Goal: Navigation & Orientation: Find specific page/section

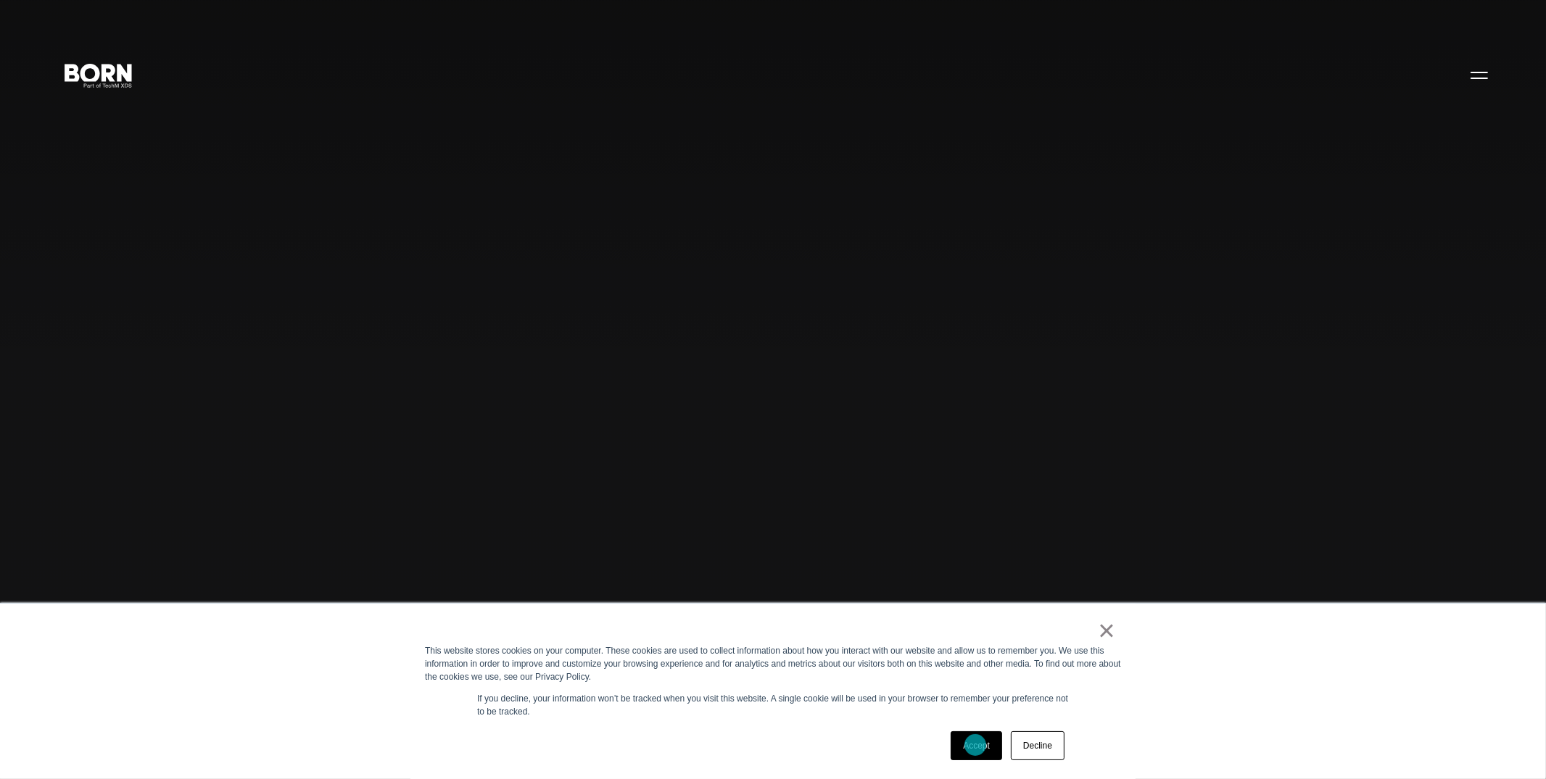
click at [975, 746] on link "Accept" at bounding box center [976, 746] width 51 height 29
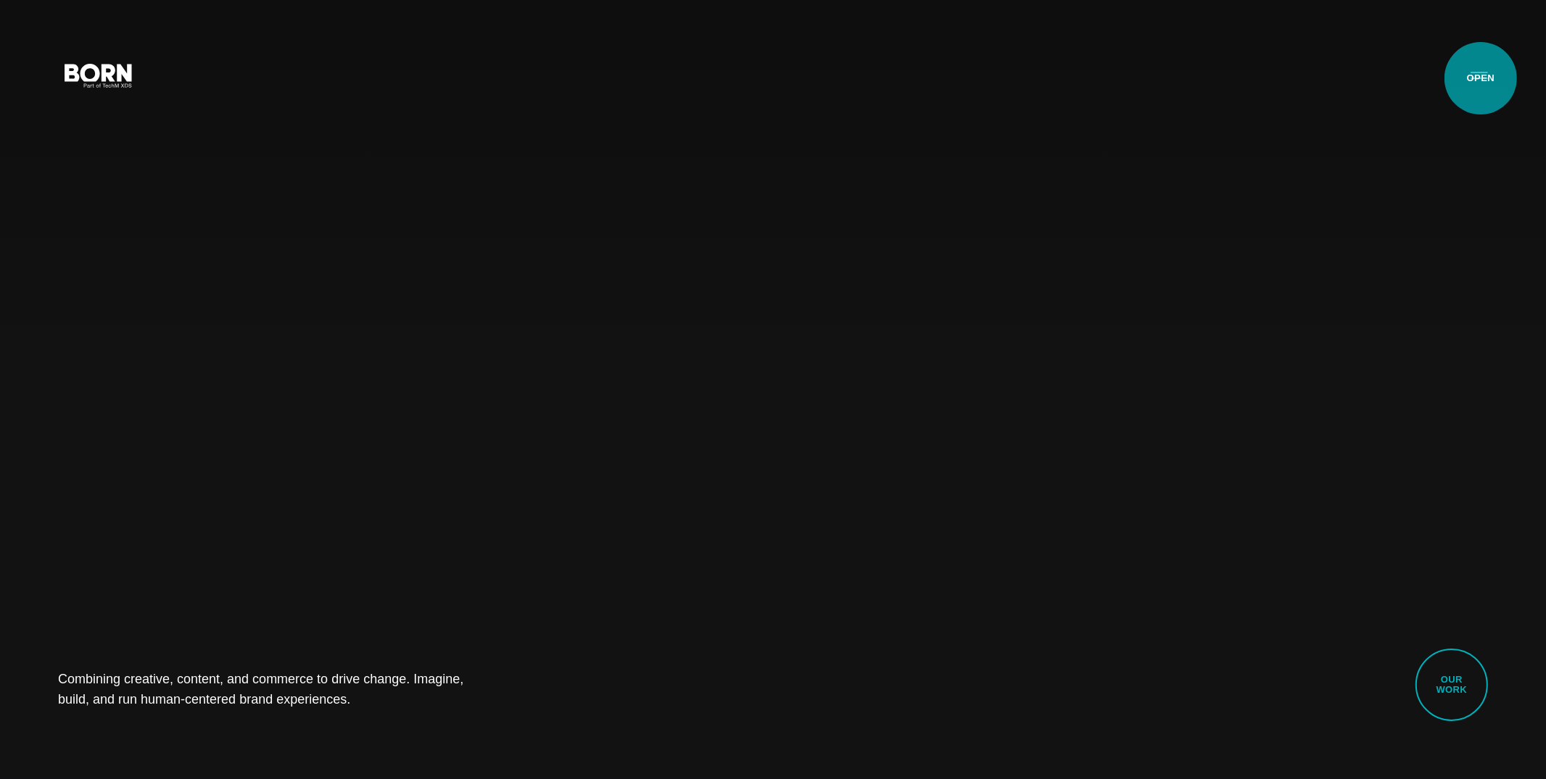
click at [1481, 78] on button "Primary Menu" at bounding box center [1479, 74] width 35 height 30
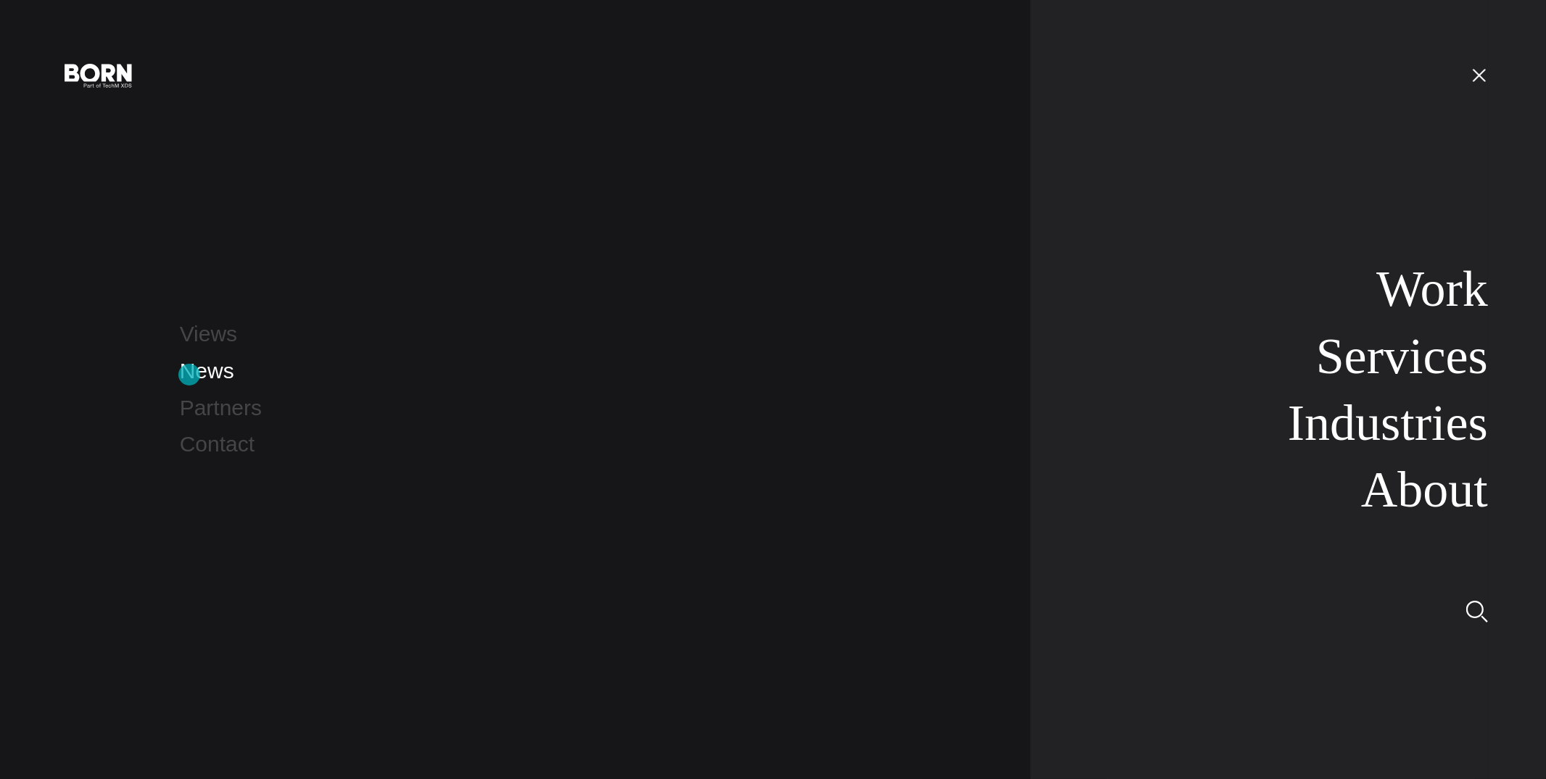
click at [189, 375] on link "News" at bounding box center [207, 371] width 54 height 24
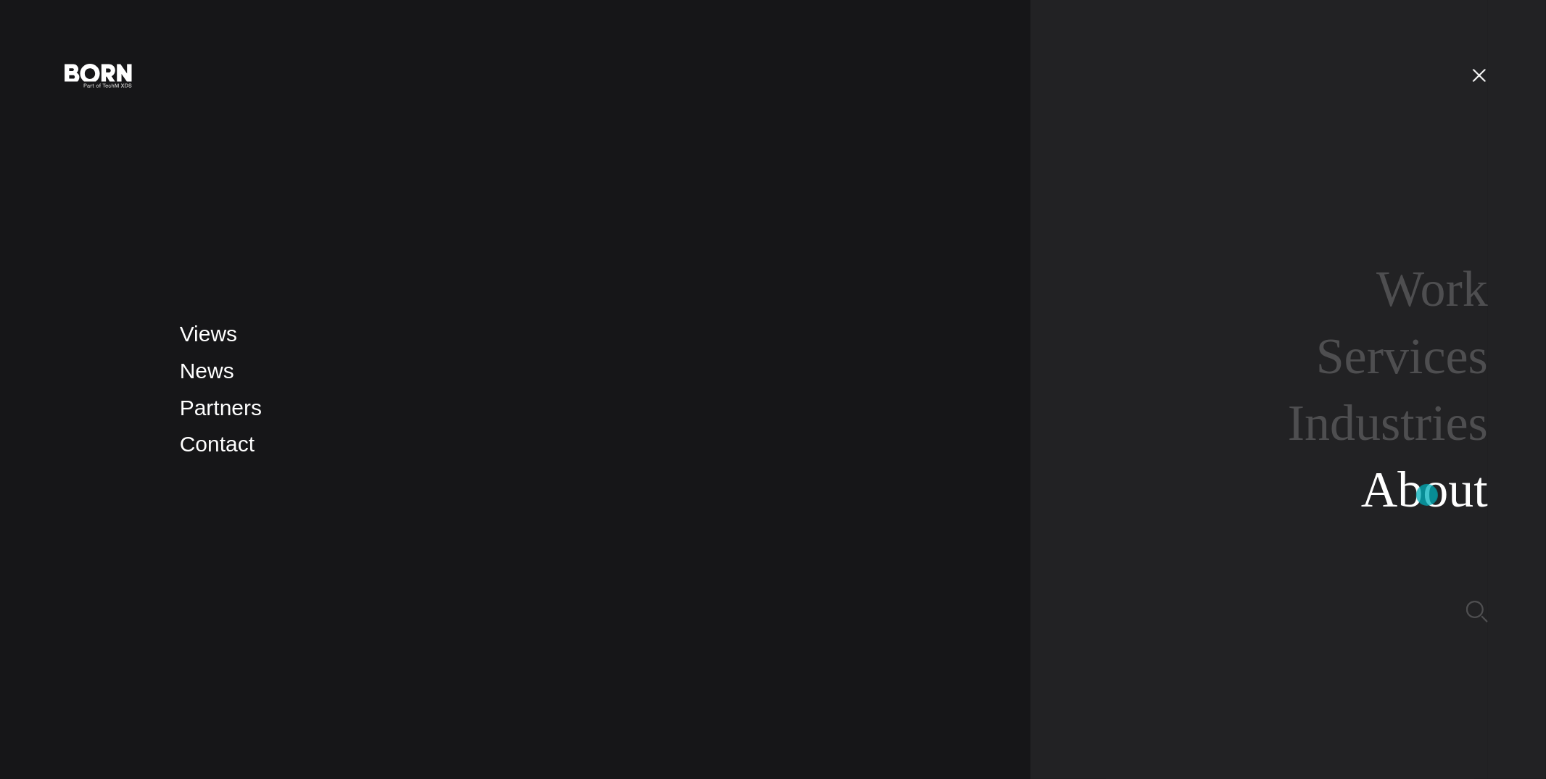
click at [1427, 495] on link "About" at bounding box center [1424, 490] width 127 height 56
click at [1418, 303] on link "Work" at bounding box center [1432, 289] width 112 height 56
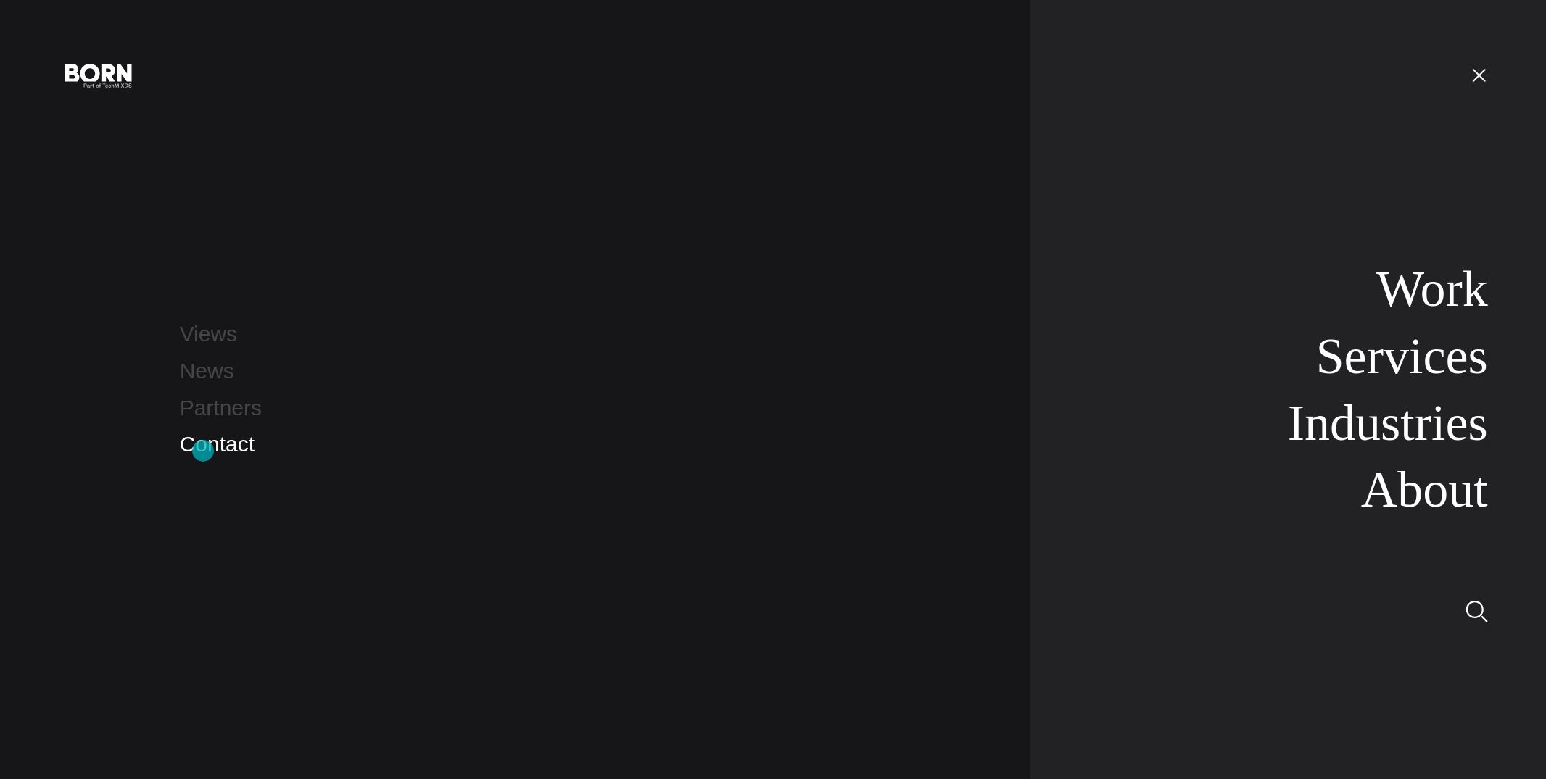
click at [203, 451] on link "Contact" at bounding box center [217, 444] width 75 height 24
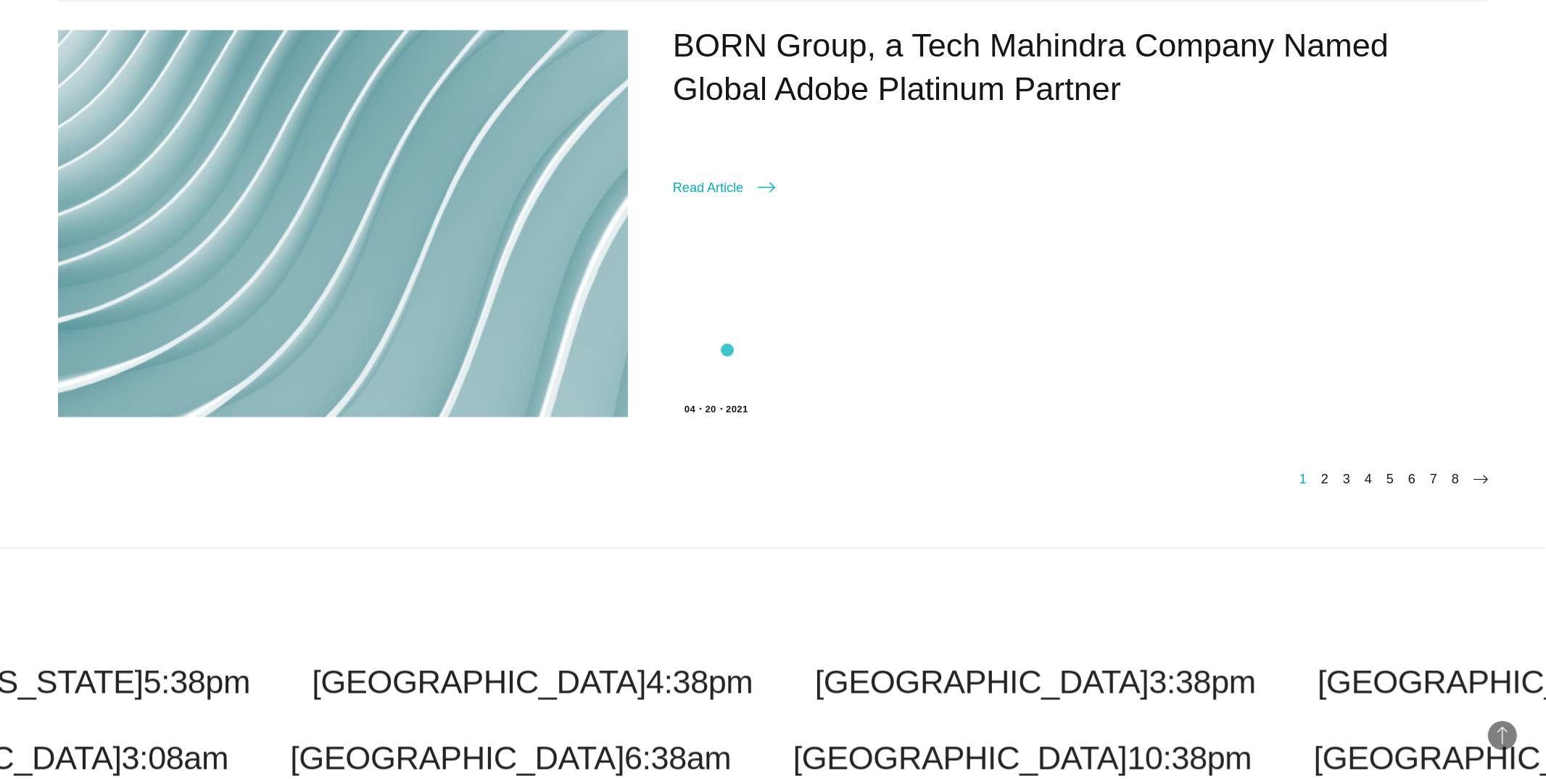
scroll to position [3156, 0]
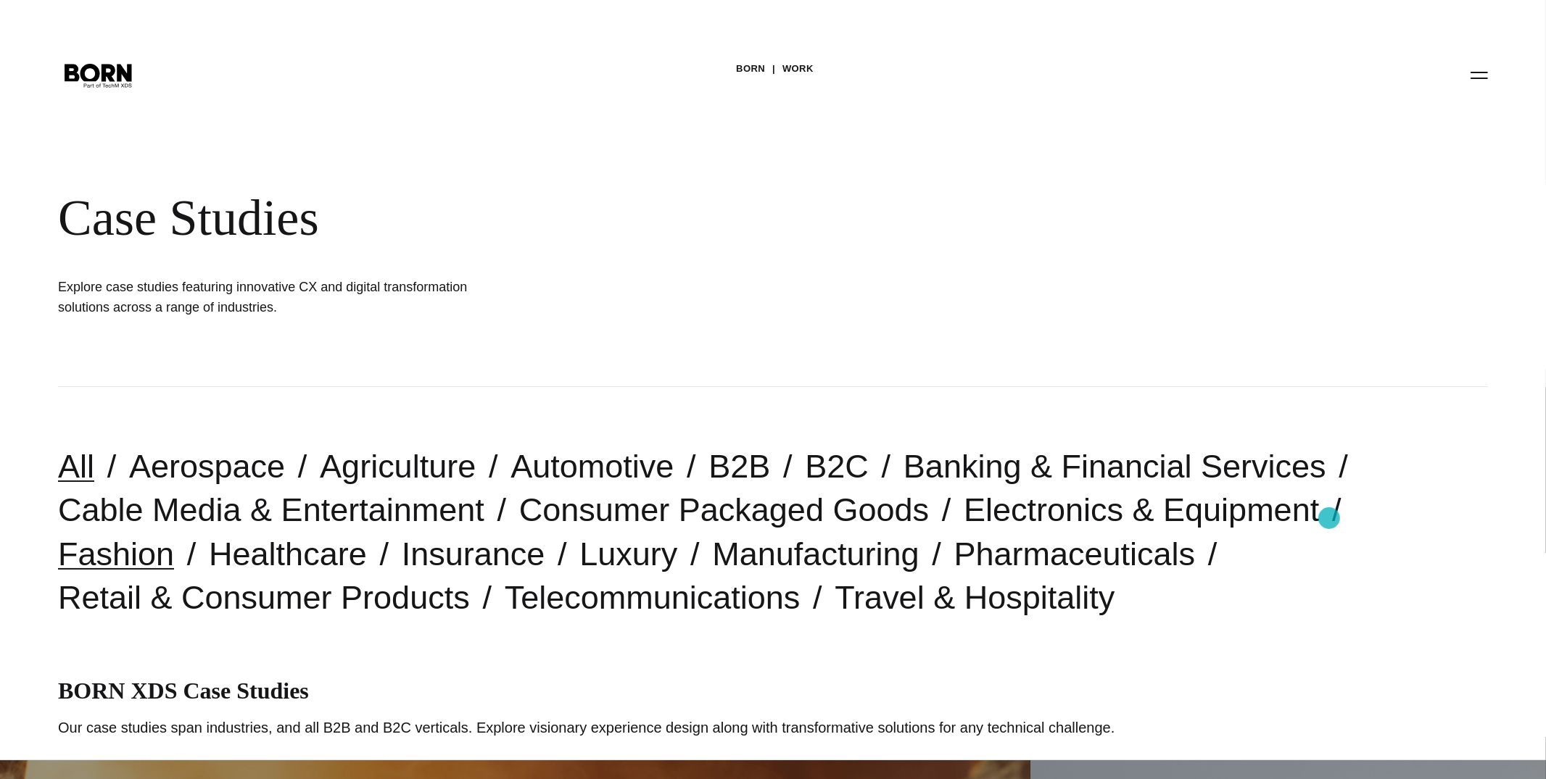
click at [174, 536] on link "Fashion" at bounding box center [116, 554] width 116 height 37
click at [934, 458] on link "Banking & Financial Services" at bounding box center [1114, 466] width 423 height 37
click at [835, 608] on link "Travel & Hospitality" at bounding box center [975, 597] width 280 height 37
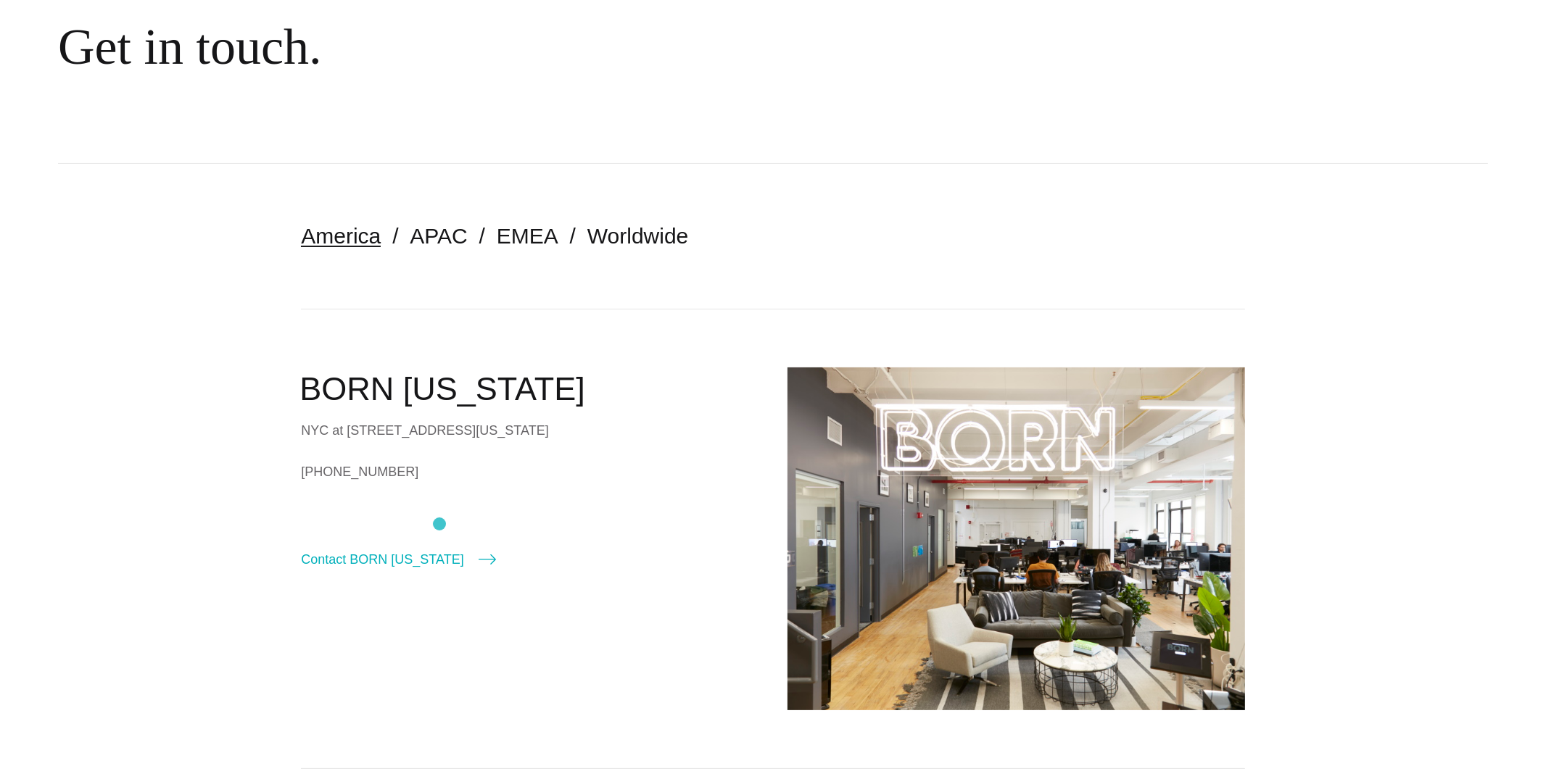
scroll to position [184, 0]
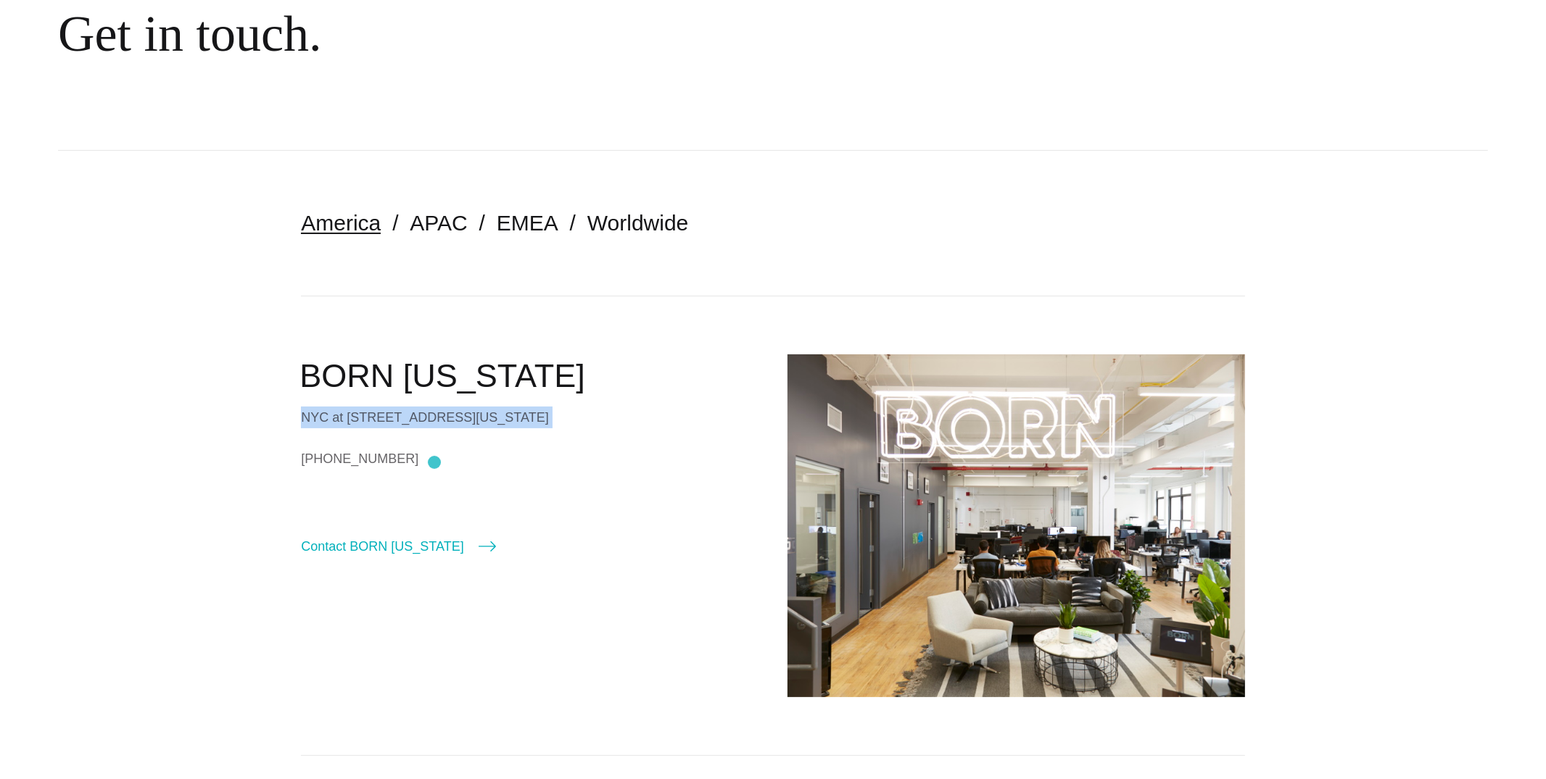
drag, startPoint x: 301, startPoint y: 381, endPoint x: 434, endPoint y: 462, distance: 156.2
click at [434, 462] on div "BORN New York NYC at 530 7th Avenue, Suite 801, New York, NY, 10018 +1 (212)-20…" at bounding box center [530, 456] width 458 height 202
copy div "BORN New York NYC at 530 7th Avenue, Suite 801, New York, NY, 10018"
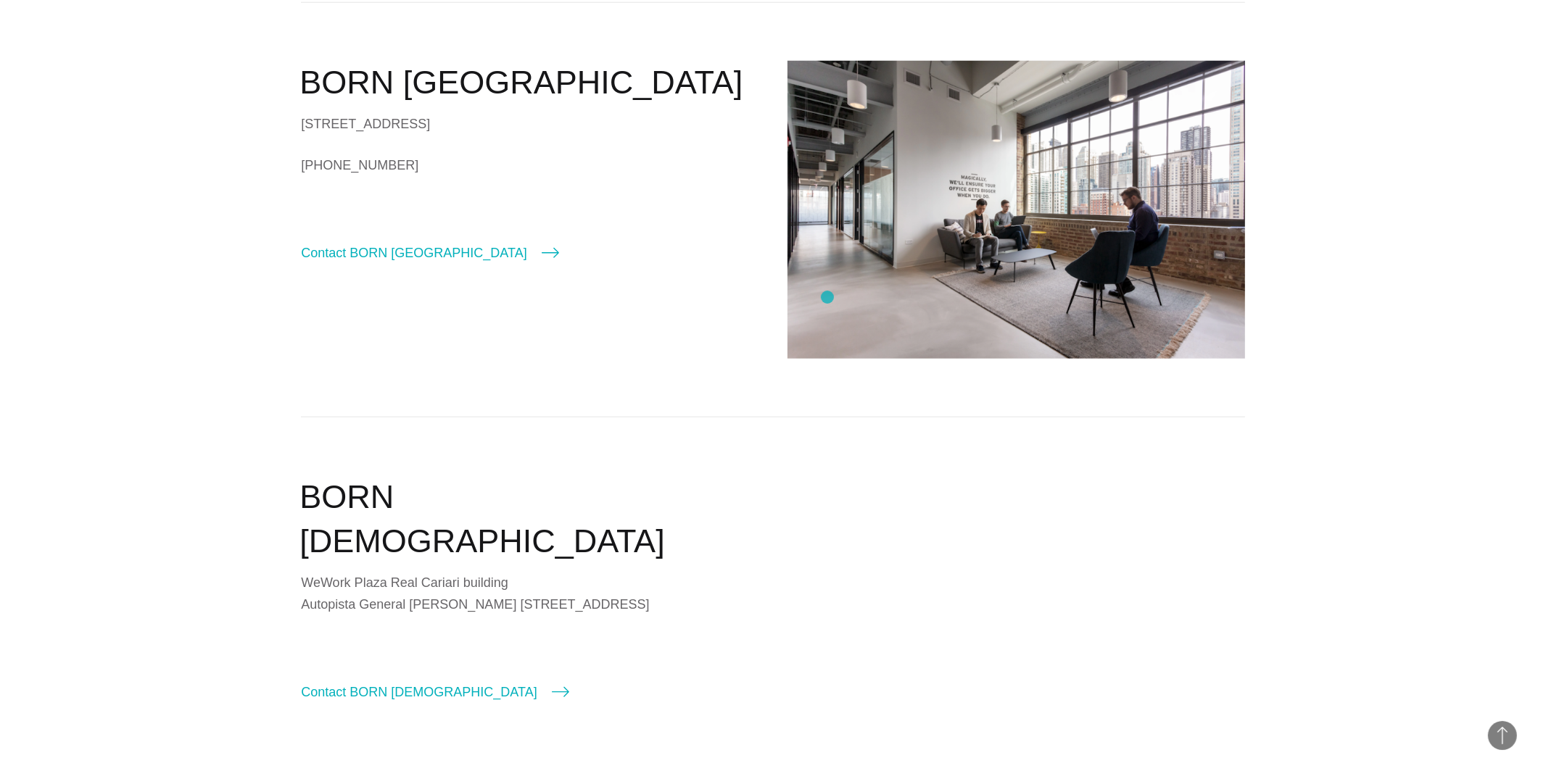
scroll to position [1856, 0]
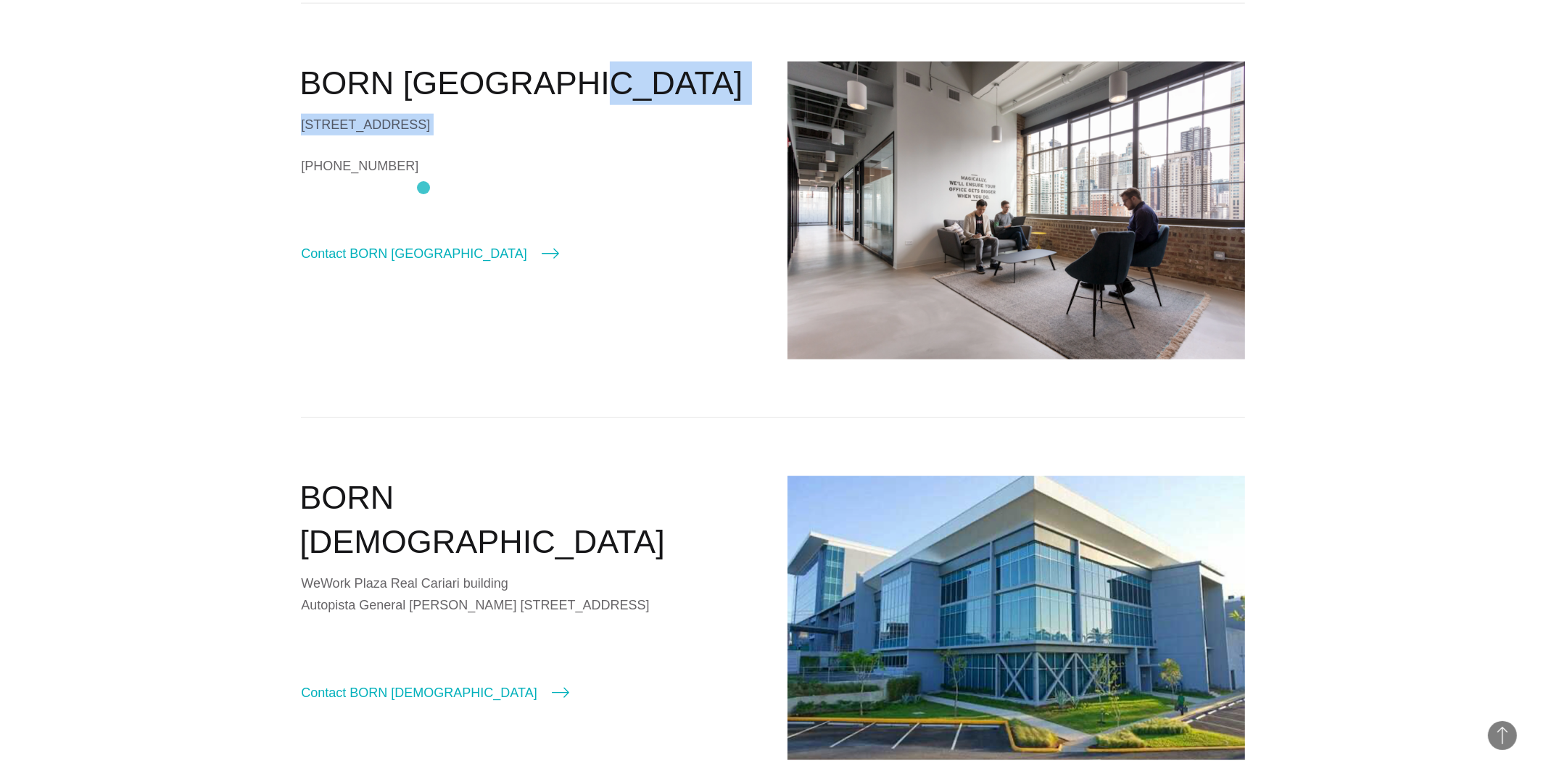
drag, startPoint x: 302, startPoint y: 88, endPoint x: 423, endPoint y: 186, distance: 155.6
click at [423, 186] on div "BORN Chicago 620 N LaSalle Drive, Suite 805 Chicago, IL 60654 +1 (312) 815-8629…" at bounding box center [530, 163] width 458 height 202
copy div "BORN Chicago 620 N LaSalle Drive, Suite 805 Chicago, IL 60654"
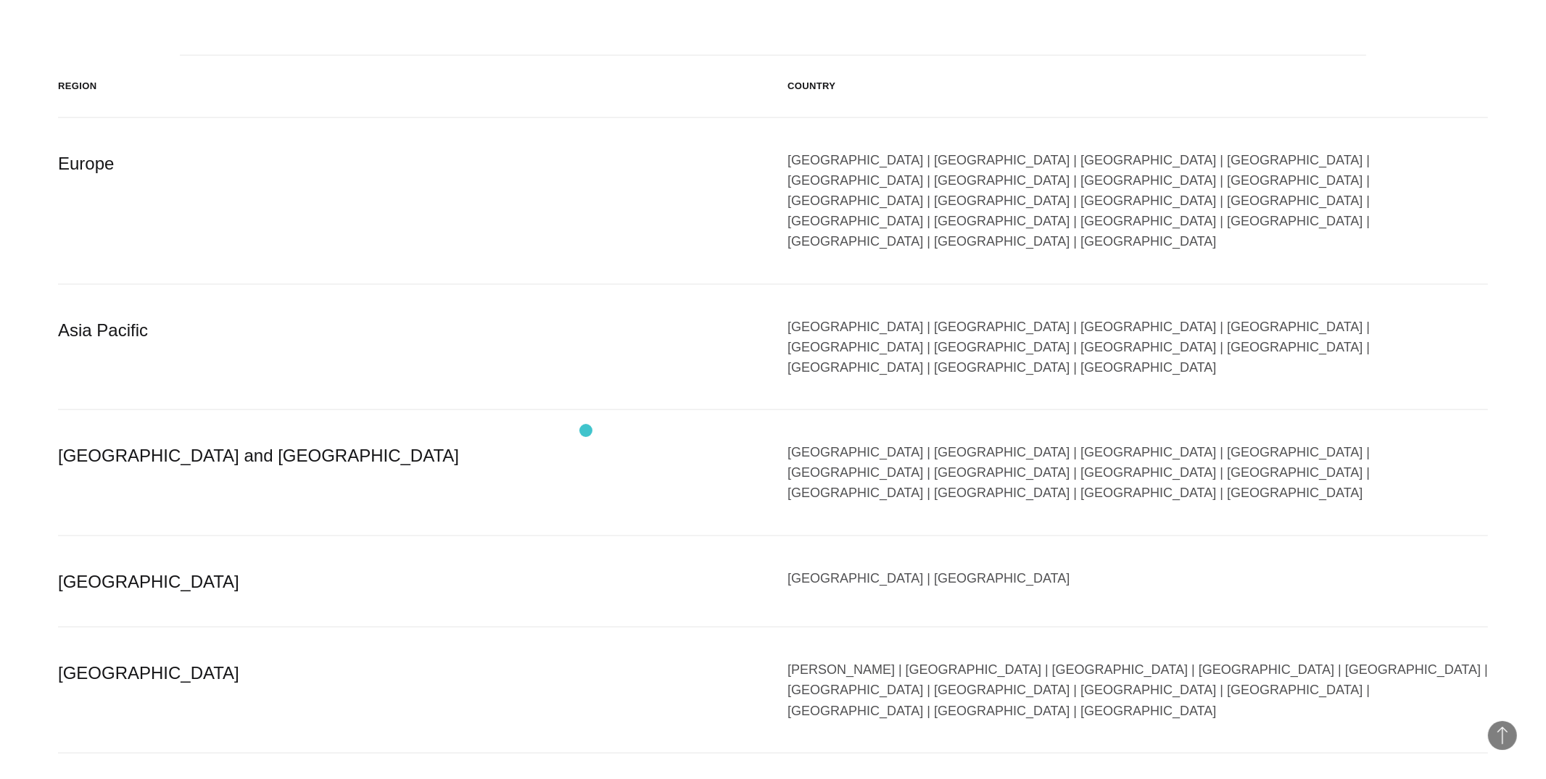
scroll to position [2731, 0]
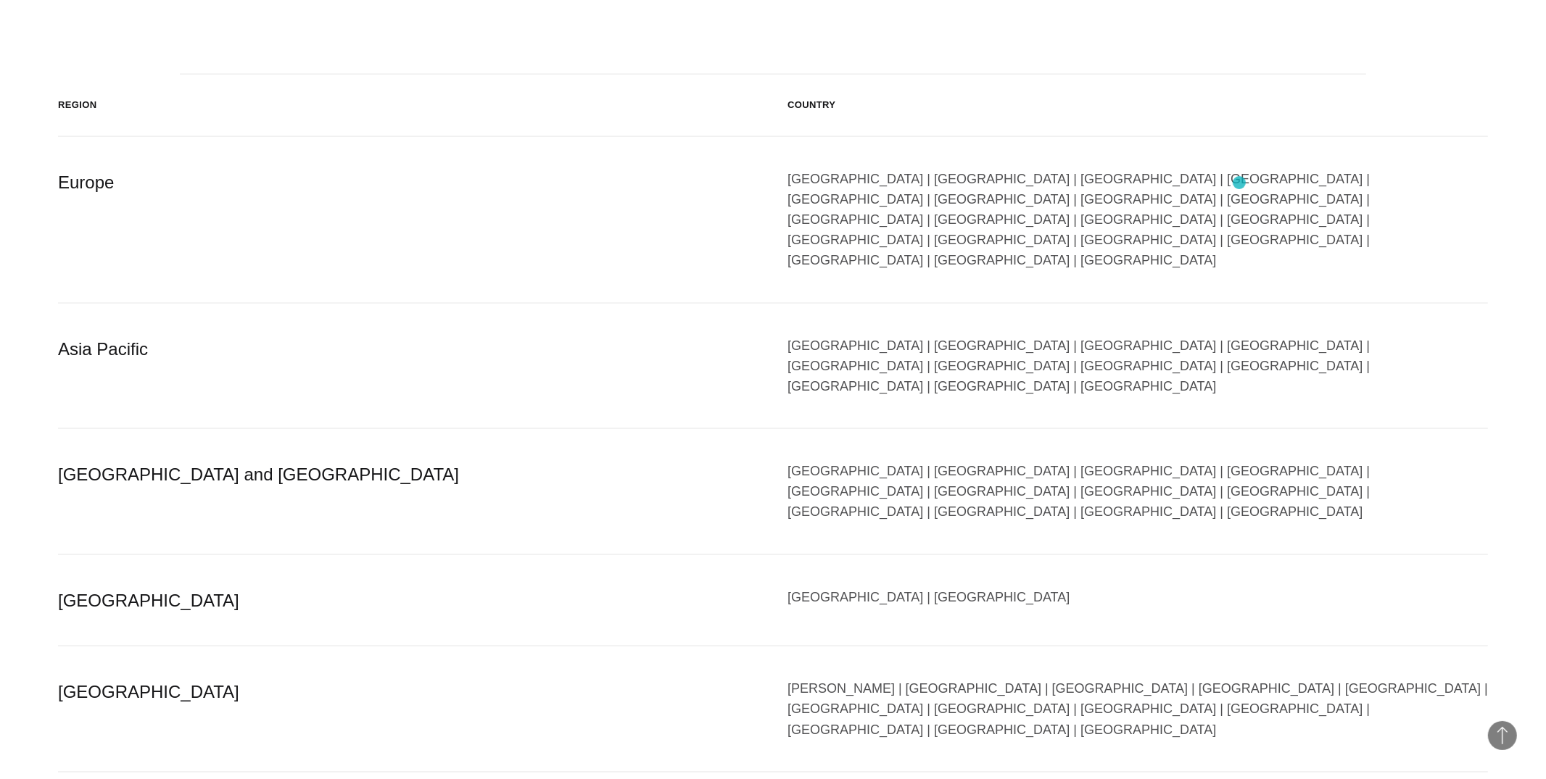
click at [1239, 183] on div "Austria | Belgium | Bulgaria | Czech Republic | Denmark | Finland | France | Ge…" at bounding box center [1137, 220] width 700 height 102
click at [1238, 181] on div "Austria | Belgium | Bulgaria | Czech Republic | Denmark | Finland | France | Ge…" at bounding box center [1137, 220] width 700 height 102
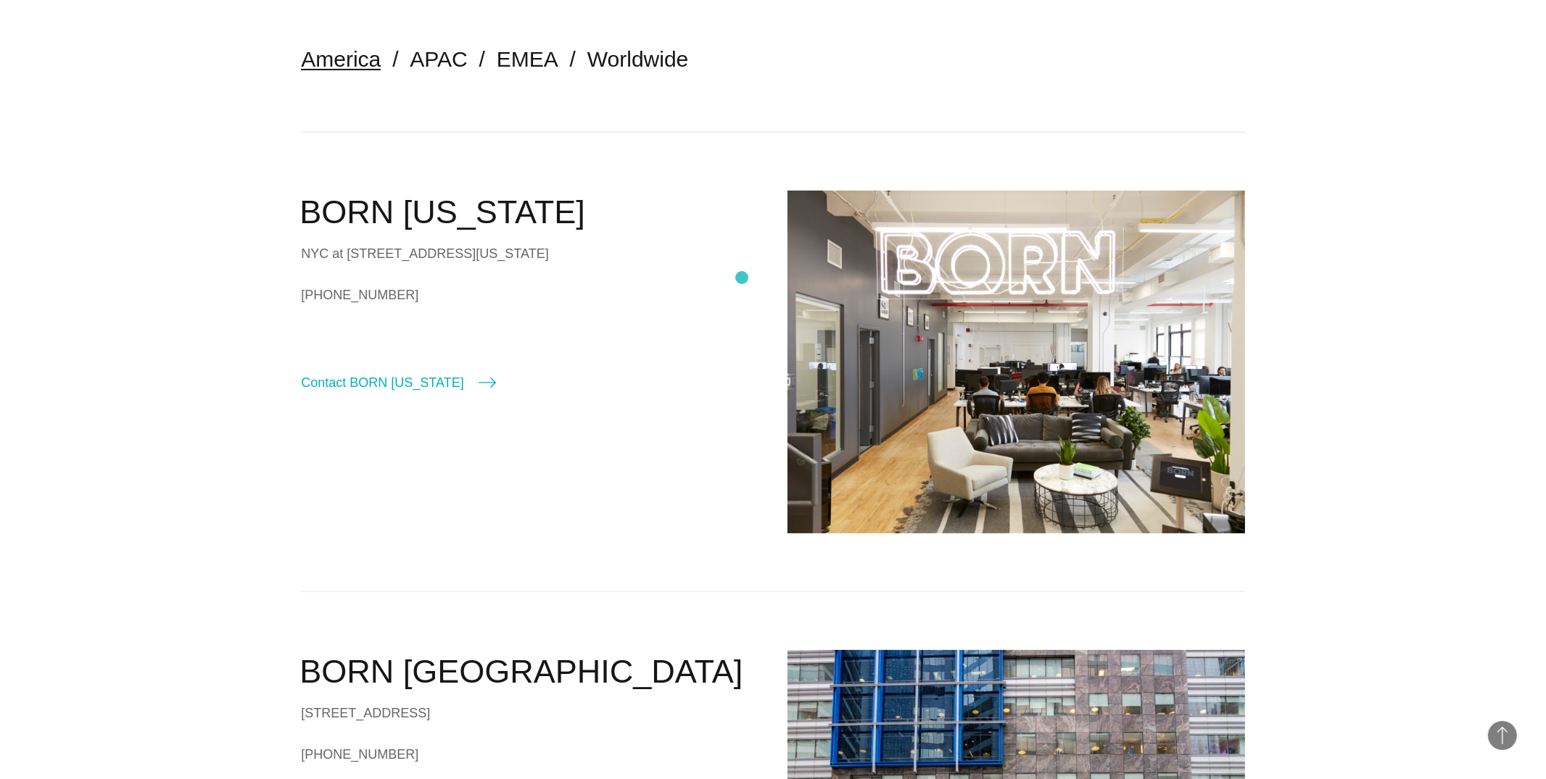
scroll to position [0, 0]
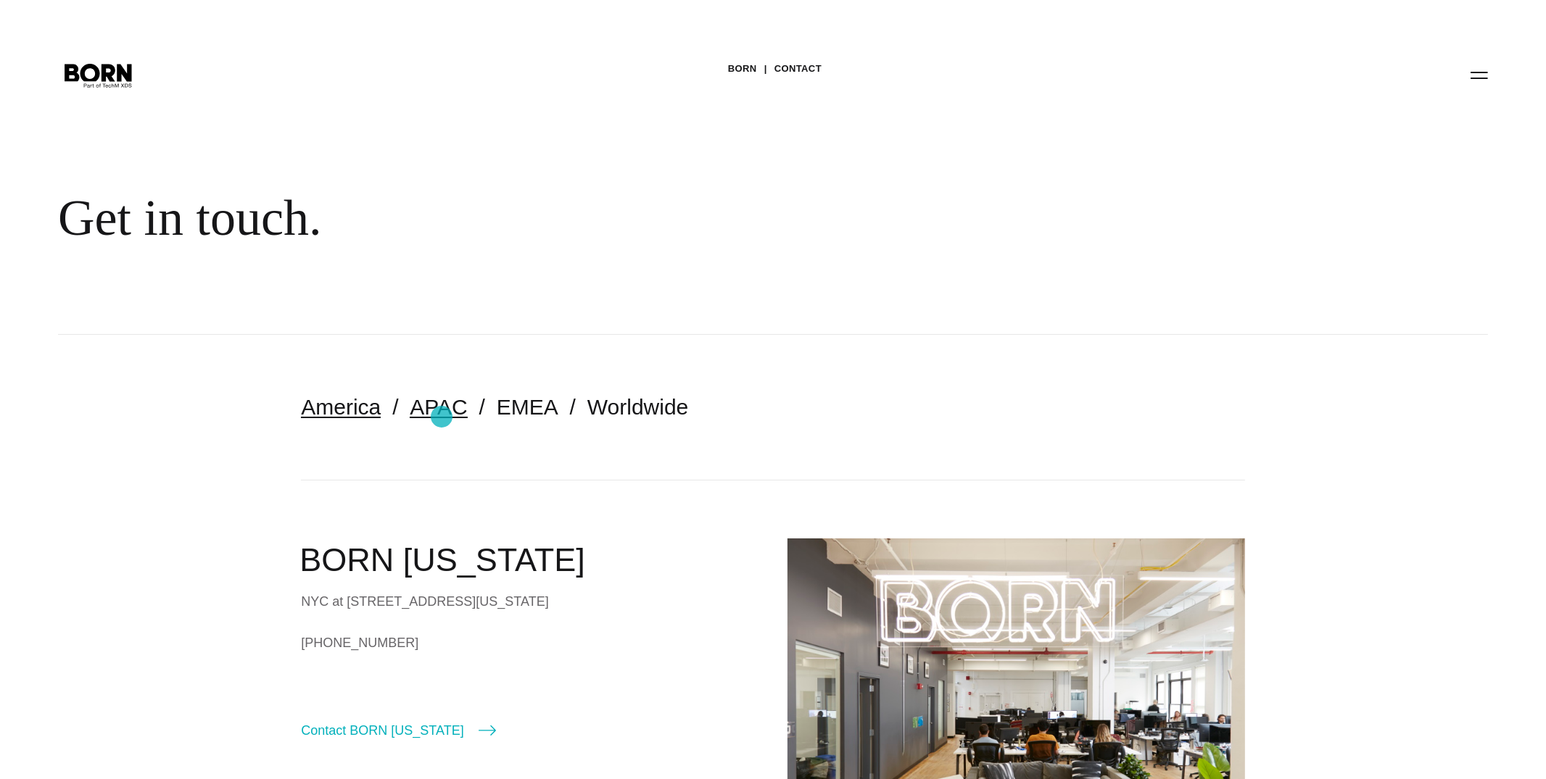
click at [442, 417] on link "APAC" at bounding box center [438, 407] width 57 height 24
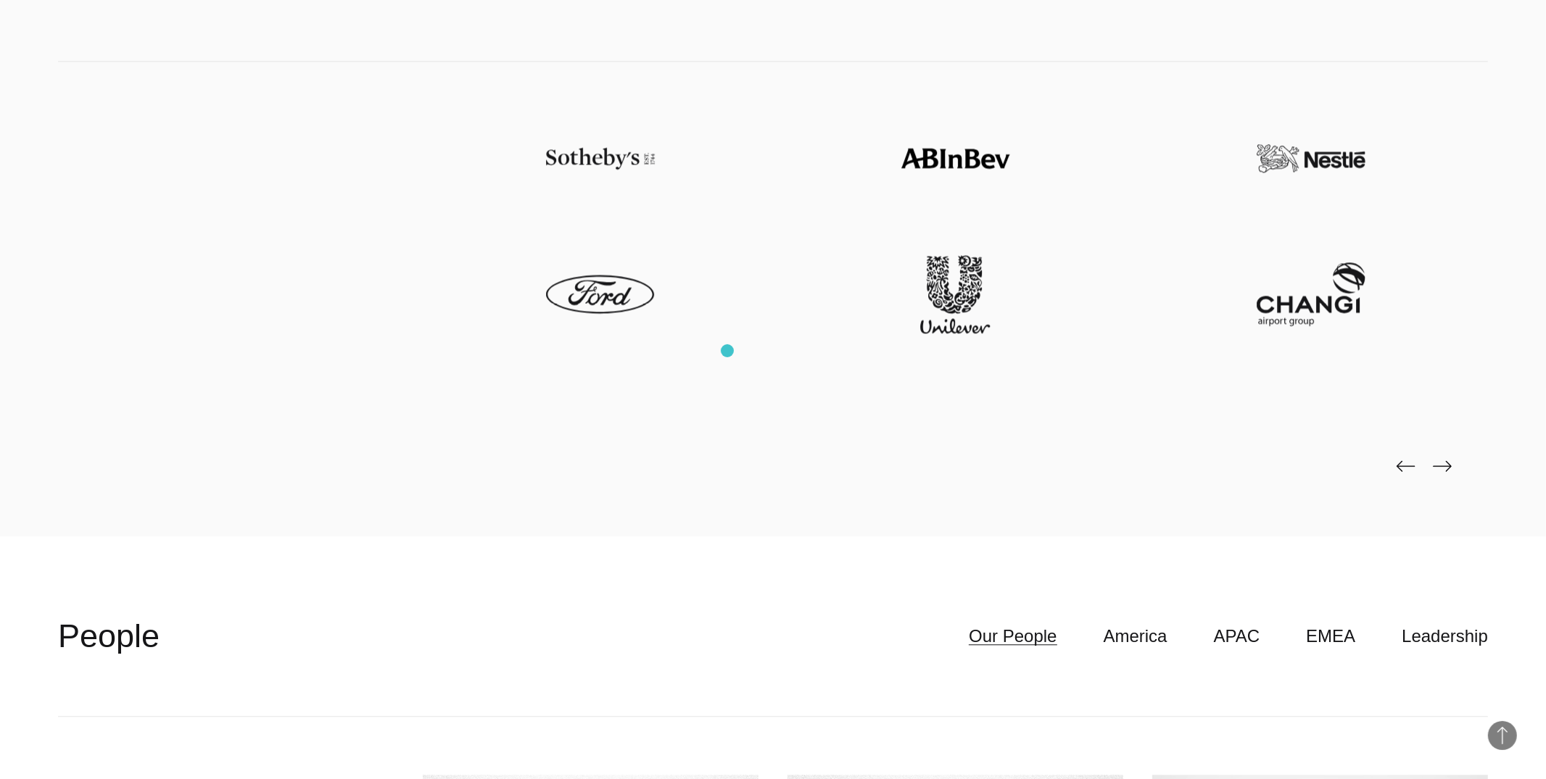
scroll to position [4222, 0]
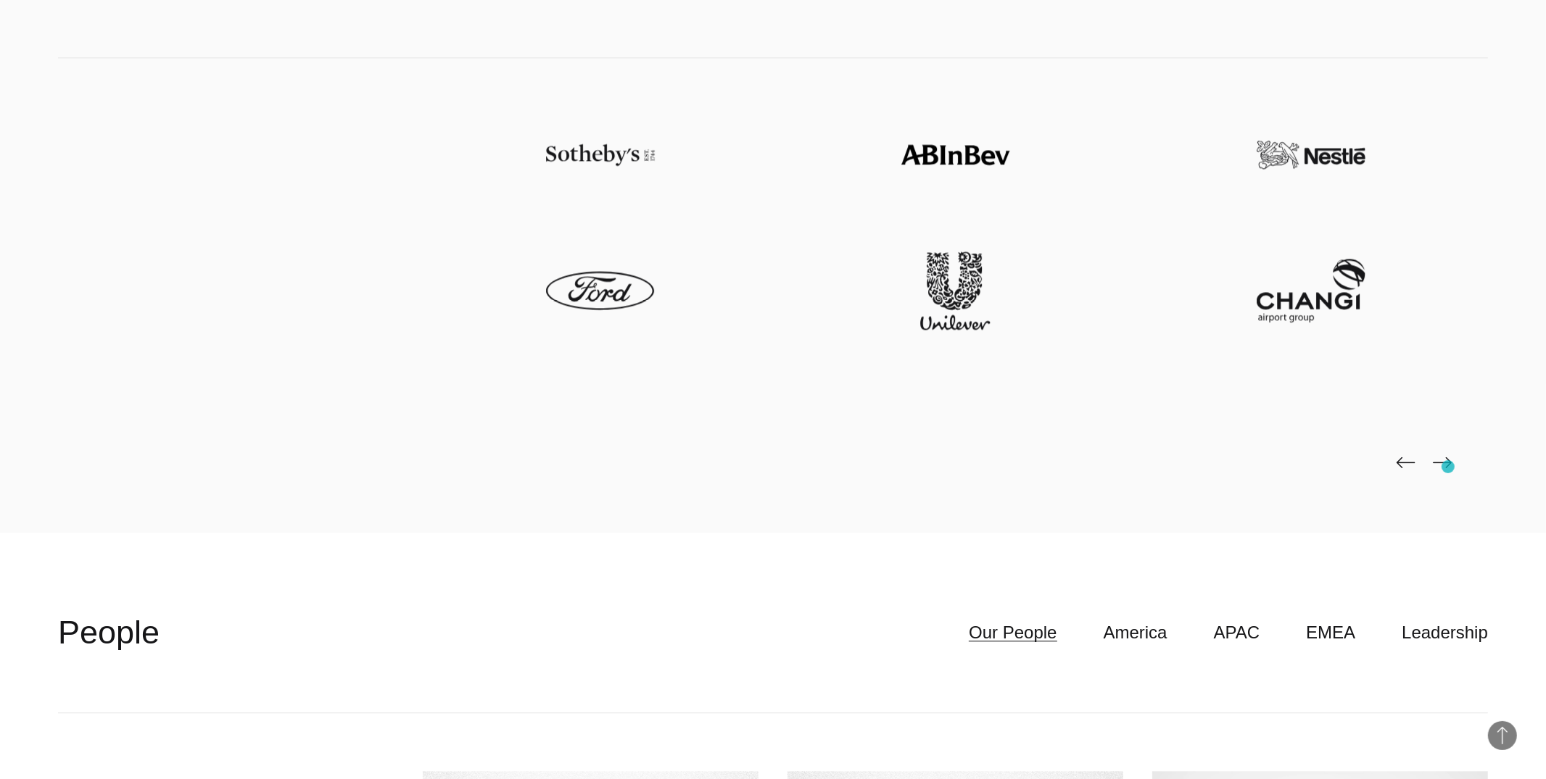
click at [1446, 471] on icon at bounding box center [1442, 464] width 19 height 20
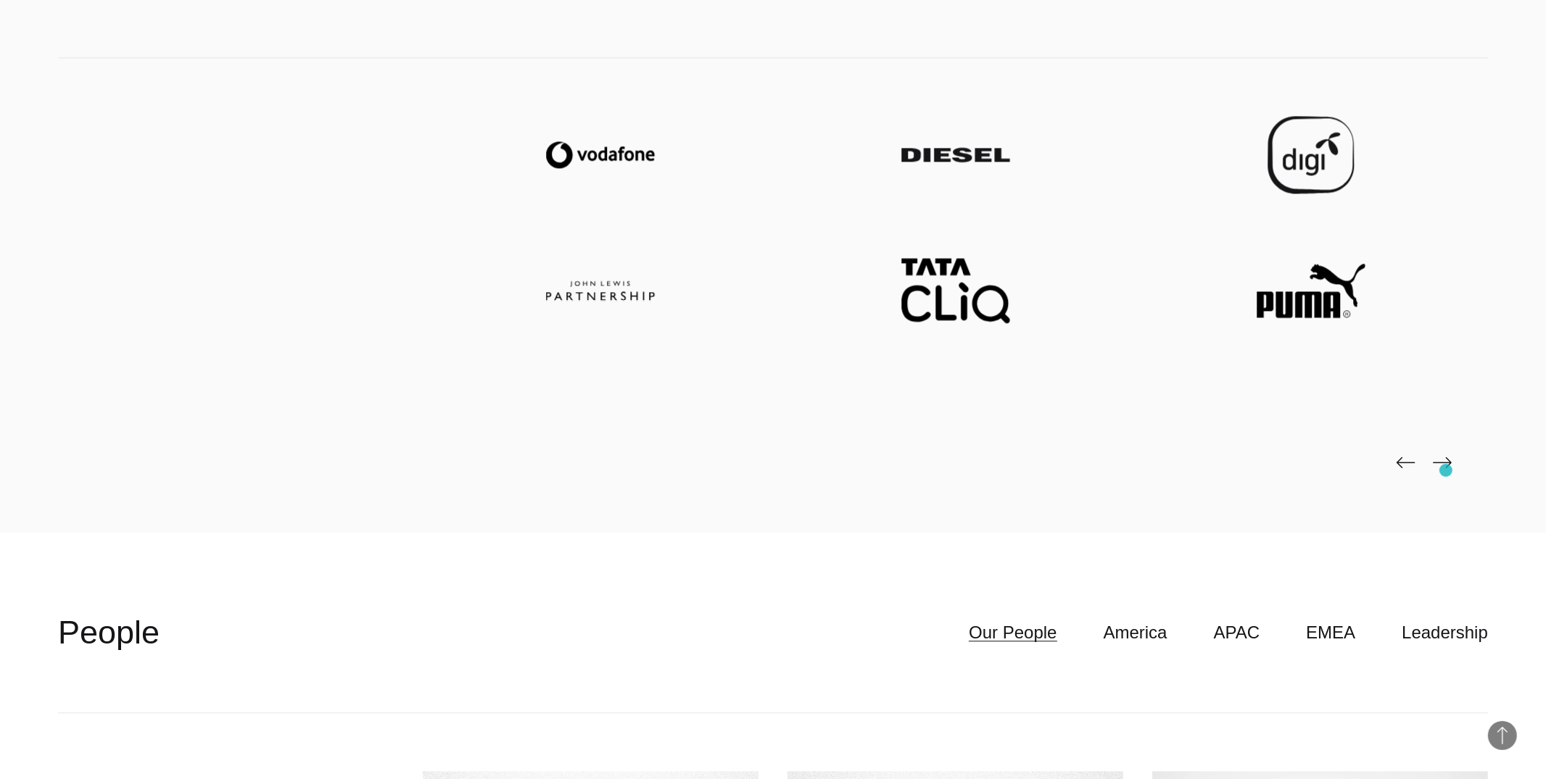
click at [1446, 471] on icon at bounding box center [1442, 464] width 19 height 20
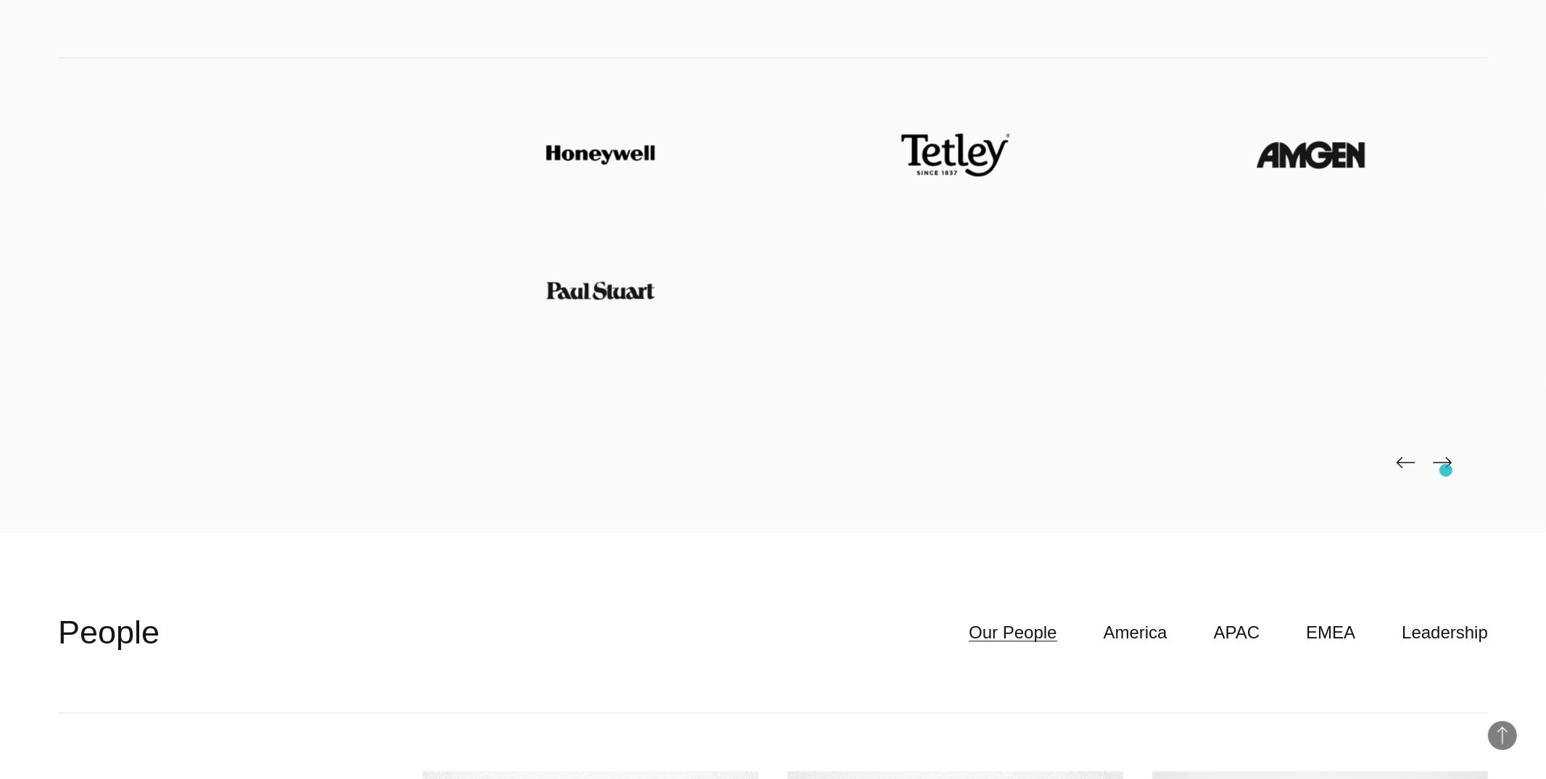
click at [1446, 471] on icon at bounding box center [1442, 464] width 19 height 20
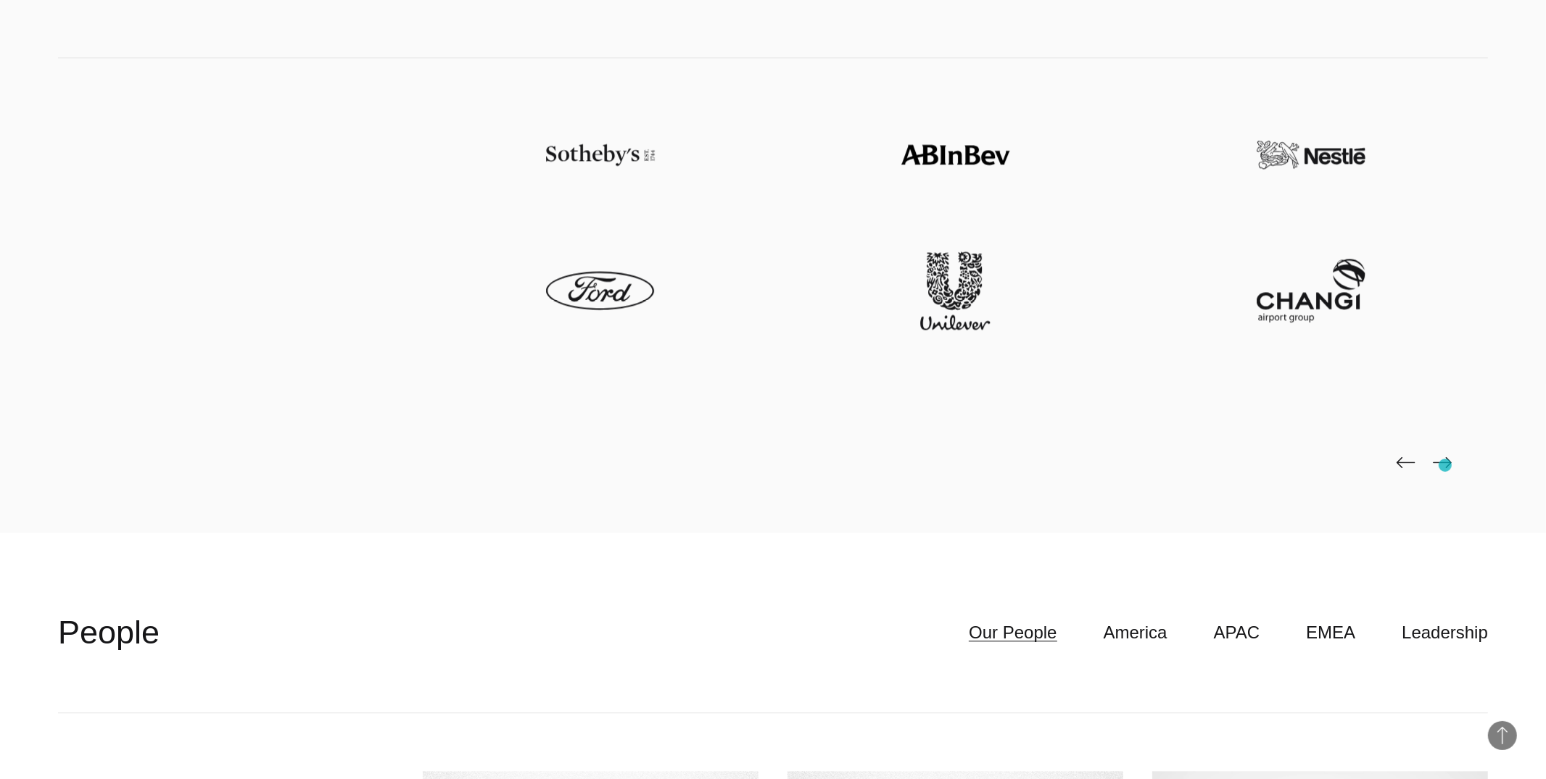
click at [1445, 466] on img at bounding box center [1442, 463] width 19 height 12
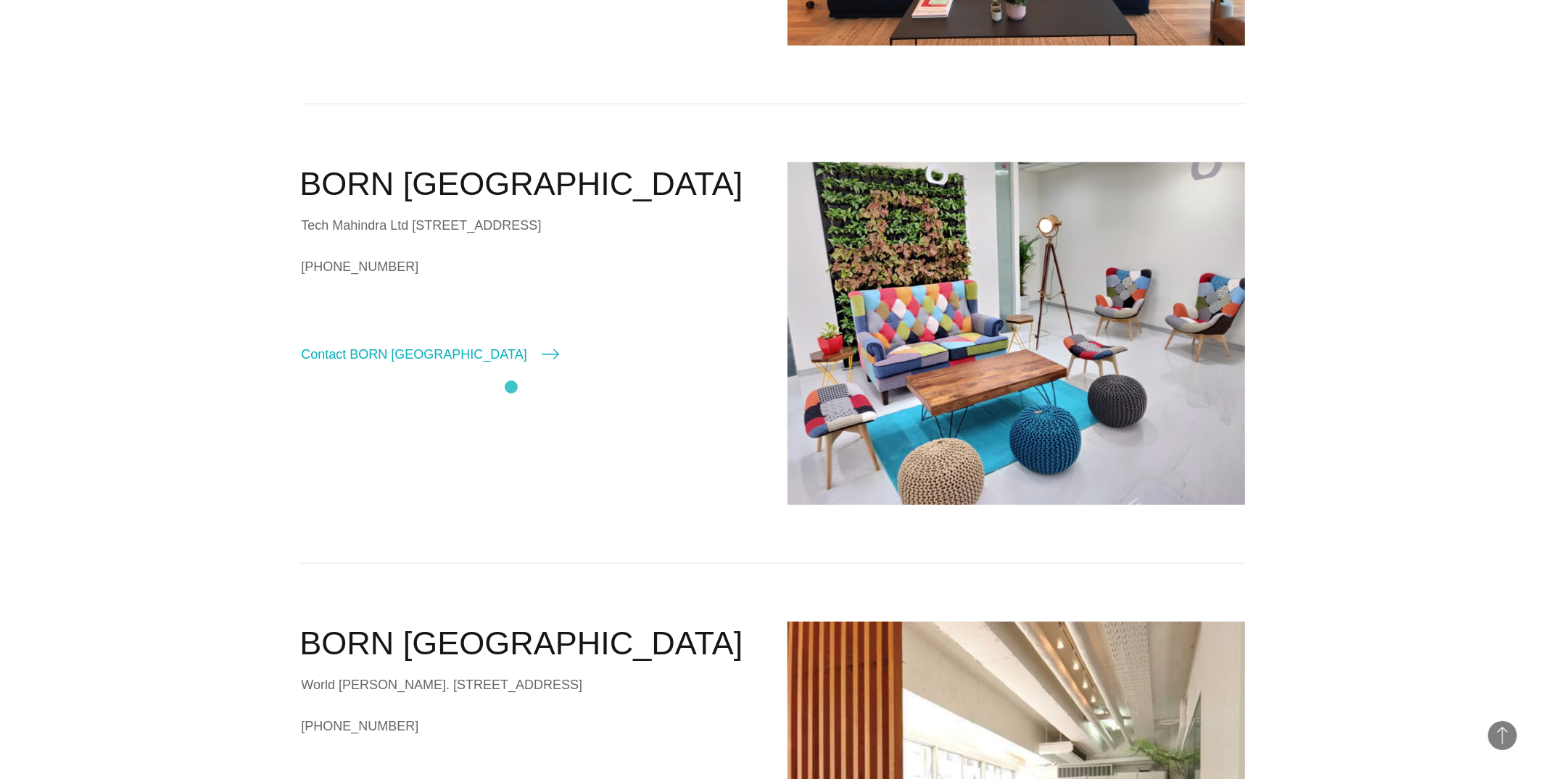
scroll to position [1756, 0]
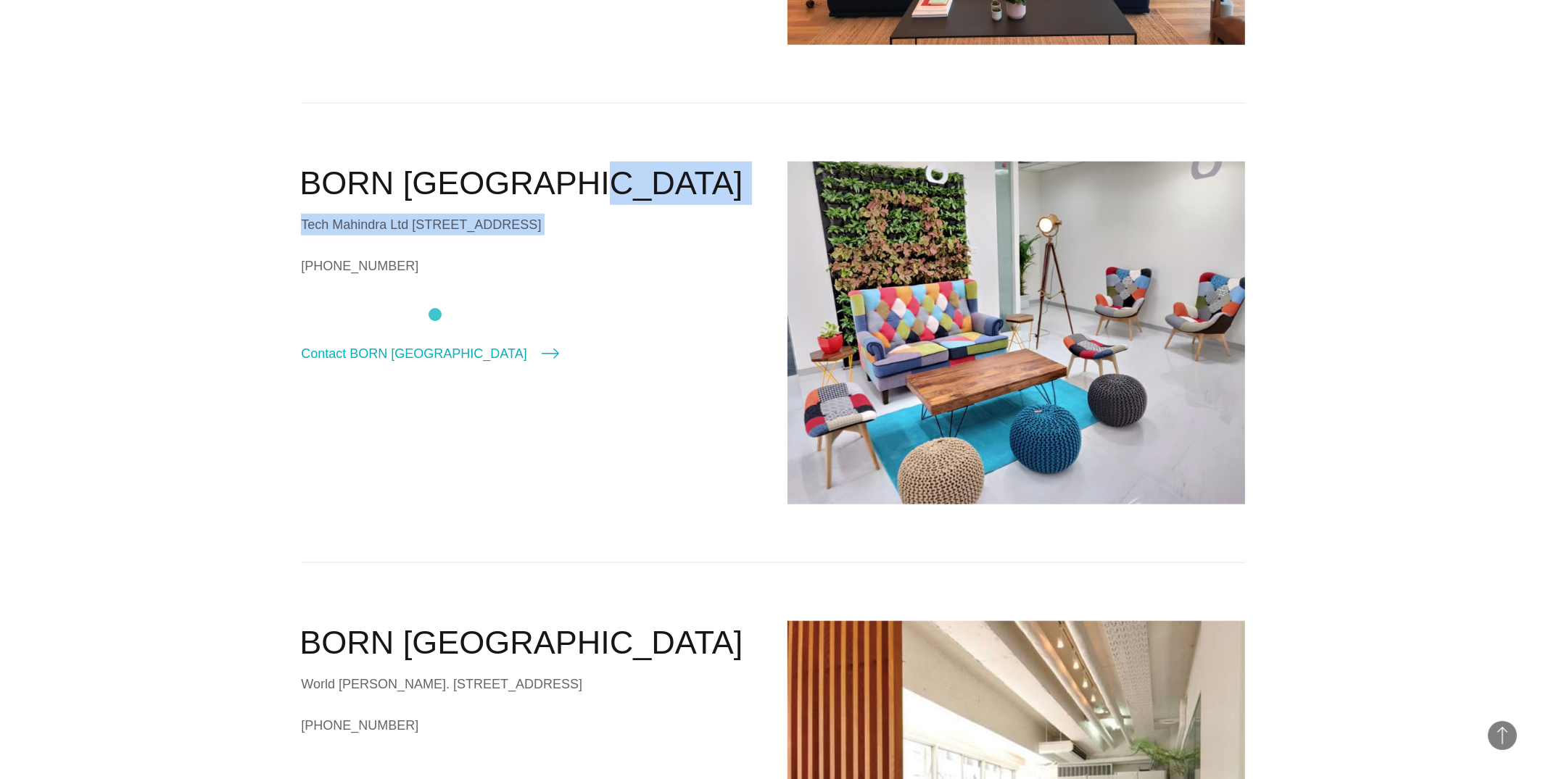
drag, startPoint x: 300, startPoint y: 185, endPoint x: 439, endPoint y: 312, distance: 188.4
click at [439, 312] on div "BORN [GEOGRAPHIC_DATA] Tech Mahindra Ltd [STREET_ADDRESS] [PHONE_NUMBER] Contac…" at bounding box center [530, 263] width 458 height 202
copy div "BORN Bangalore Tech Mahindra Ltd [STREET_ADDRESS]"
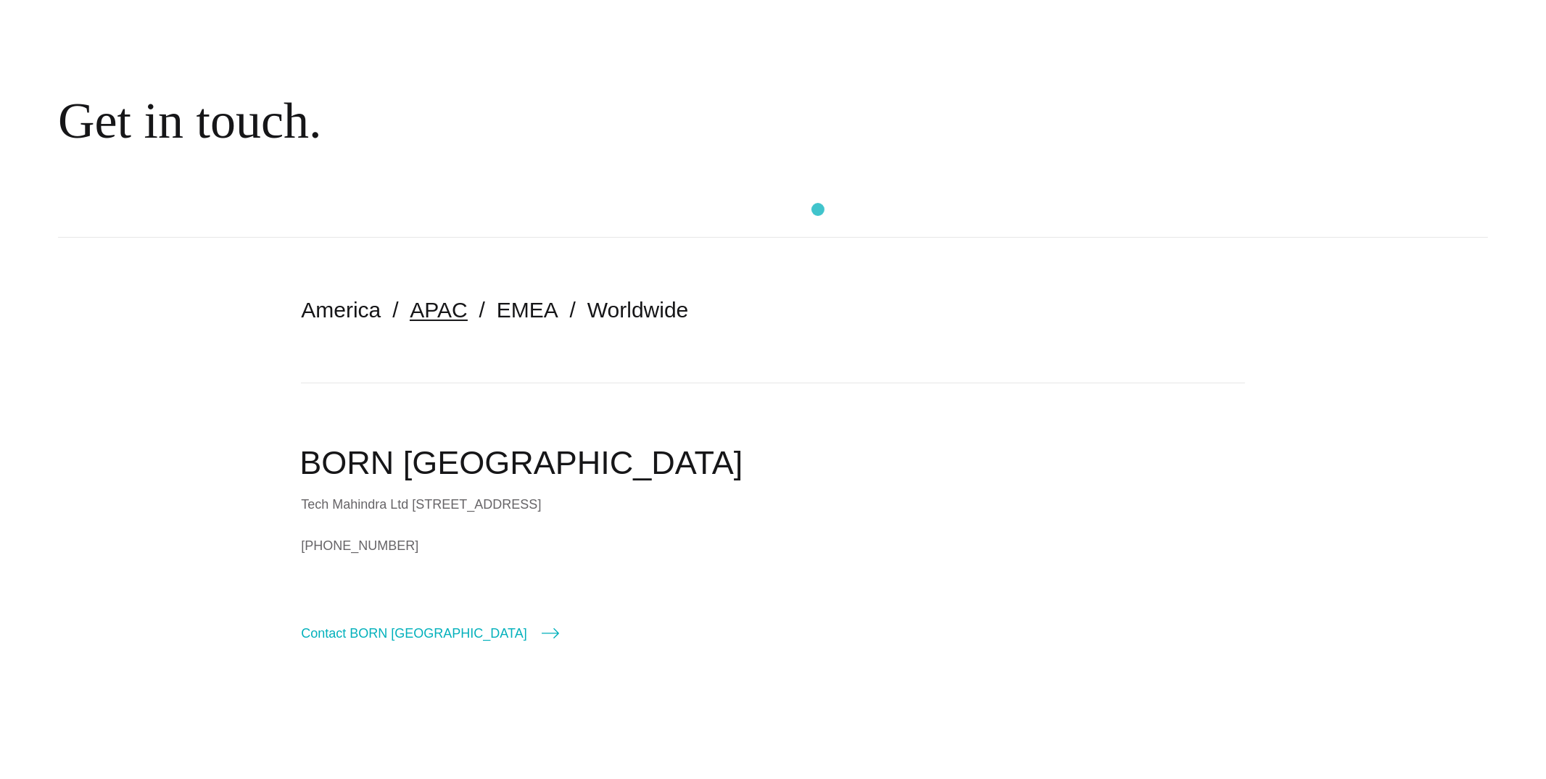
scroll to position [0, 0]
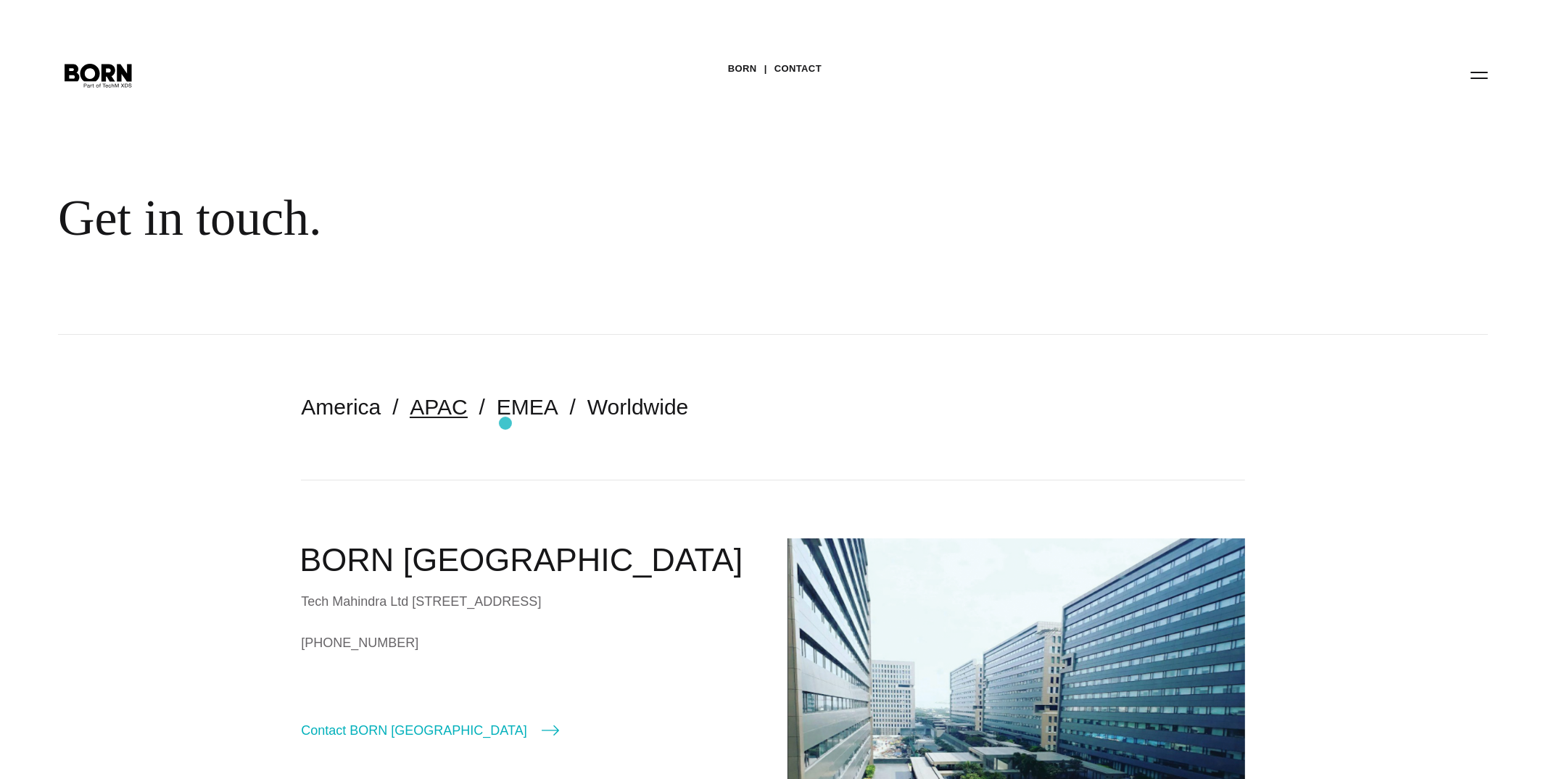
click at [504, 422] on nav "America APAC EMEA Worldwide" at bounding box center [772, 407] width 943 height 145
click at [510, 408] on link "EMEA" at bounding box center [528, 407] width 62 height 24
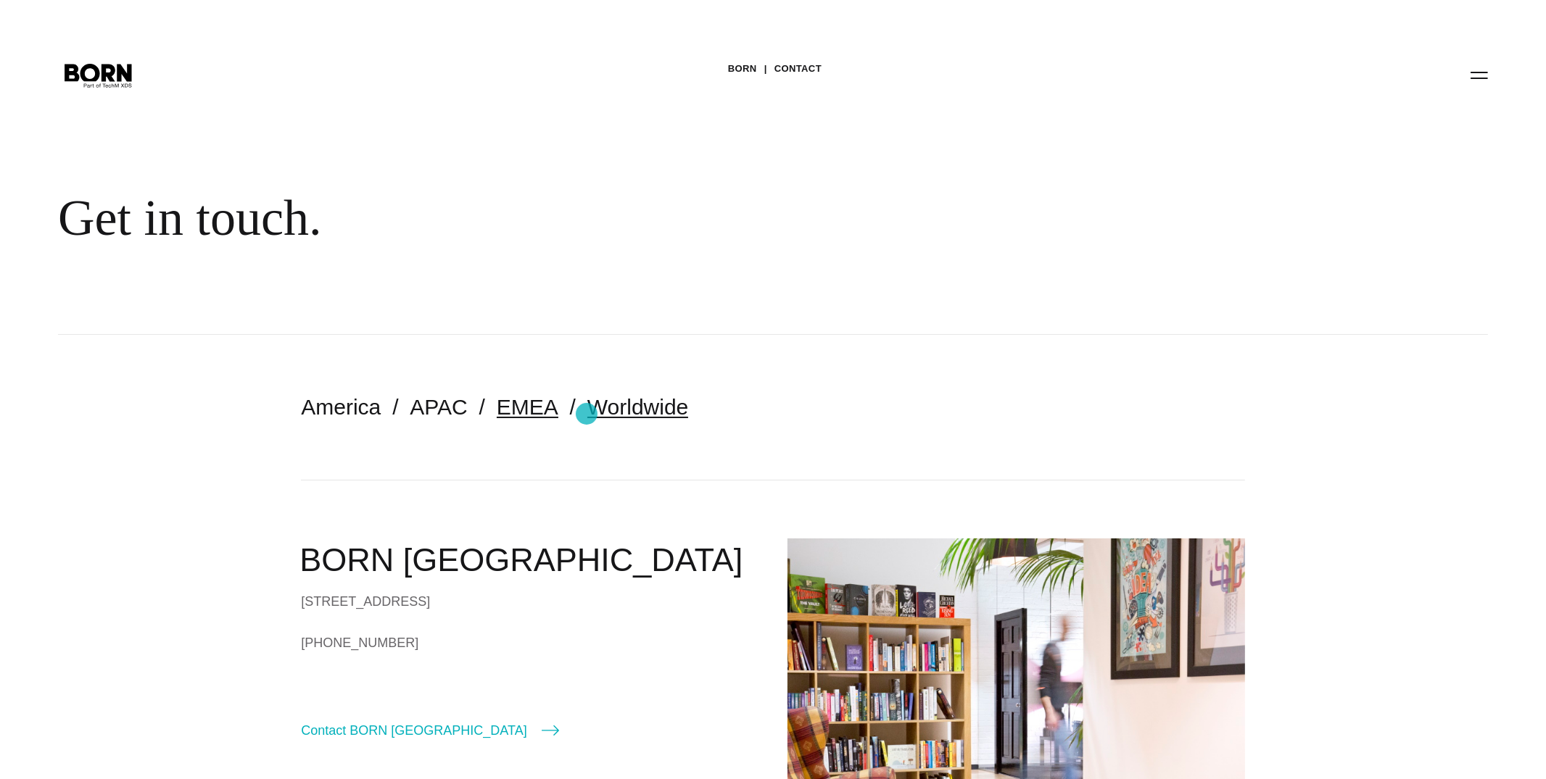
click at [597, 409] on link "Worldwide" at bounding box center [638, 407] width 102 height 24
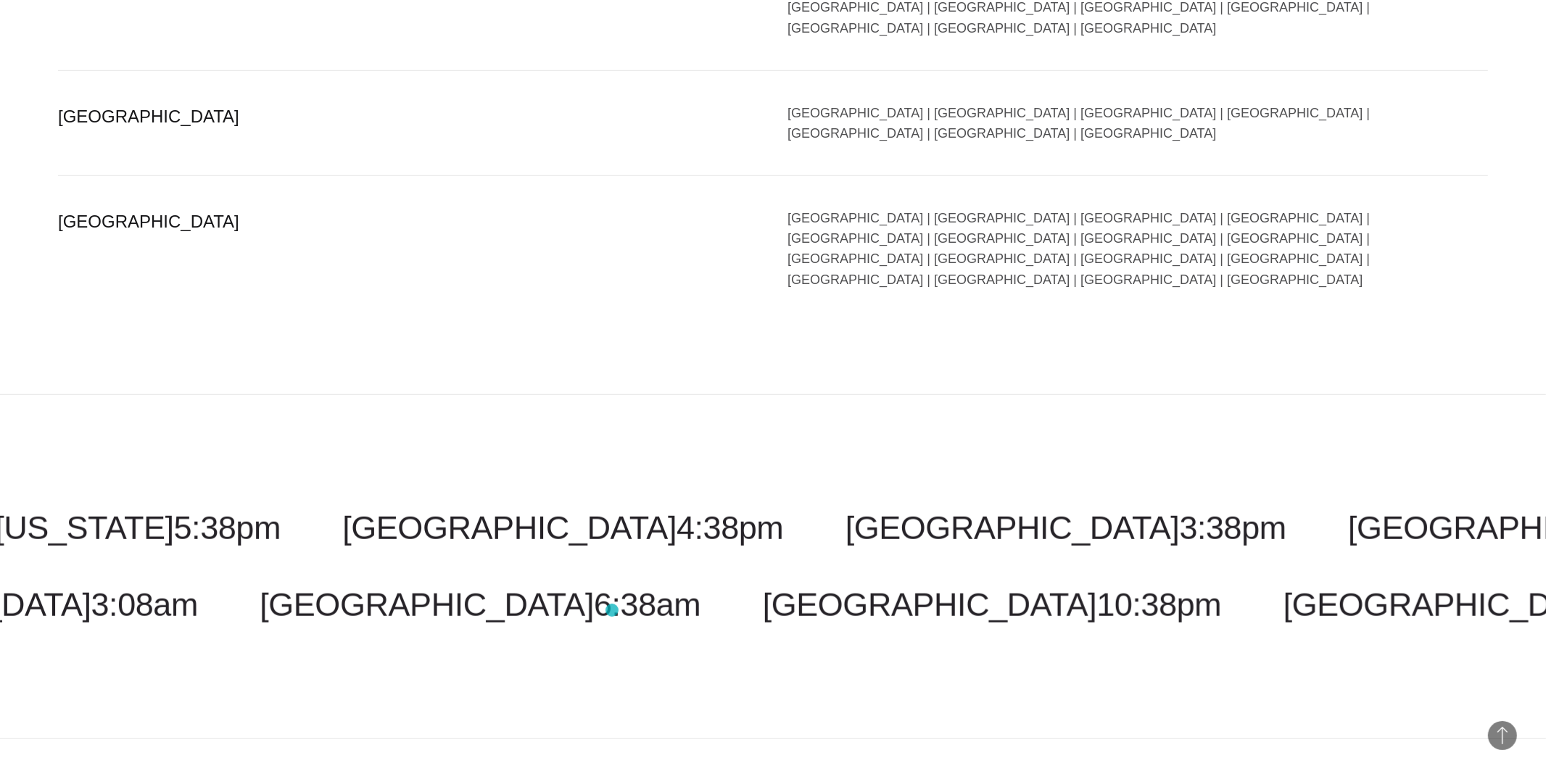
scroll to position [1491, 0]
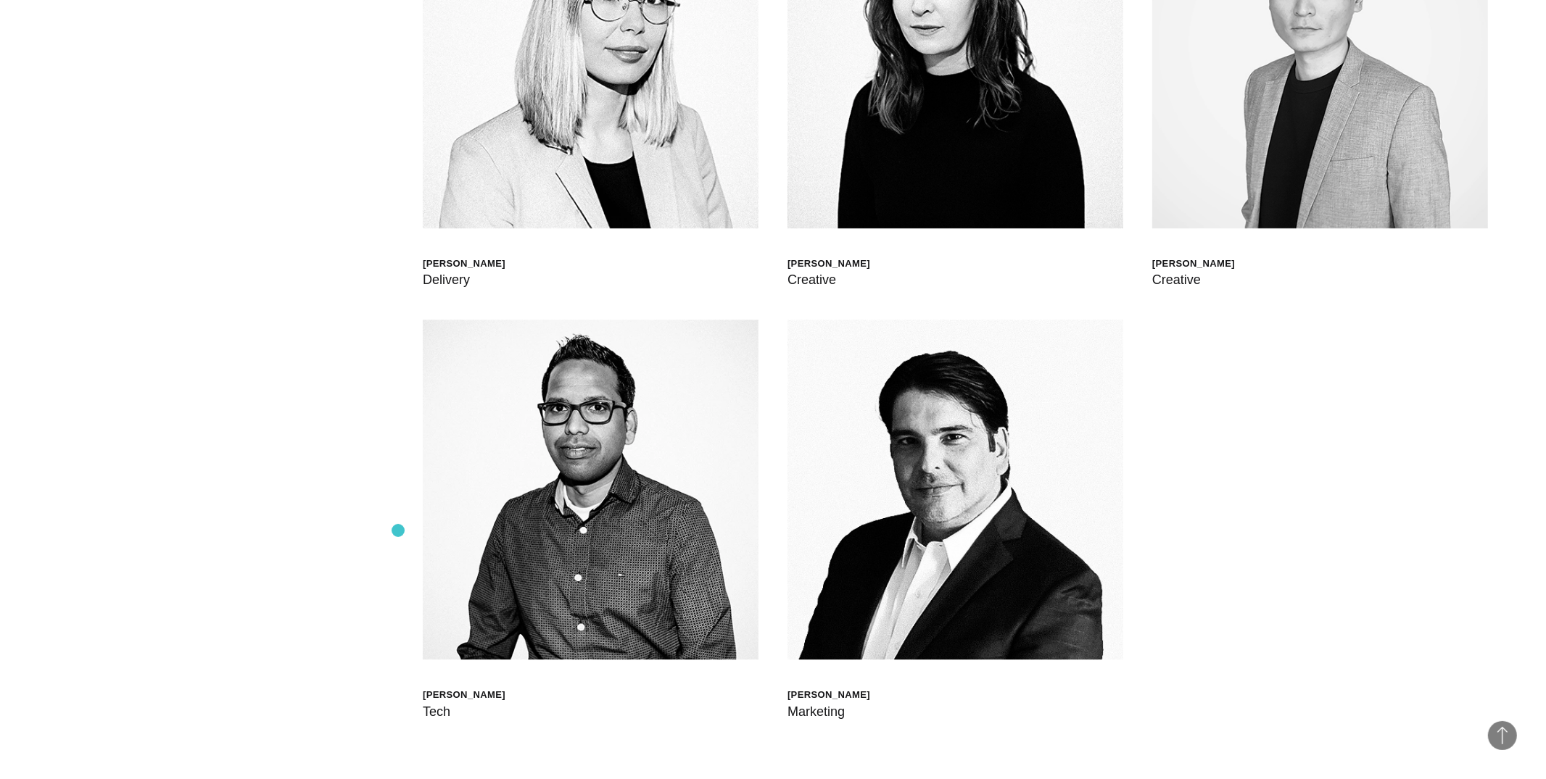
scroll to position [5118, 0]
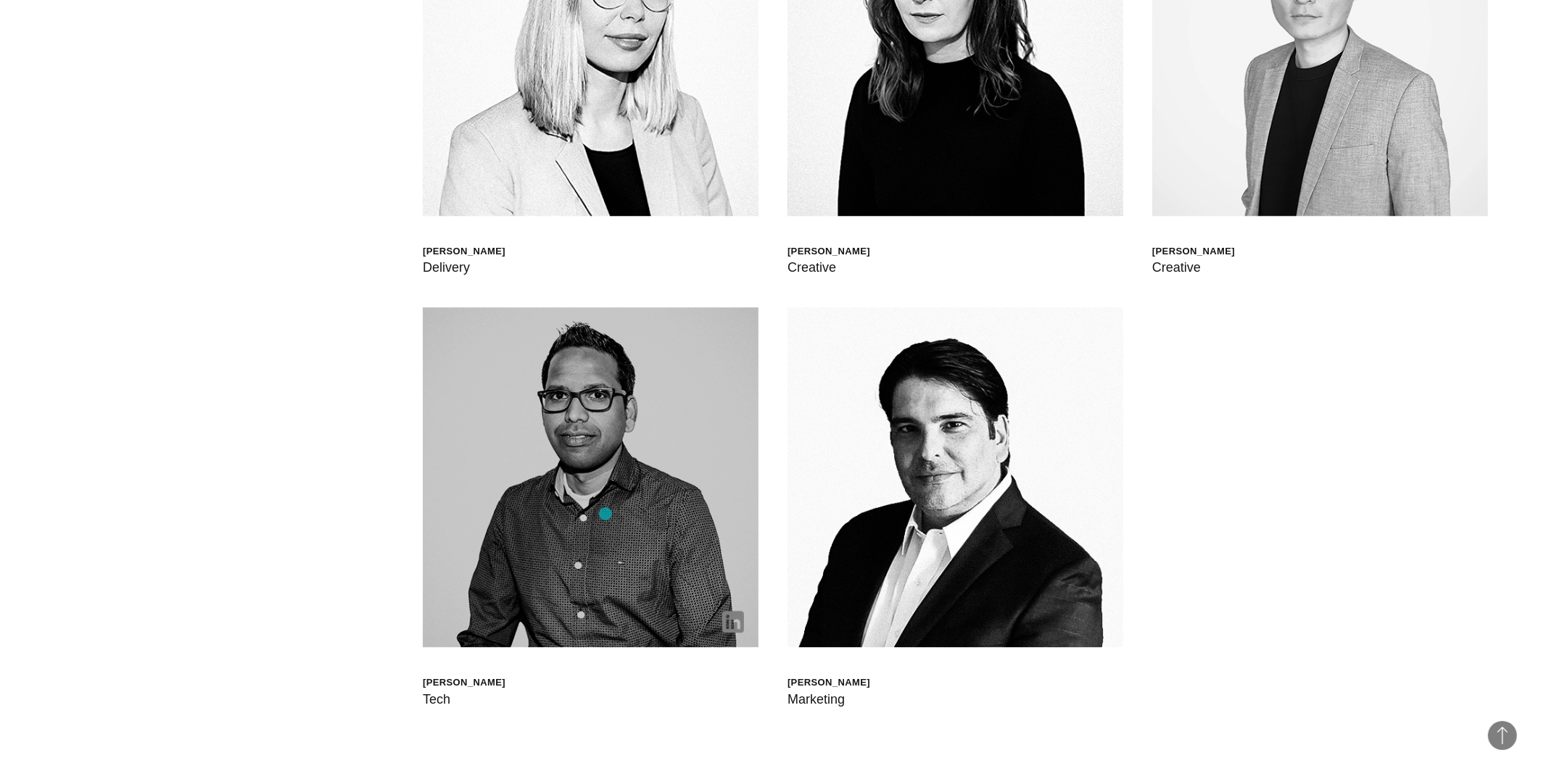
click at [605, 514] on img at bounding box center [591, 477] width 336 height 340
click at [735, 626] on img at bounding box center [733, 622] width 22 height 22
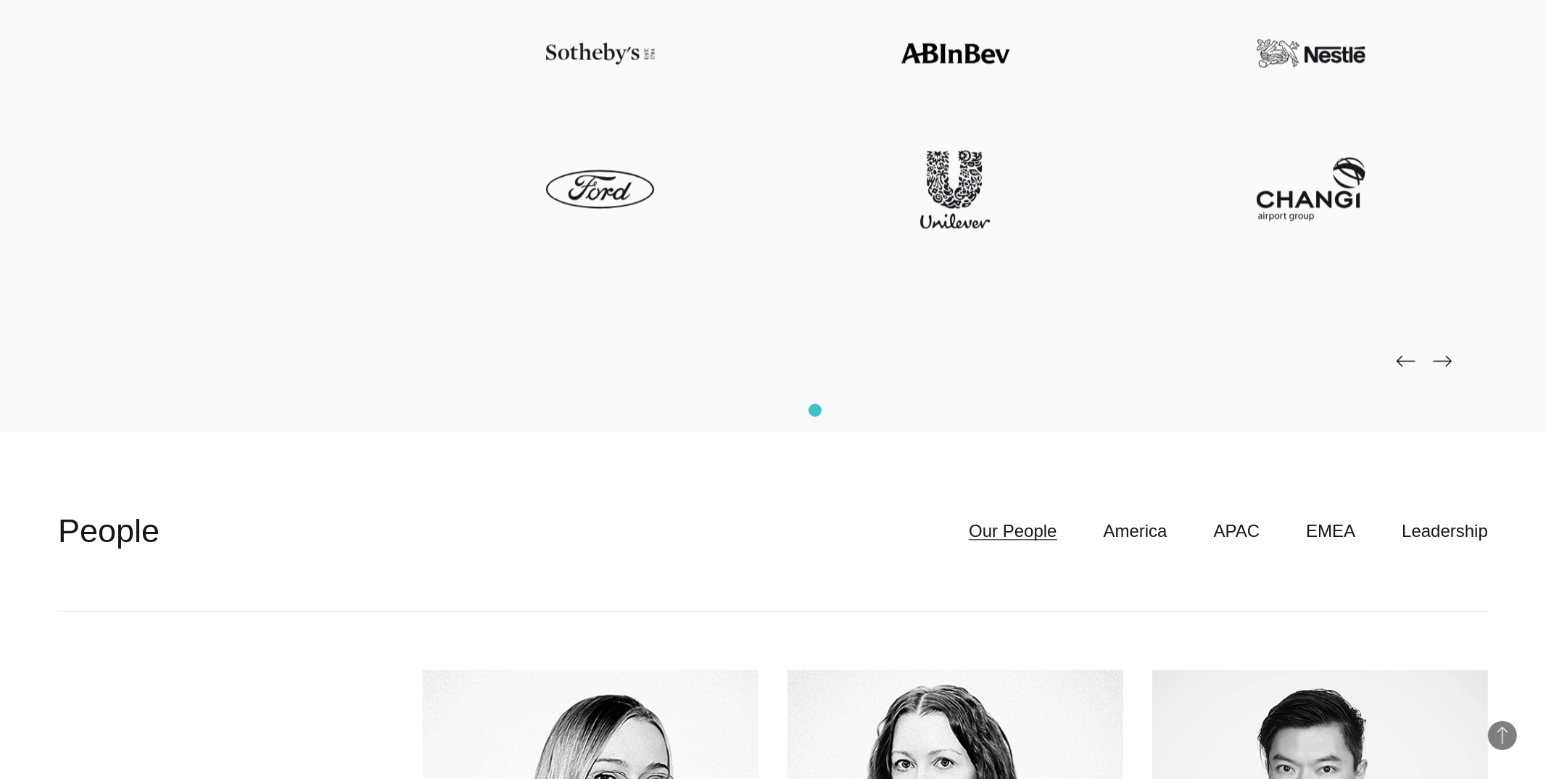
scroll to position [4318, 0]
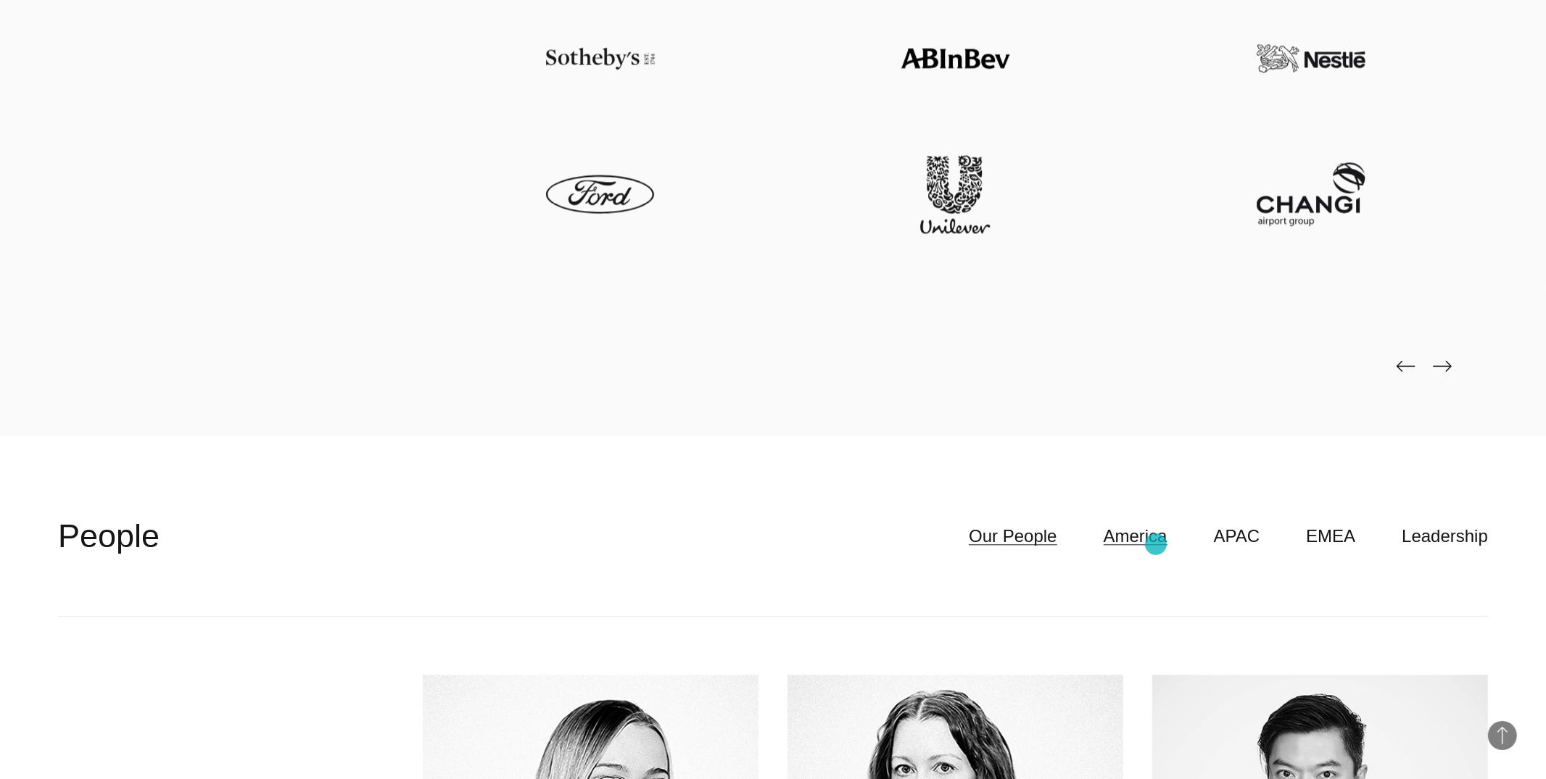
click at [1155, 545] on link "America" at bounding box center [1136, 537] width 64 height 28
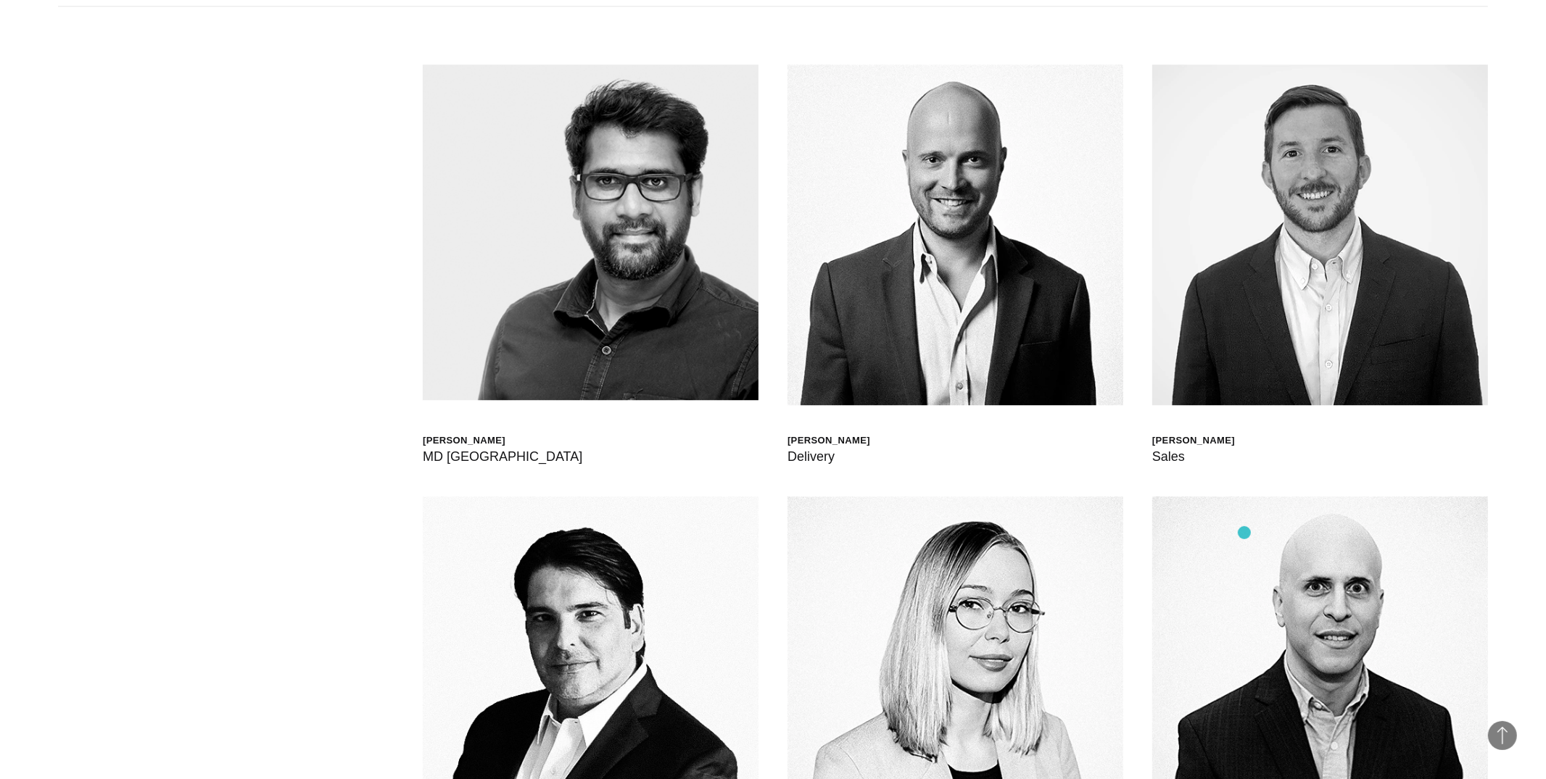
scroll to position [4941, 0]
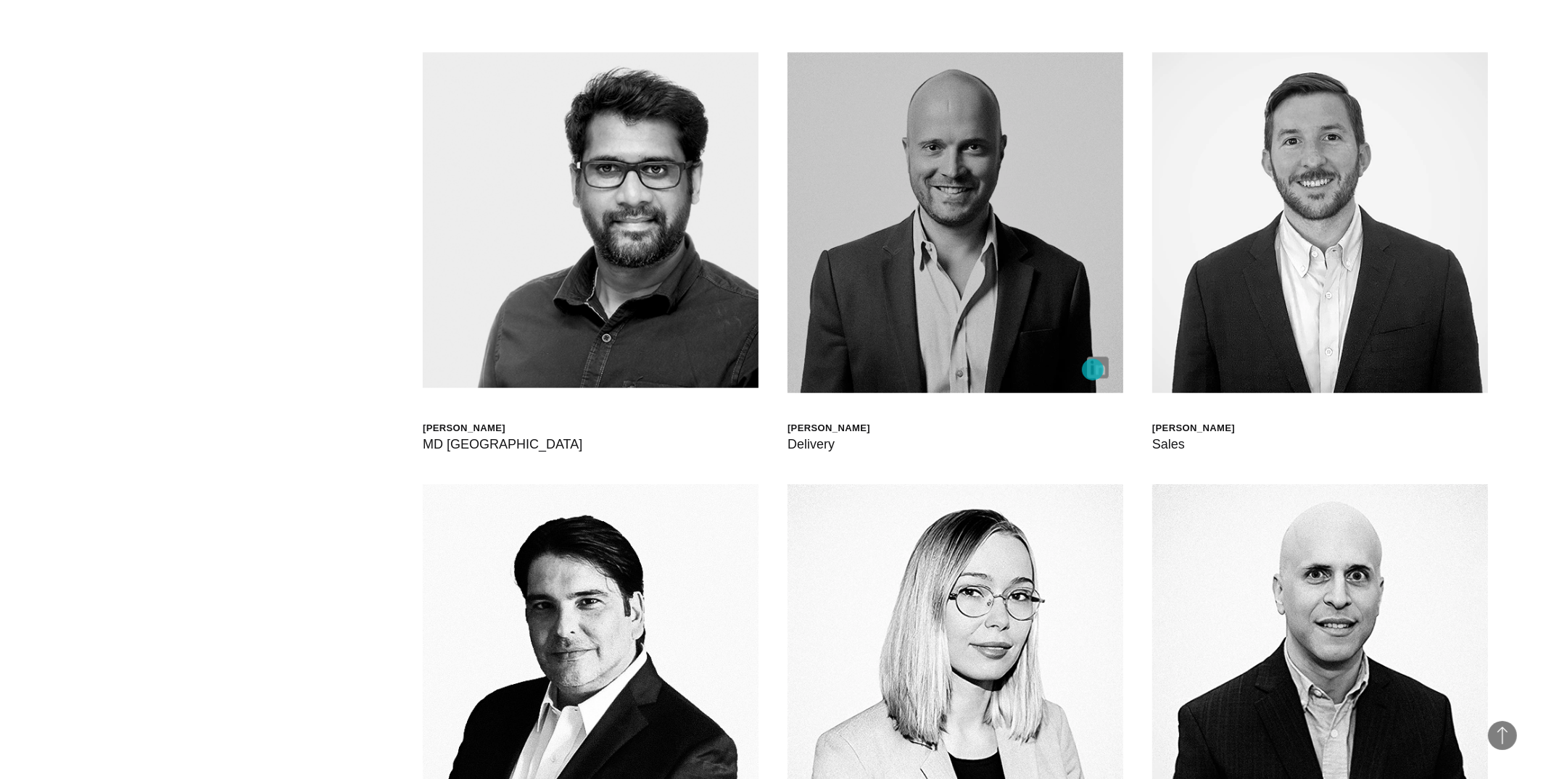
click at [1093, 370] on img at bounding box center [1098, 368] width 22 height 22
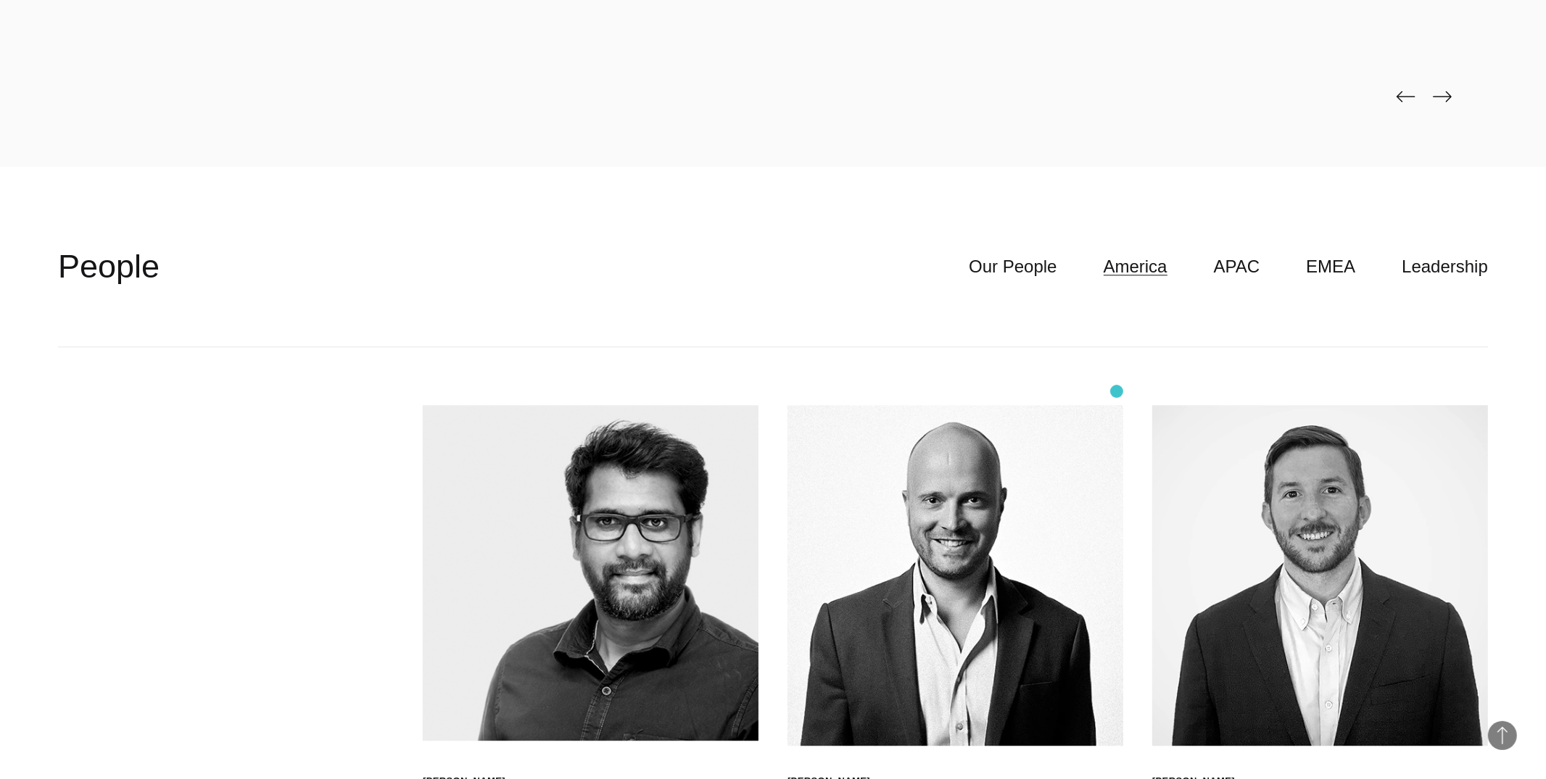
scroll to position [4599, 0]
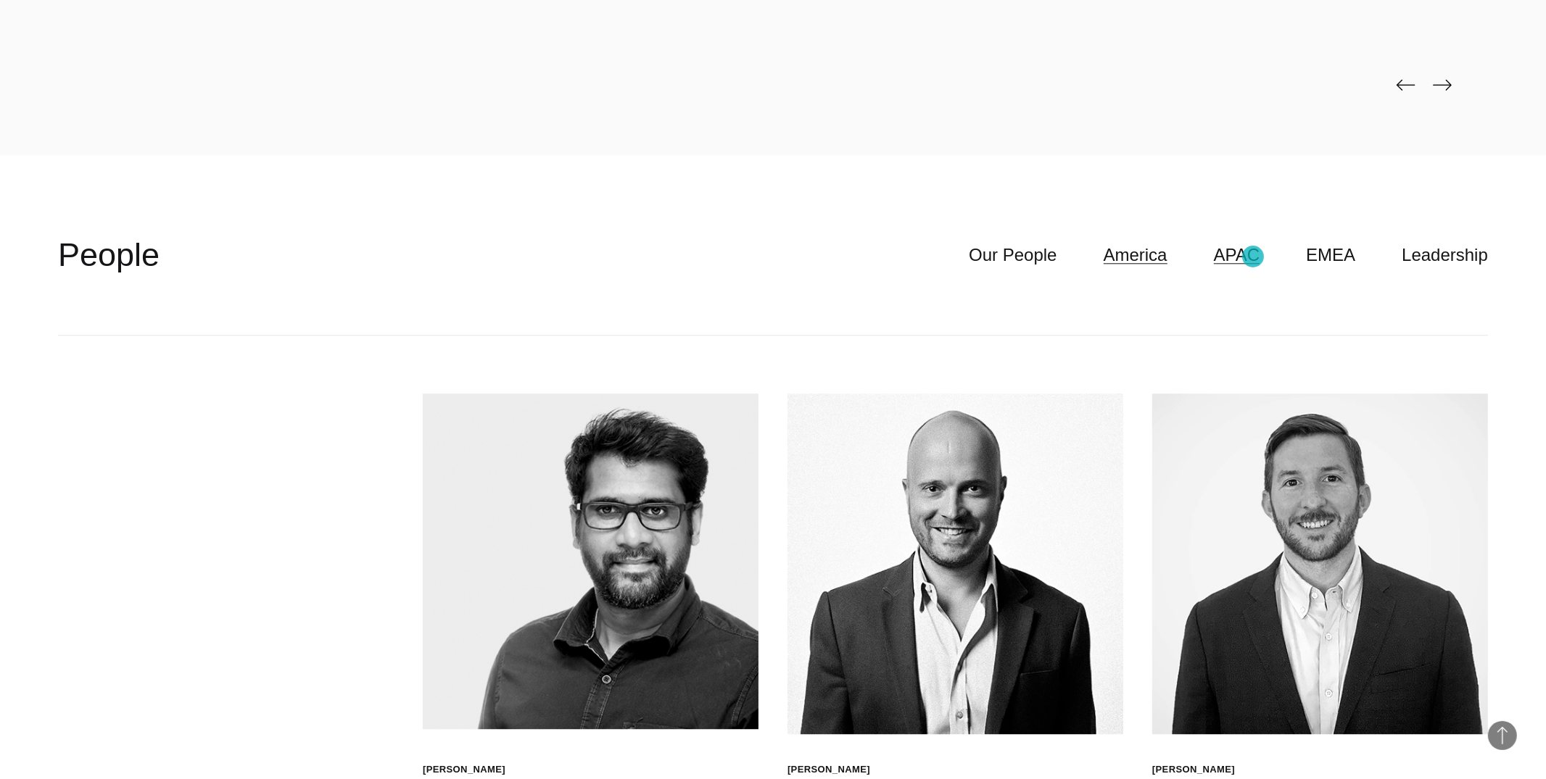
click at [1253, 257] on link "APAC" at bounding box center [1237, 255] width 46 height 28
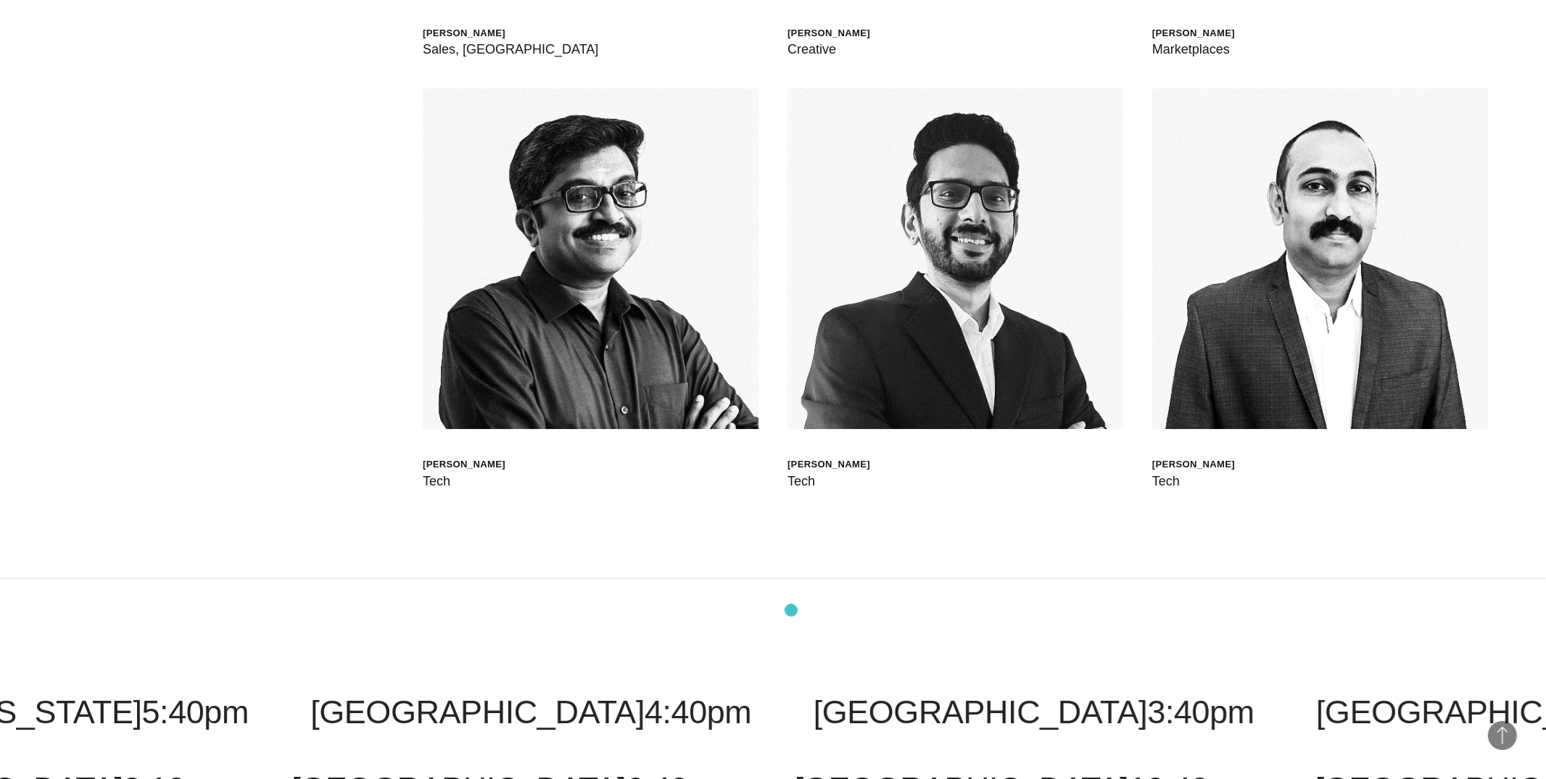
scroll to position [6192, 0]
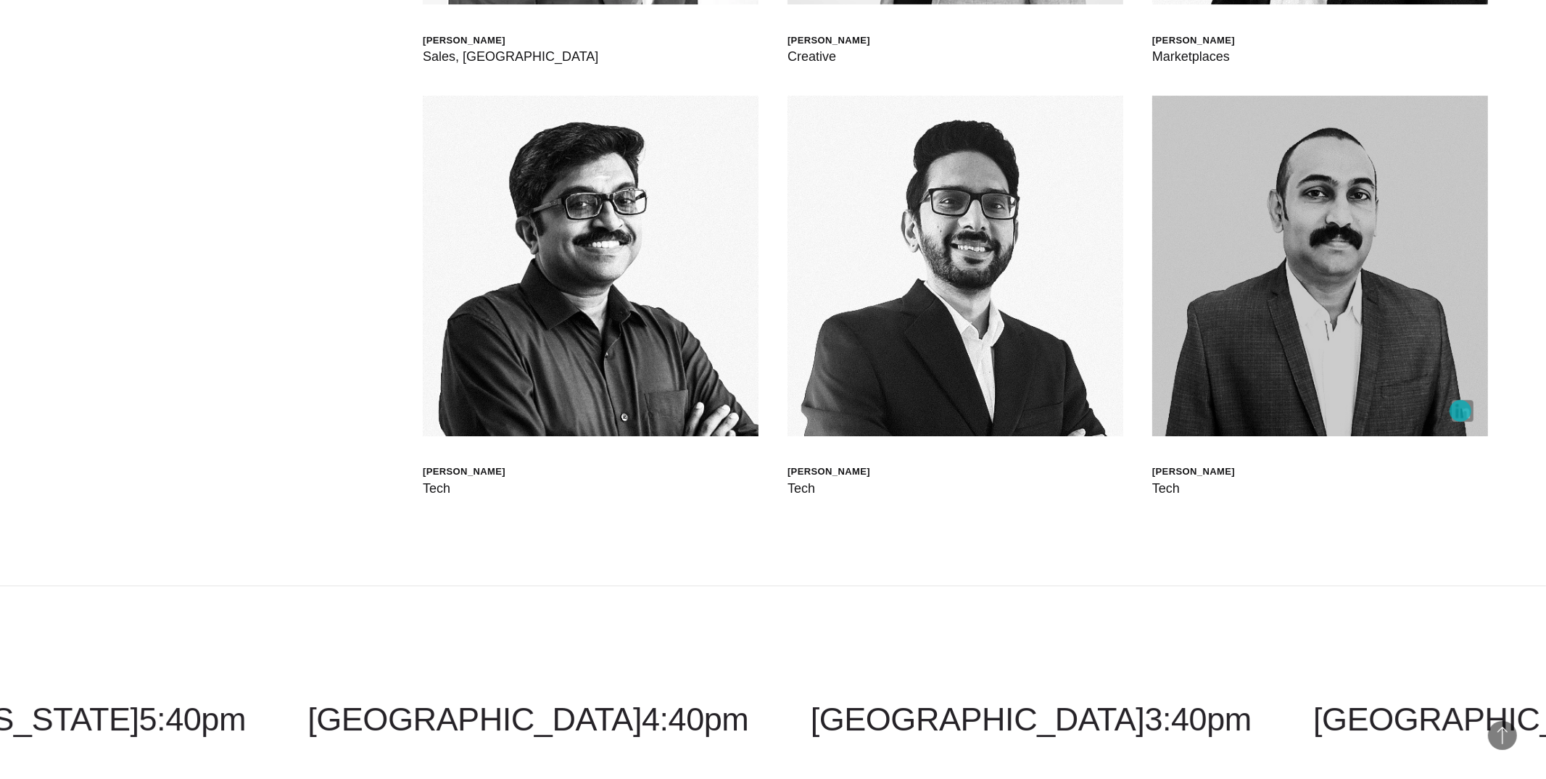
click at [1460, 411] on img at bounding box center [1463, 411] width 22 height 22
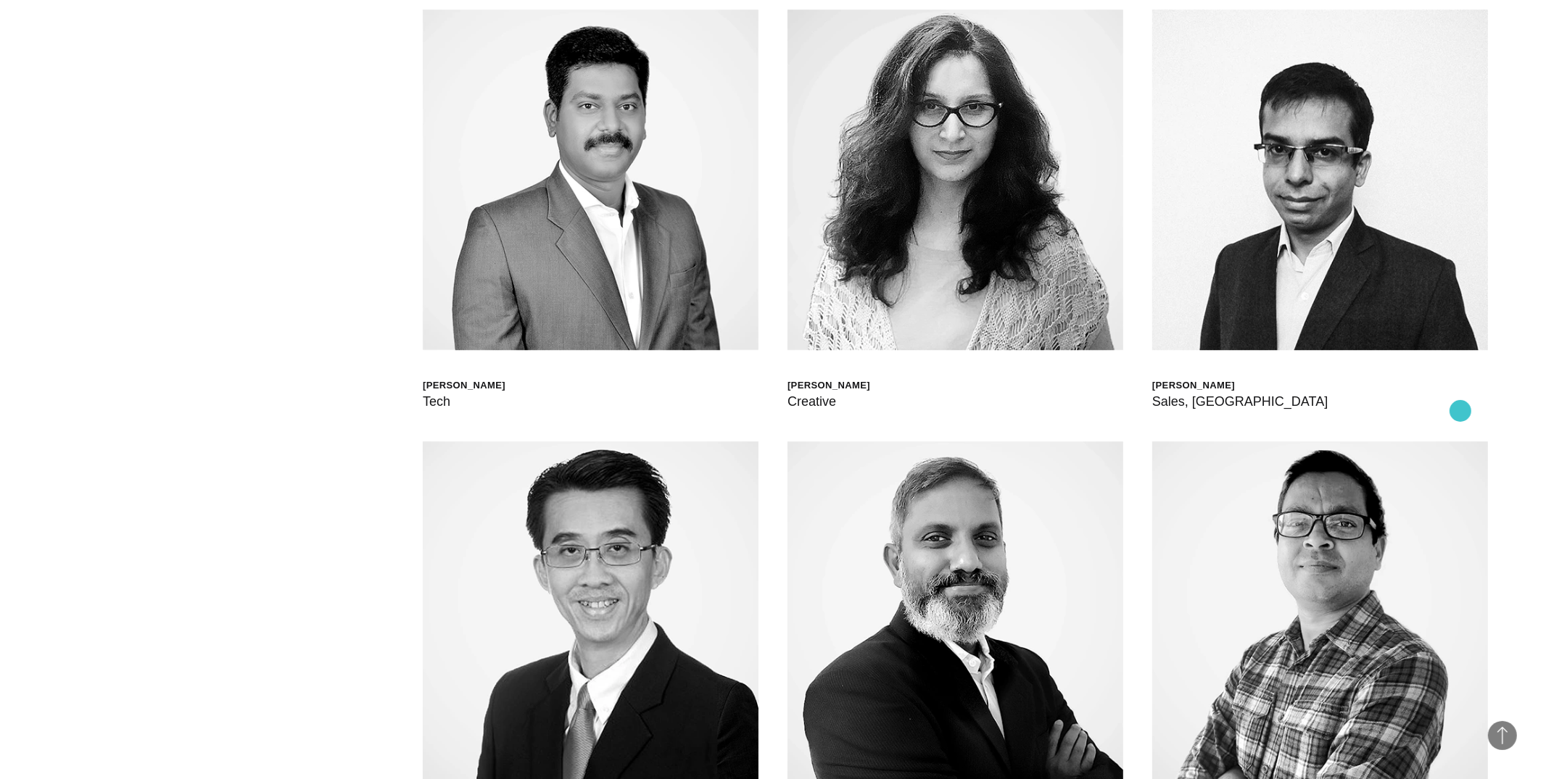
scroll to position [4781, 0]
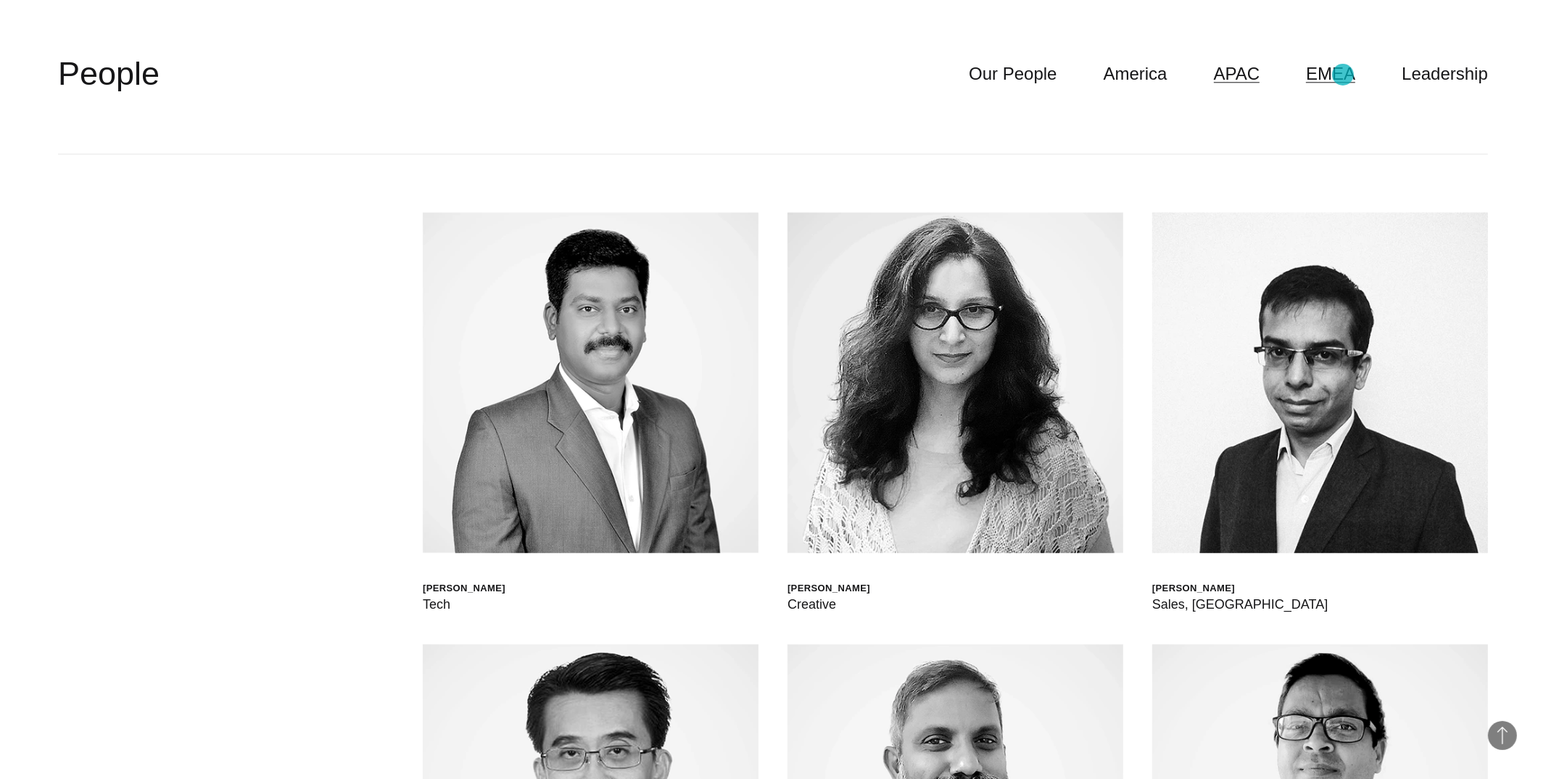
click at [1343, 77] on link "EMEA" at bounding box center [1330, 74] width 49 height 28
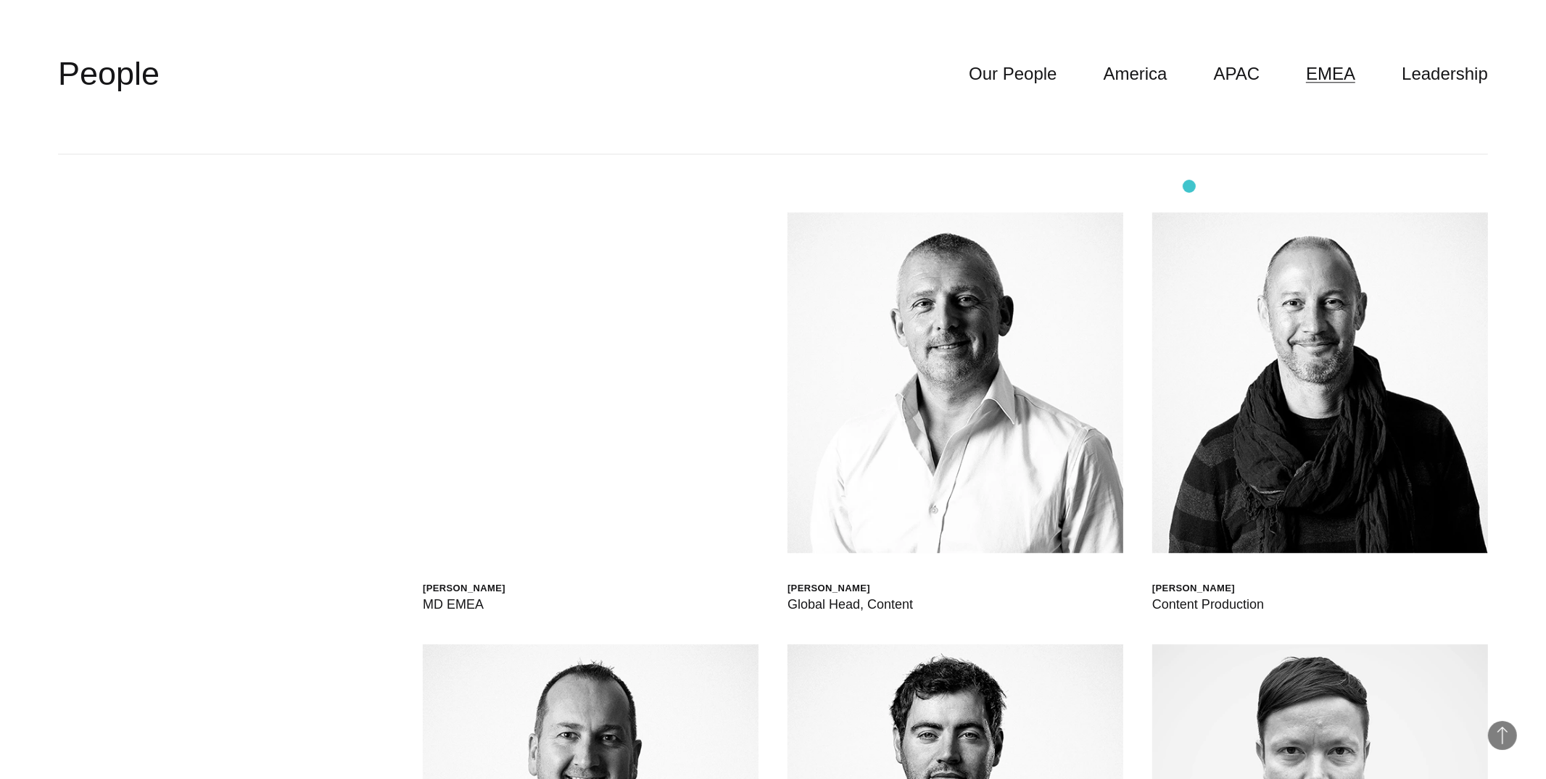
scroll to position [4844, 0]
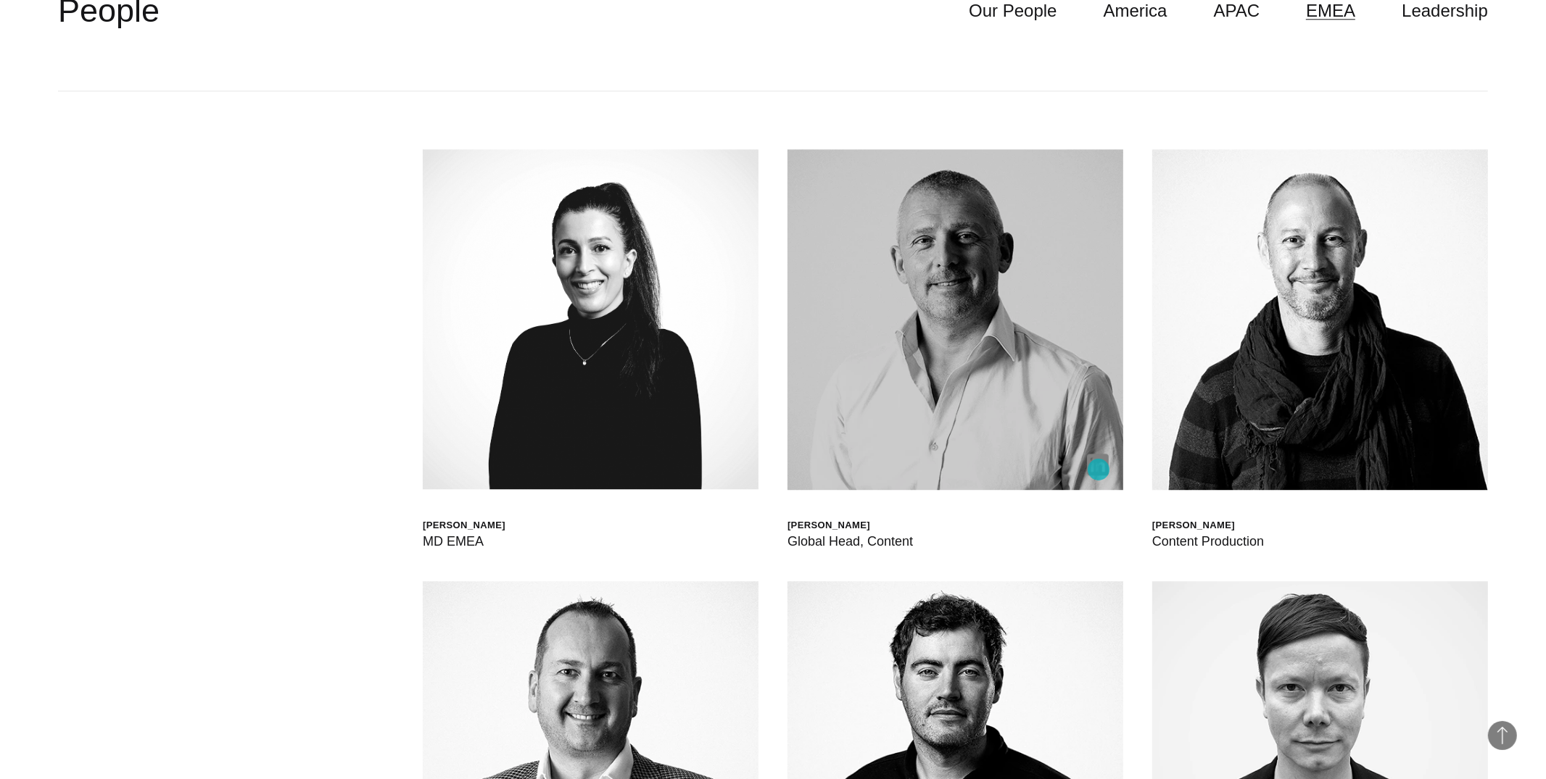
click at [1099, 470] on img at bounding box center [1098, 465] width 22 height 22
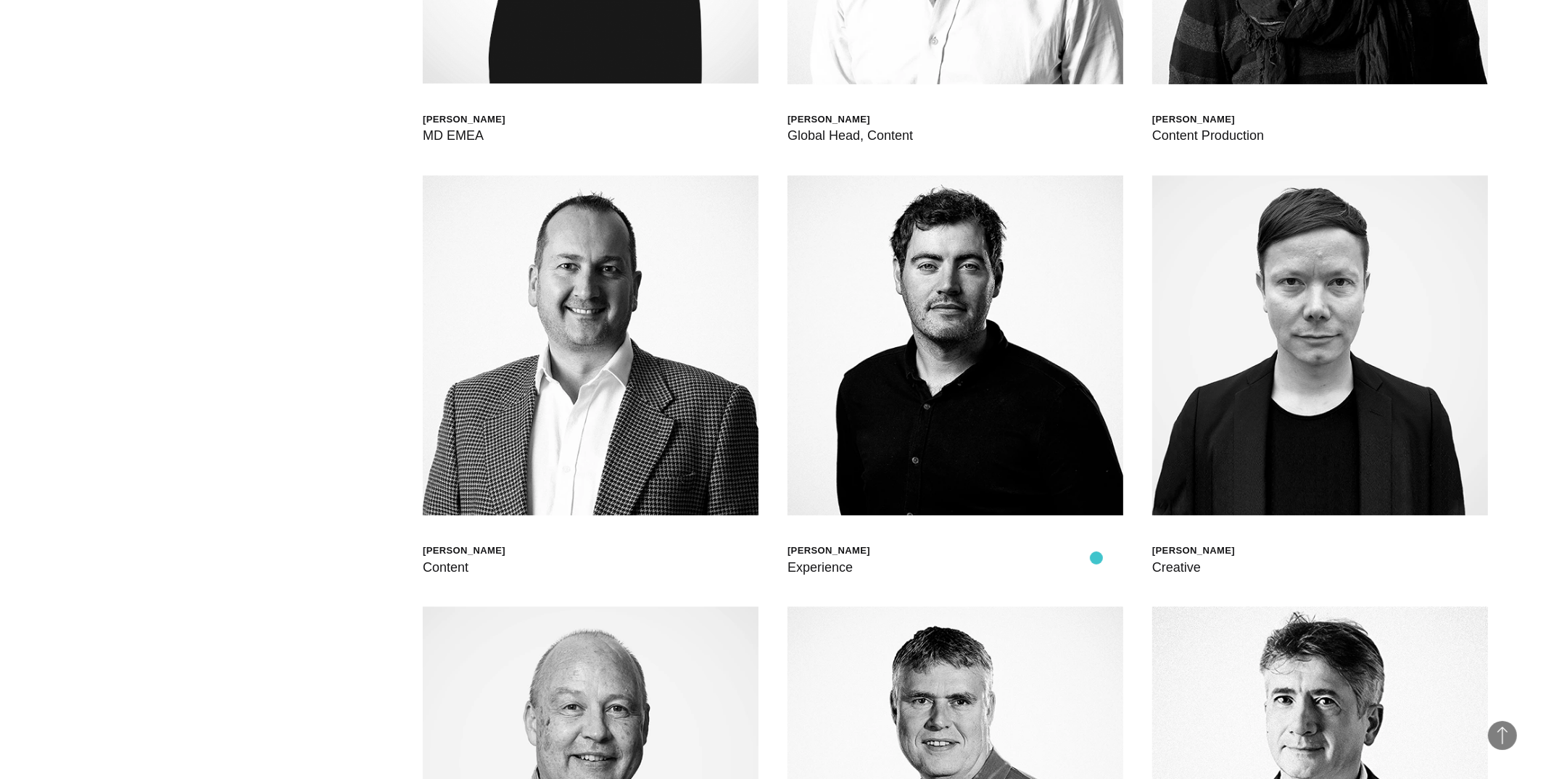
scroll to position [5251, 0]
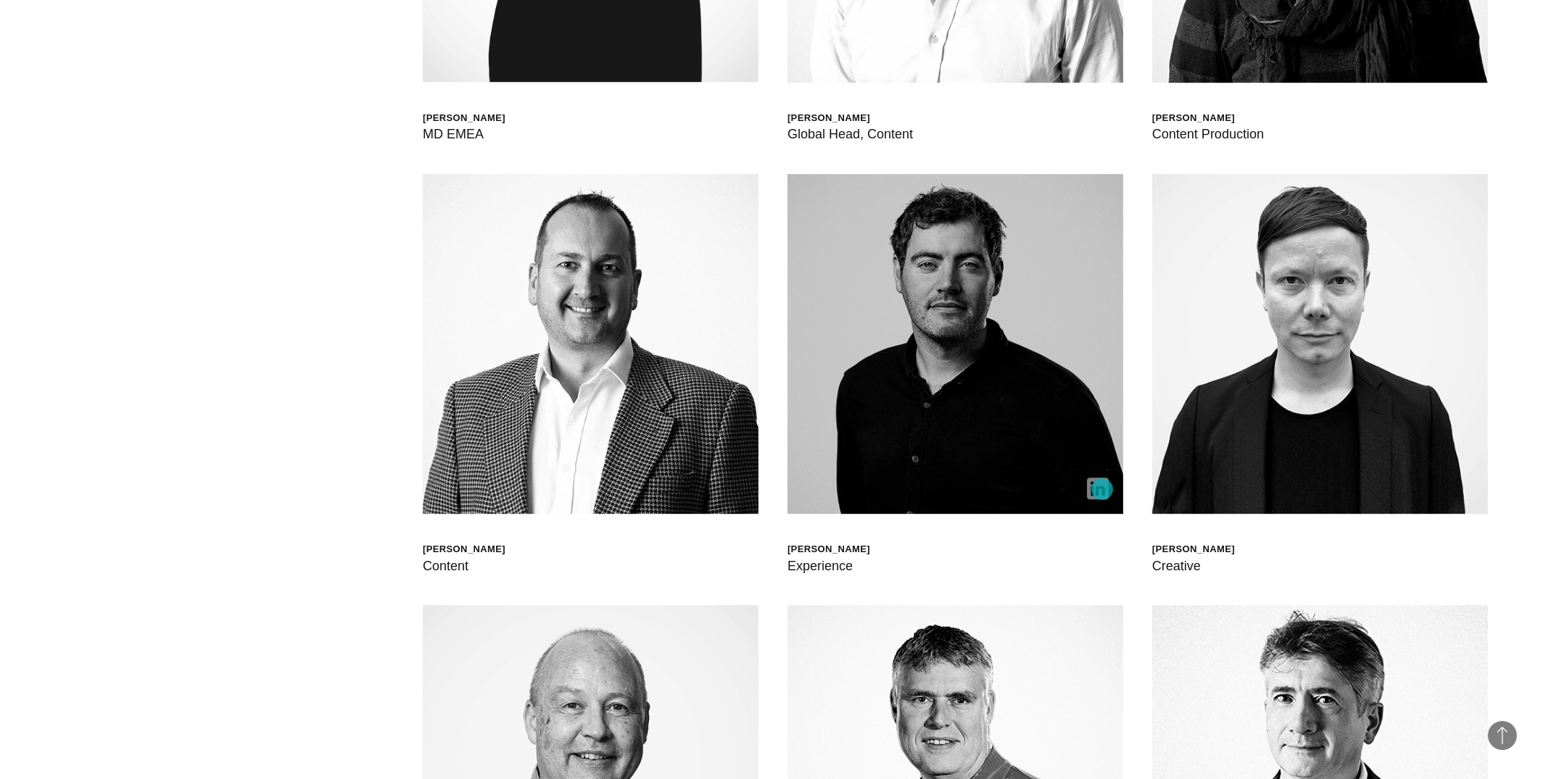
click at [1102, 489] on img at bounding box center [1098, 489] width 22 height 22
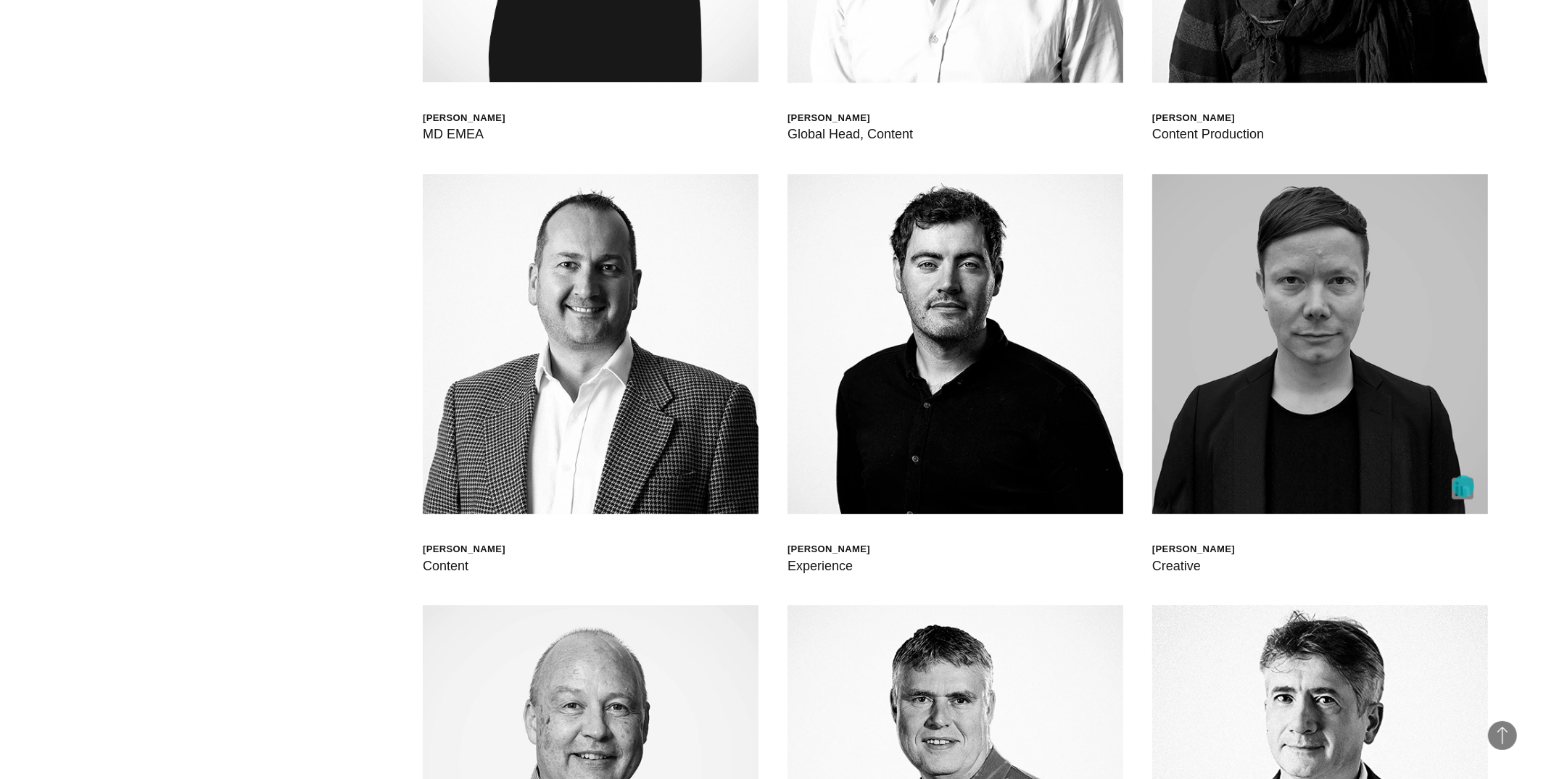
click at [1463, 487] on img at bounding box center [1463, 489] width 22 height 22
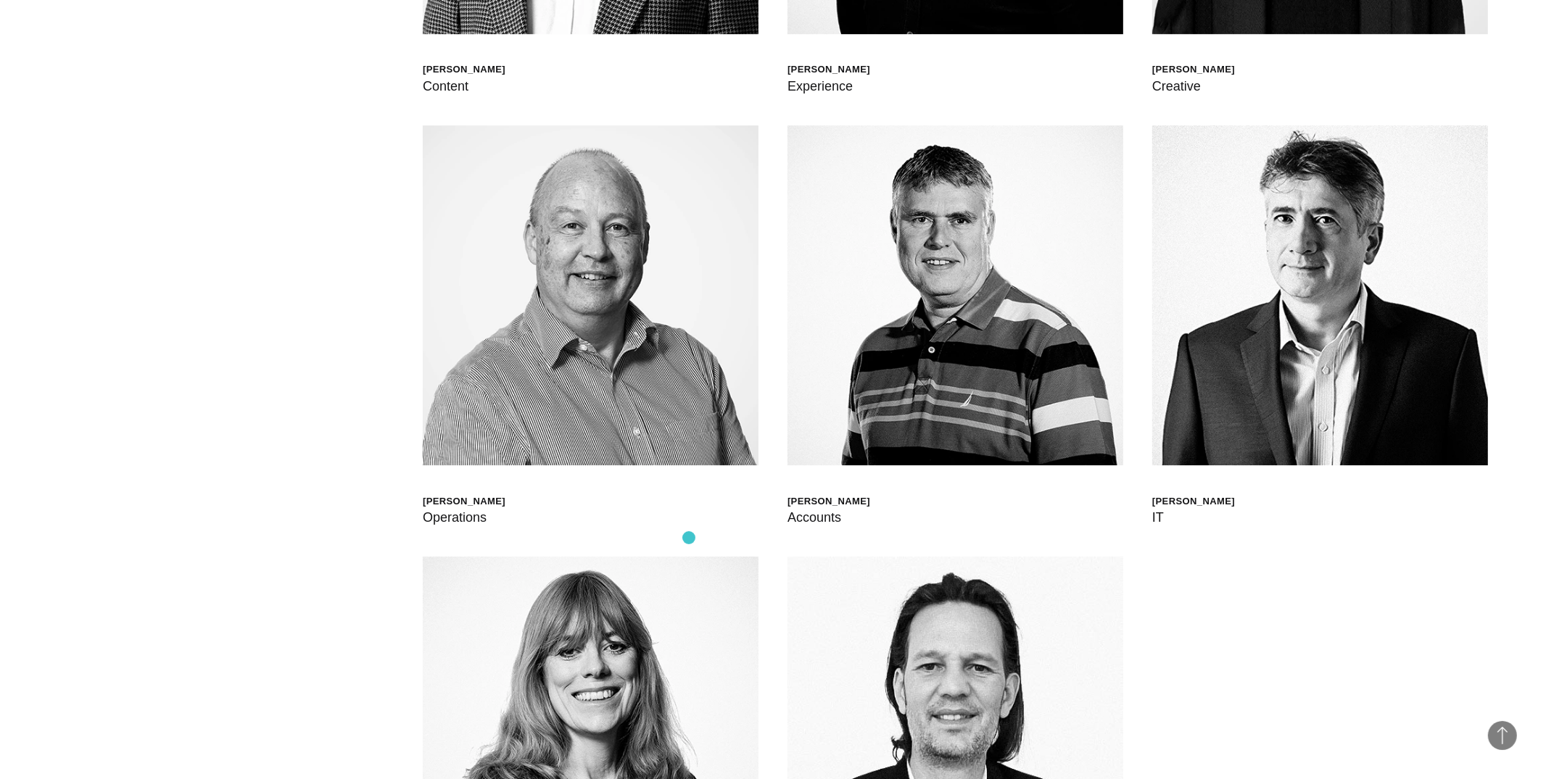
scroll to position [5733, 0]
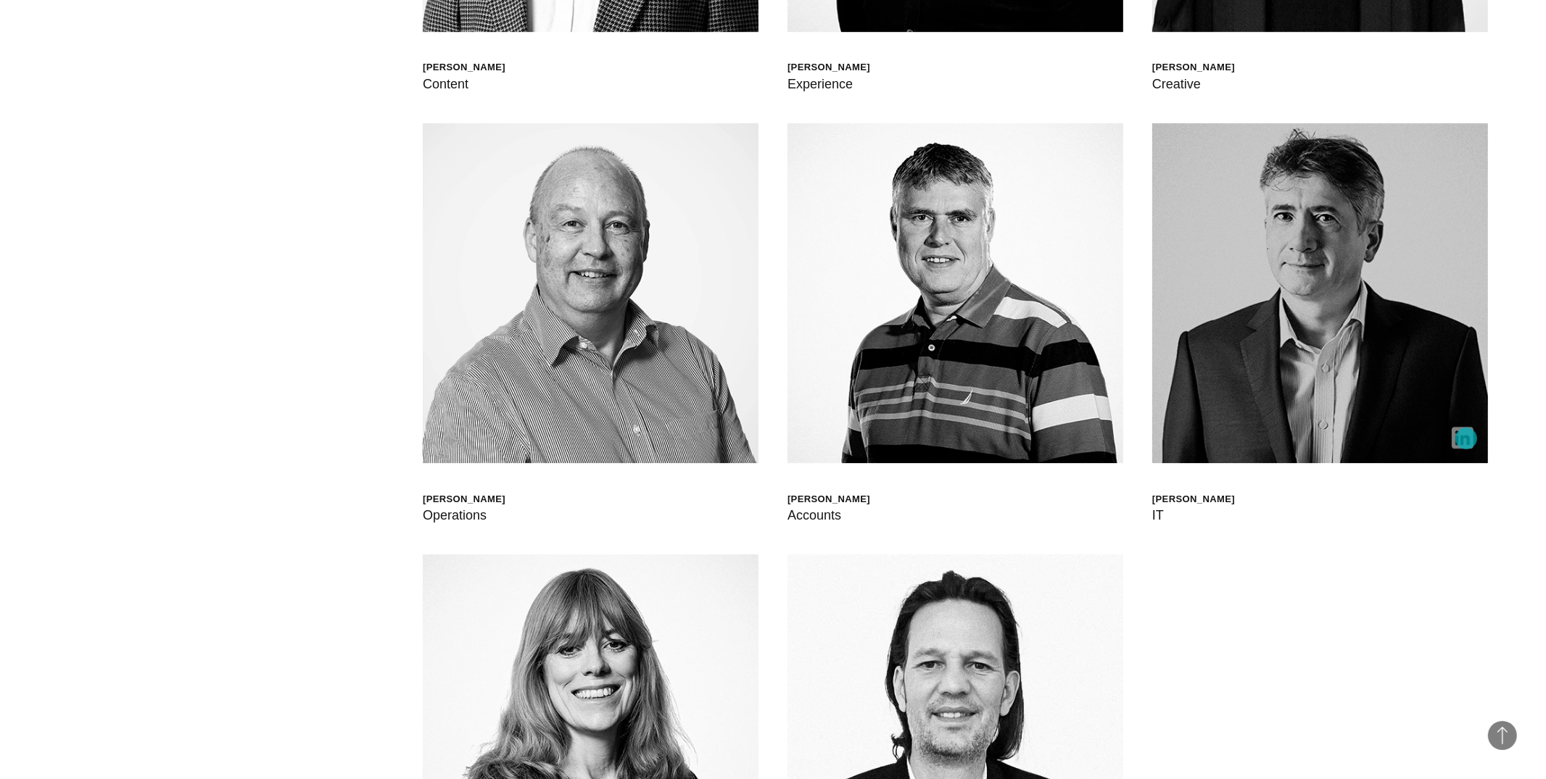
click at [1466, 439] on img at bounding box center [1463, 438] width 22 height 22
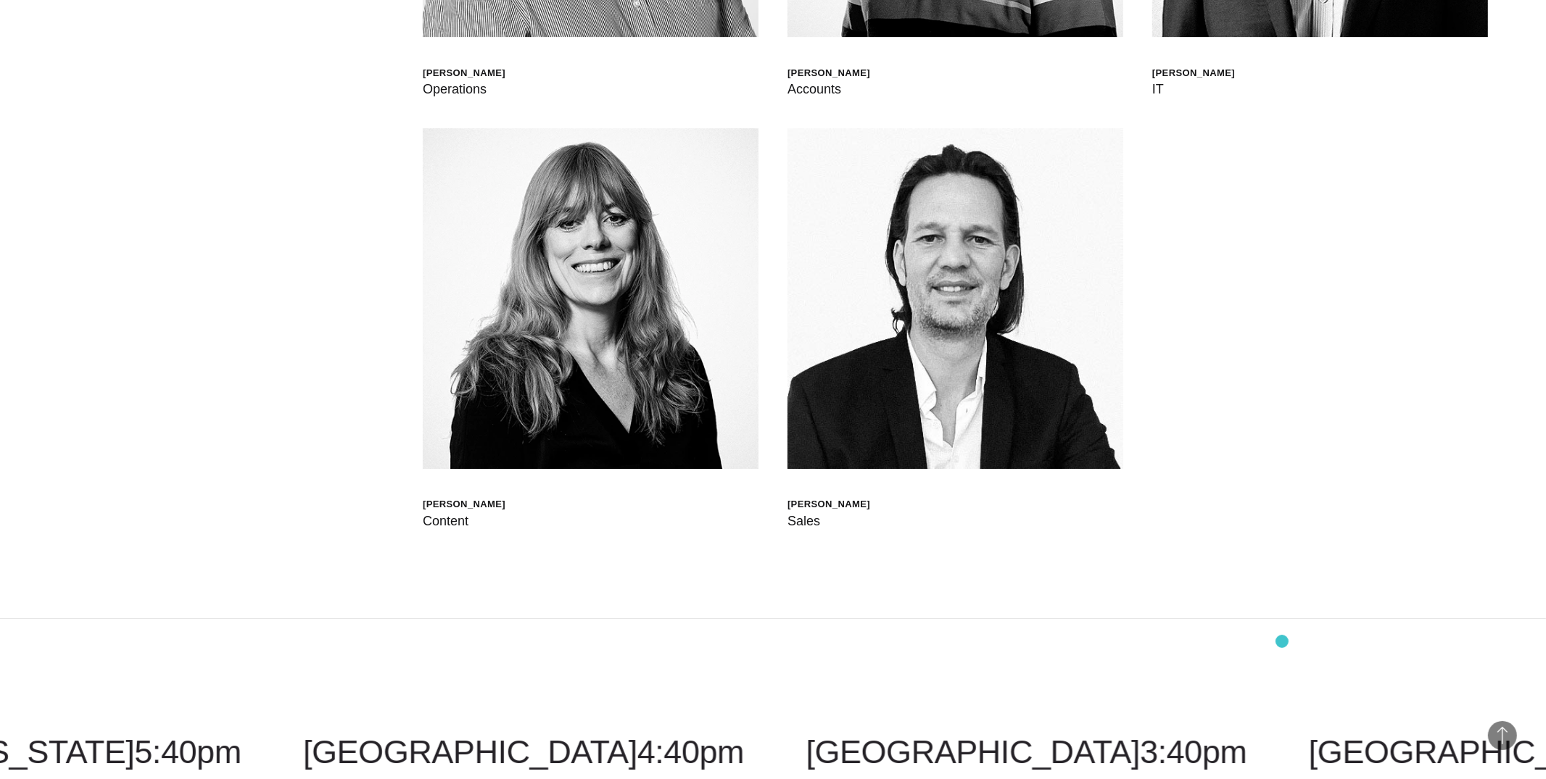
scroll to position [6169, 0]
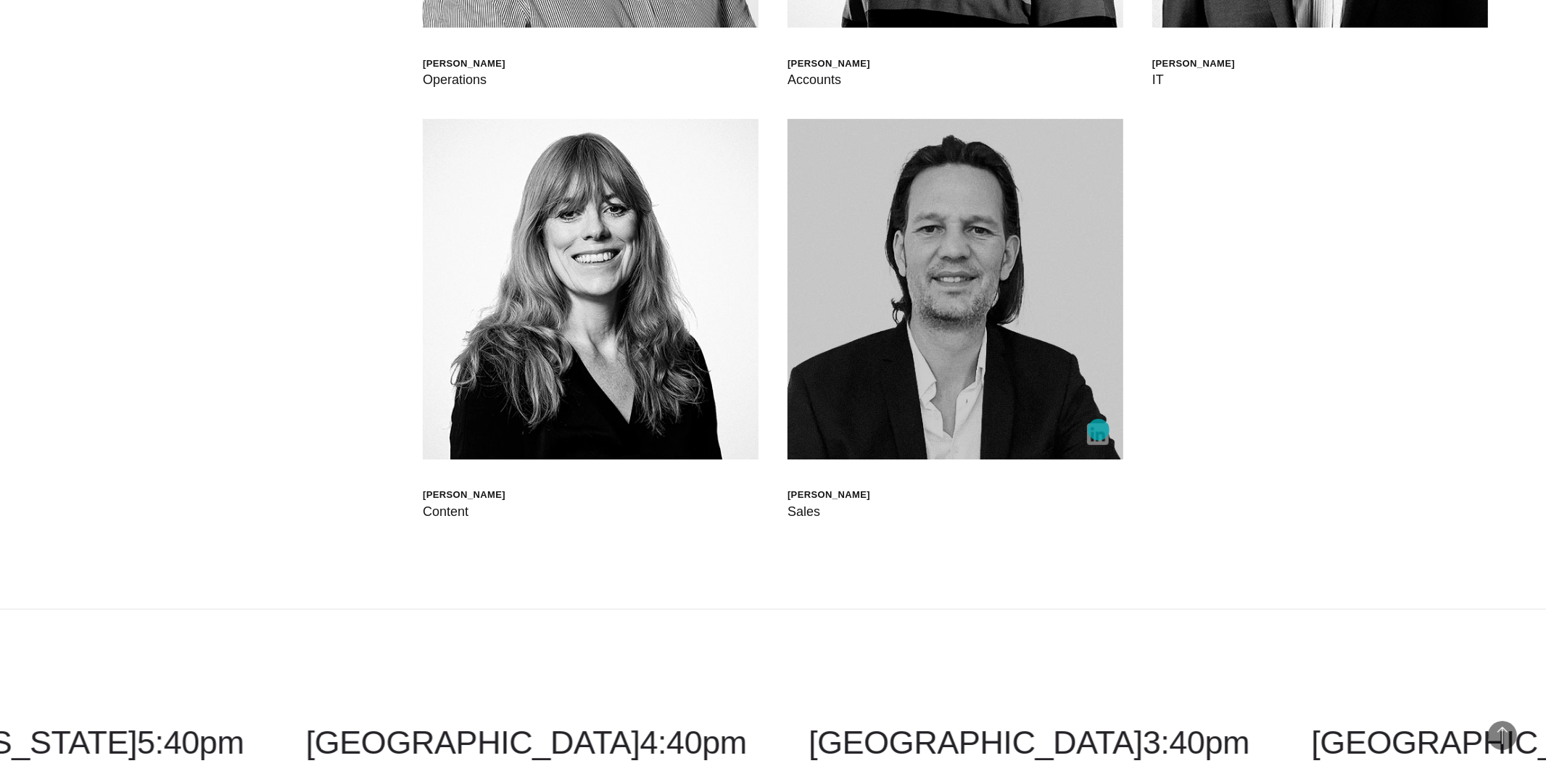
click at [1099, 430] on img at bounding box center [1098, 434] width 22 height 22
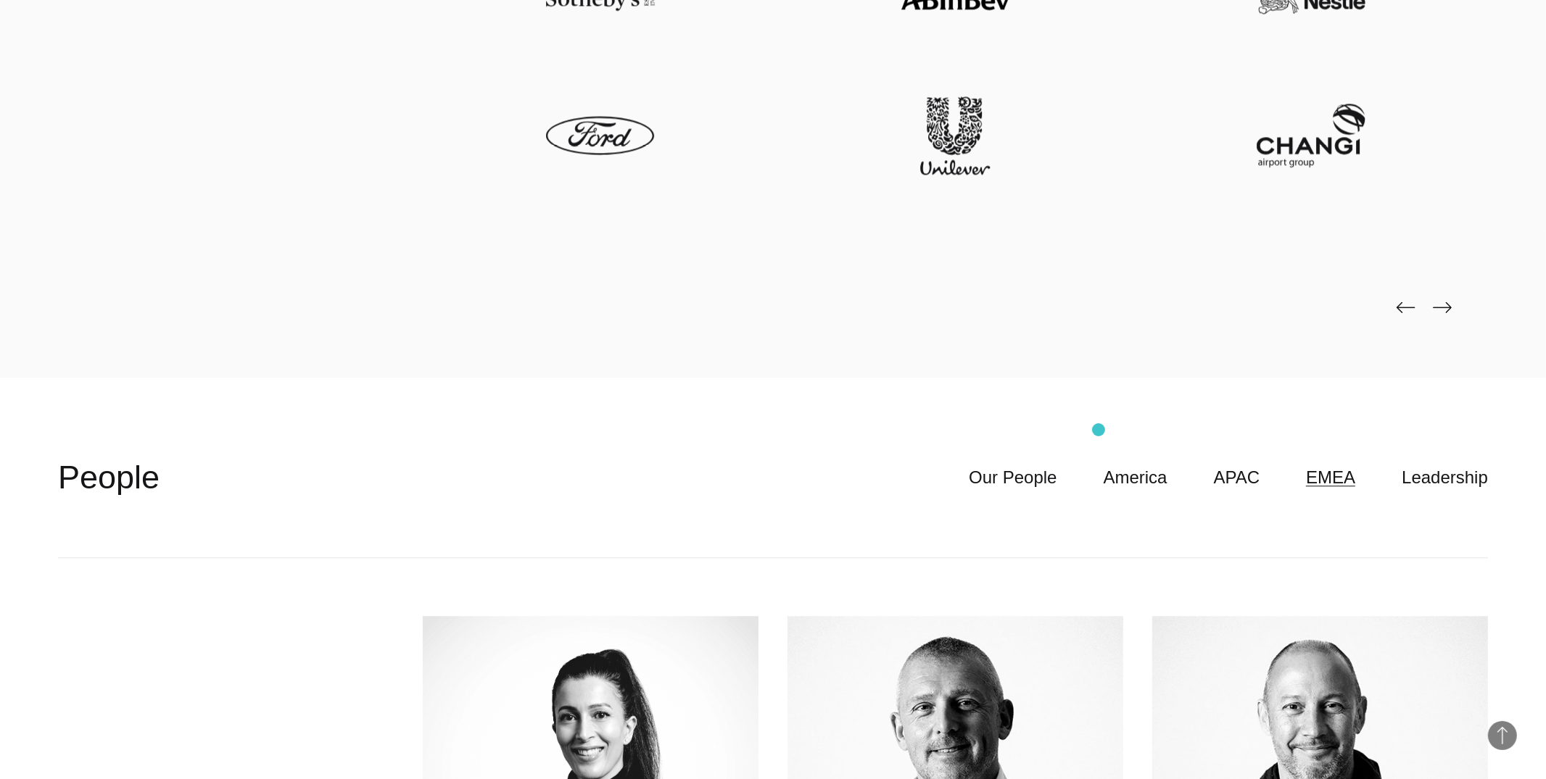
scroll to position [4370, 0]
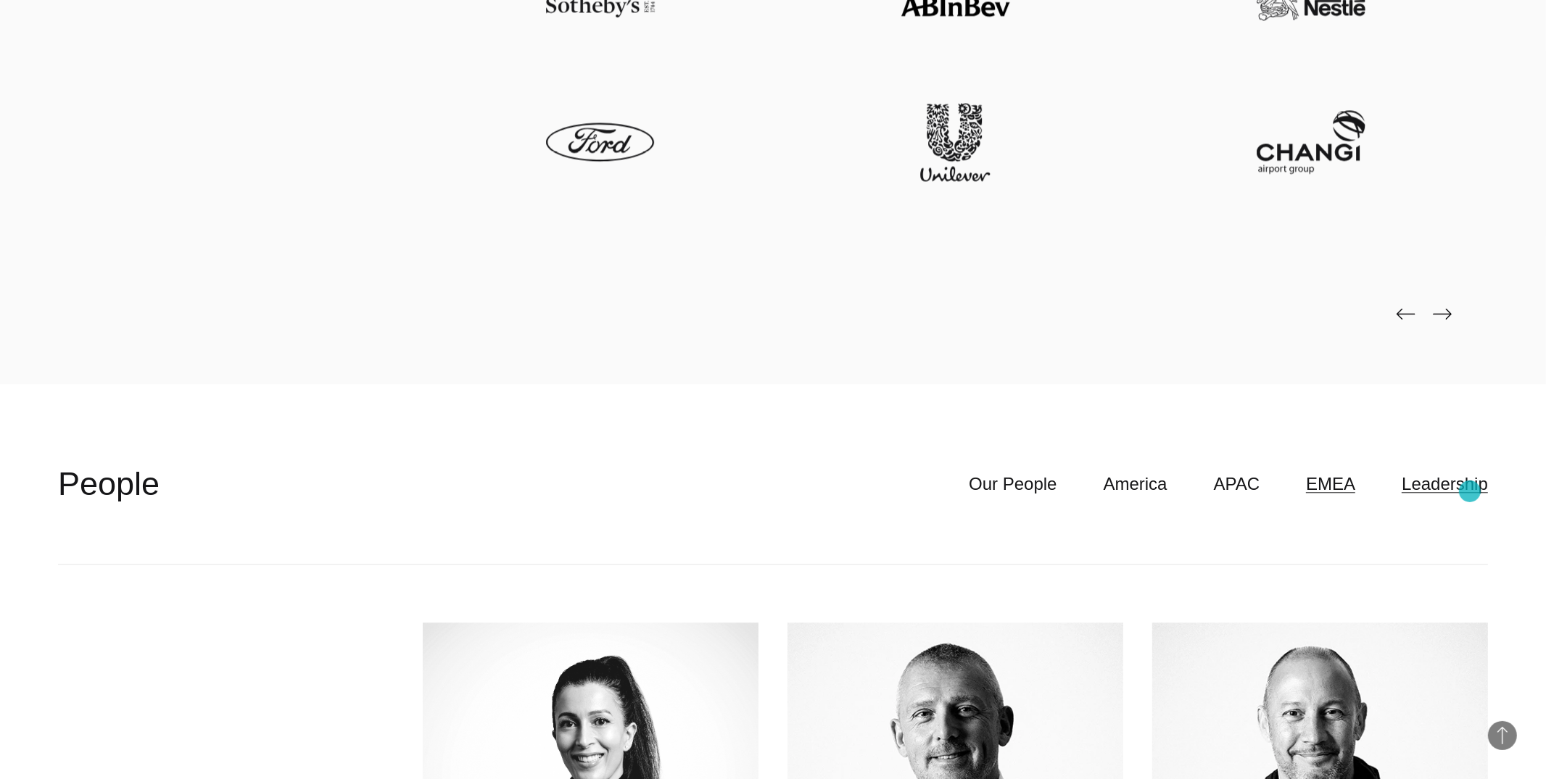
click at [1463, 489] on link "Leadership" at bounding box center [1445, 485] width 86 height 28
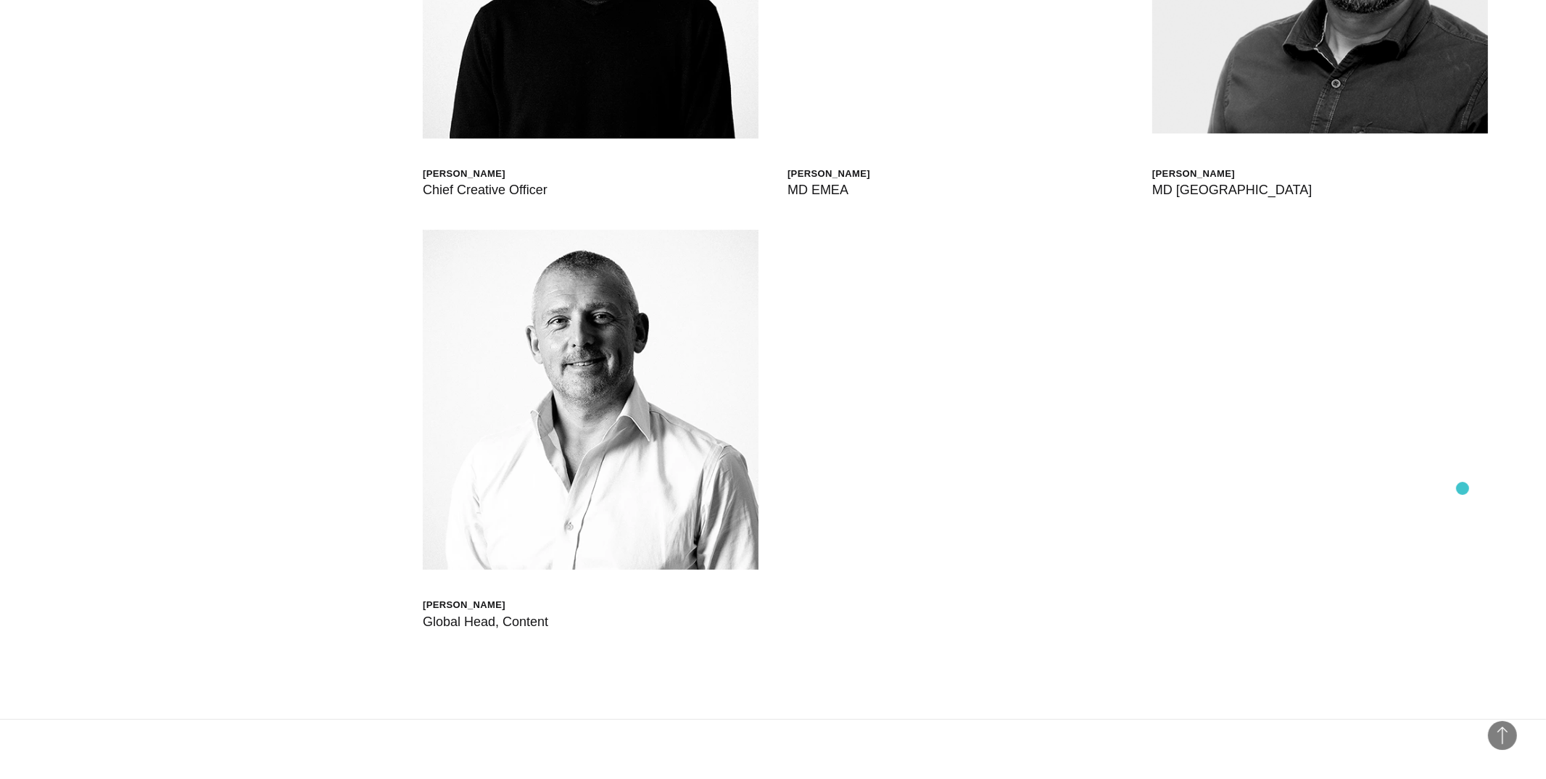
scroll to position [5625, 0]
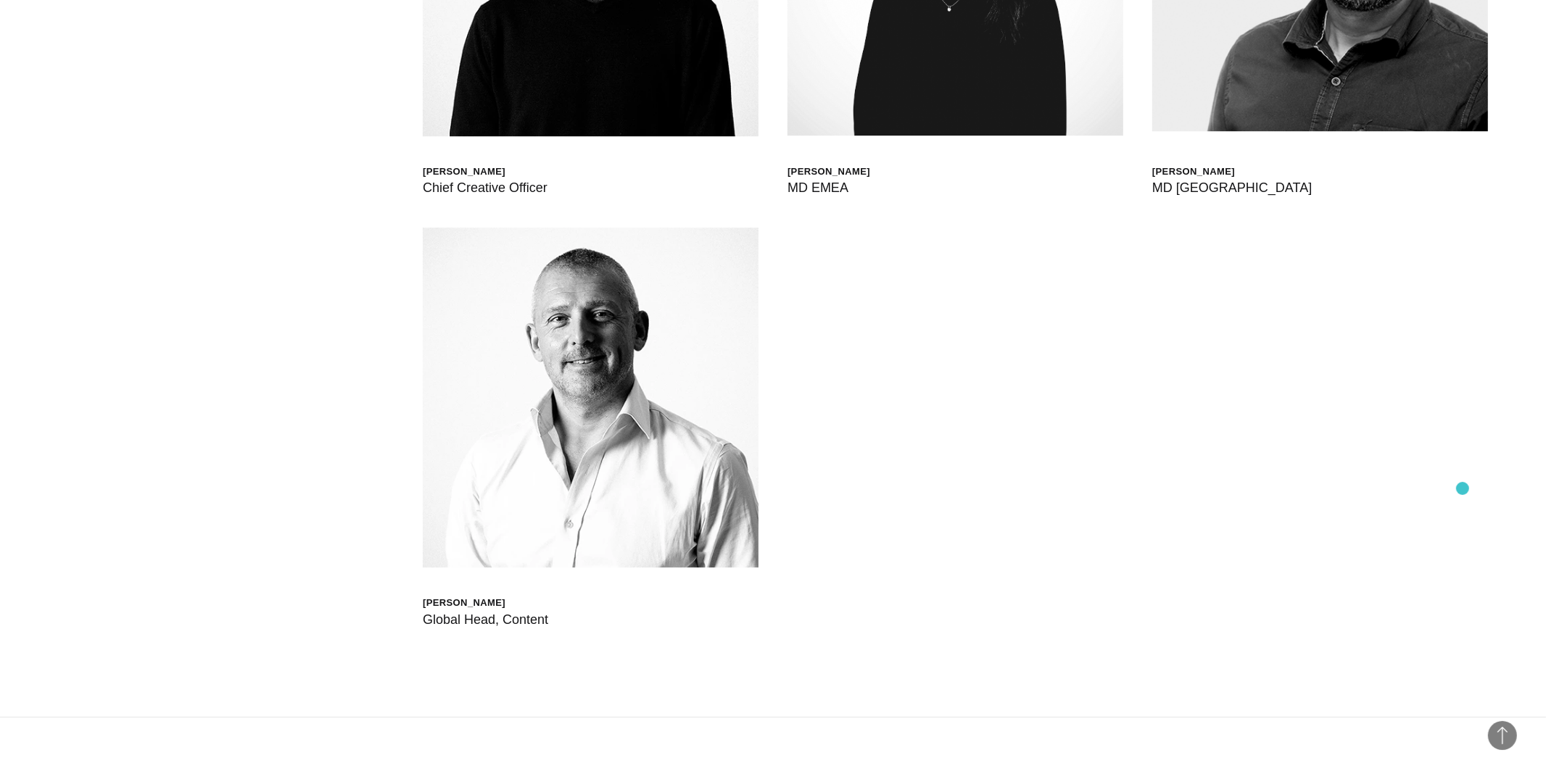
click at [1463, 489] on div "Scott Sorokin Global Head of Born XDS Shashank Tamotia Chief Delivery Officer B…" at bounding box center [773, 13] width 1430 height 1407
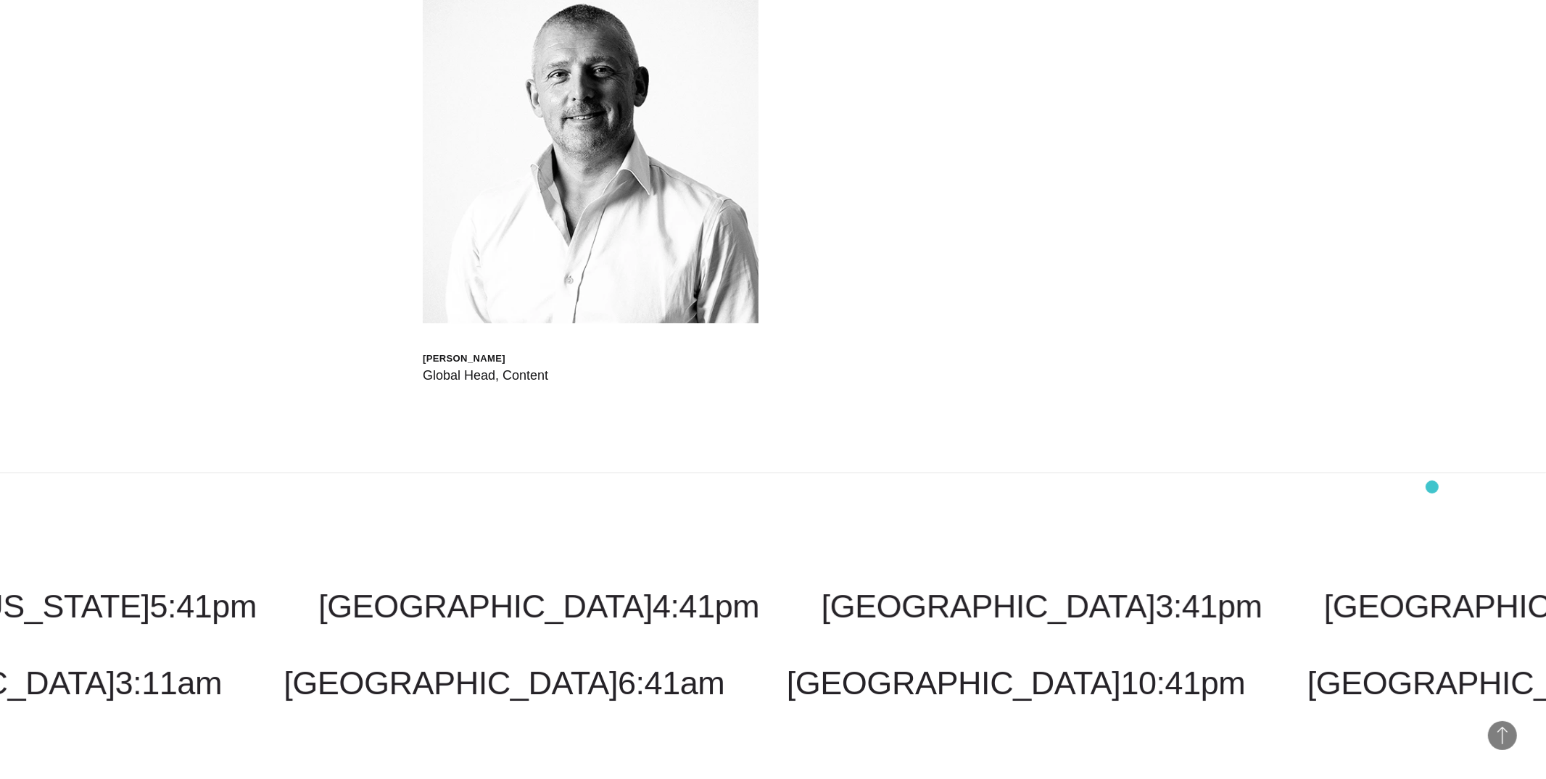
scroll to position [5894, 0]
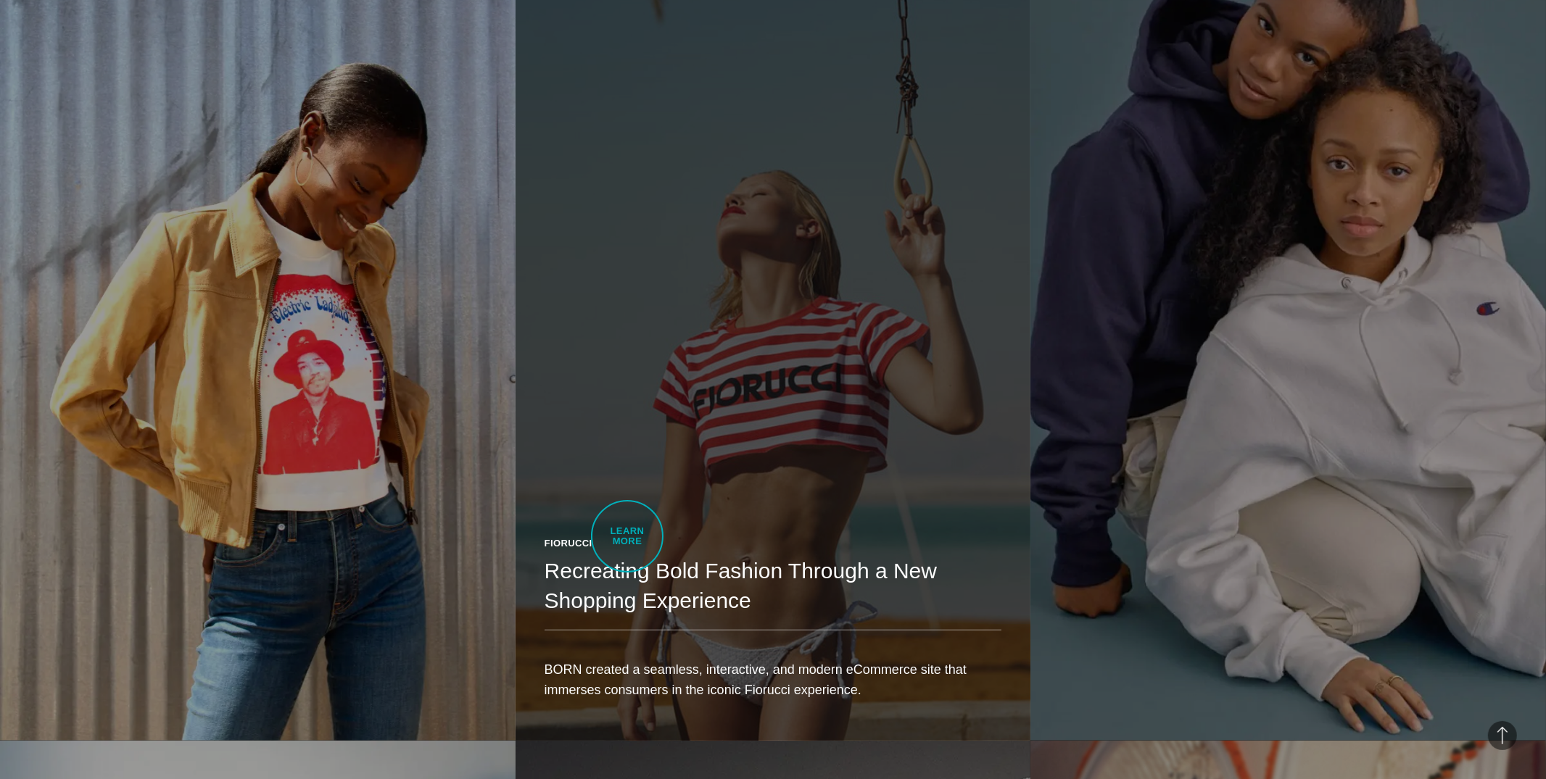
scroll to position [1684, 0]
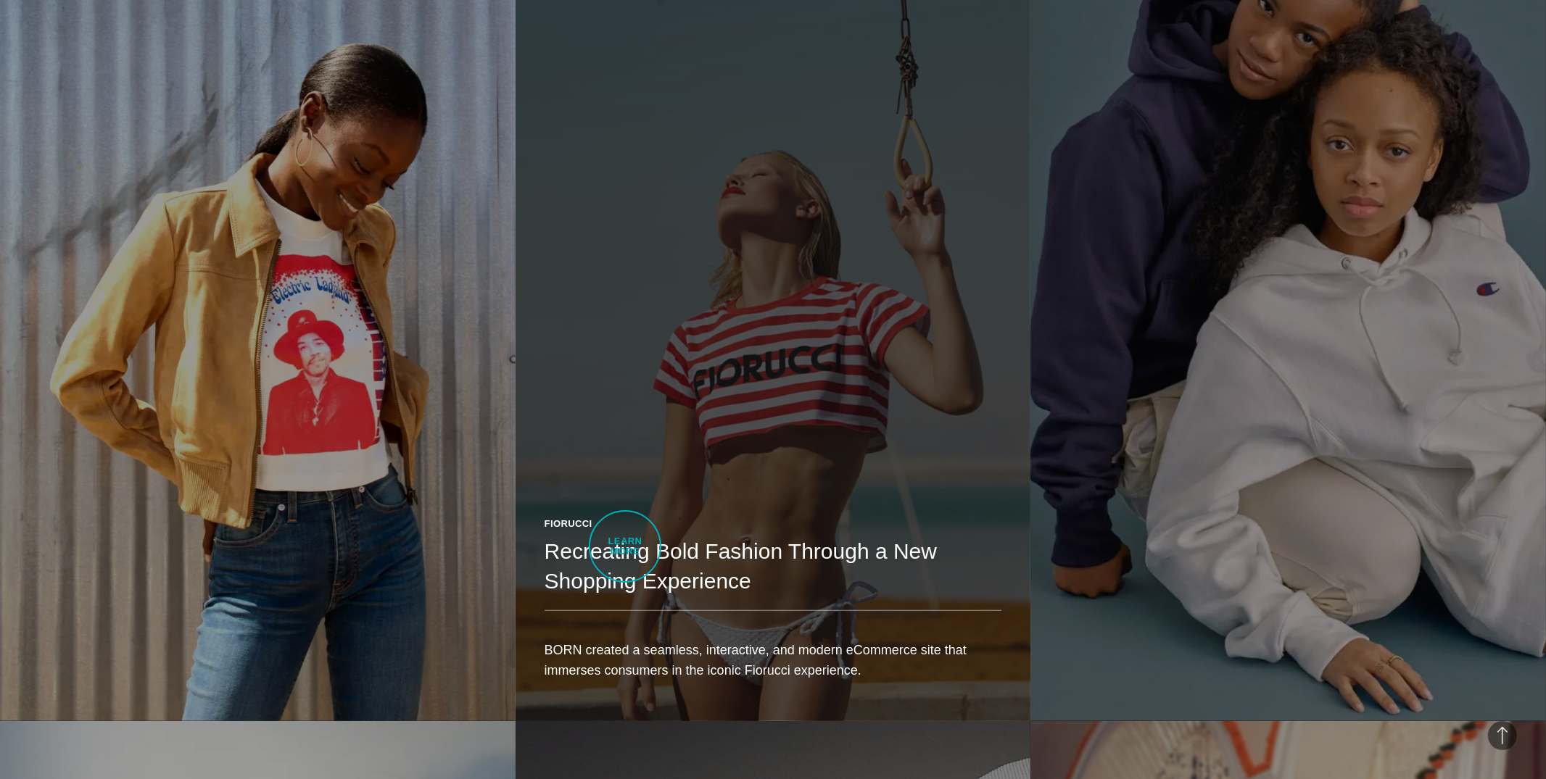
click at [624, 549] on h2 "Recreating Bold Fashion Through a New Shopping Experience" at bounding box center [774, 566] width 458 height 58
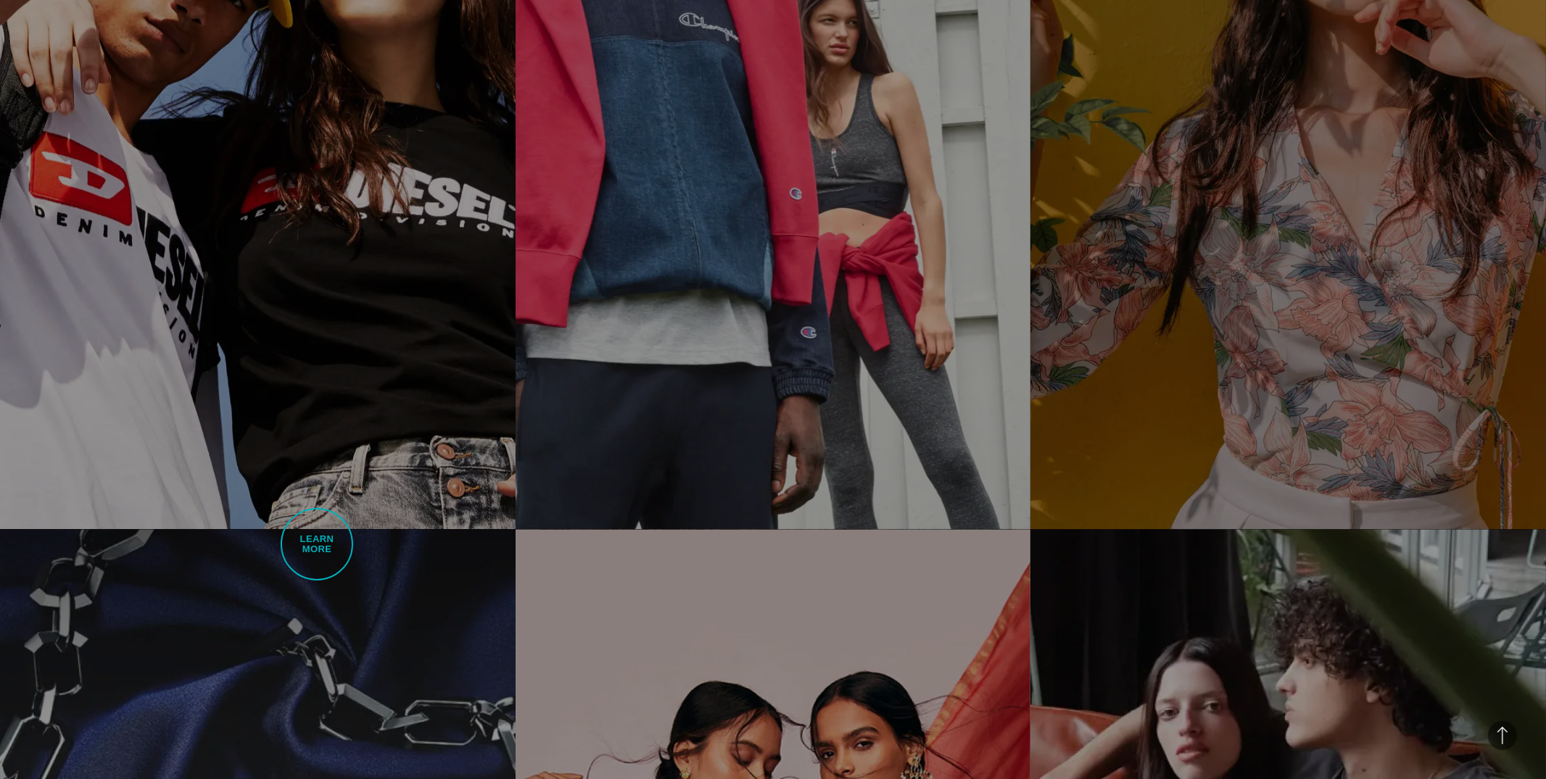
scroll to position [3504, 0]
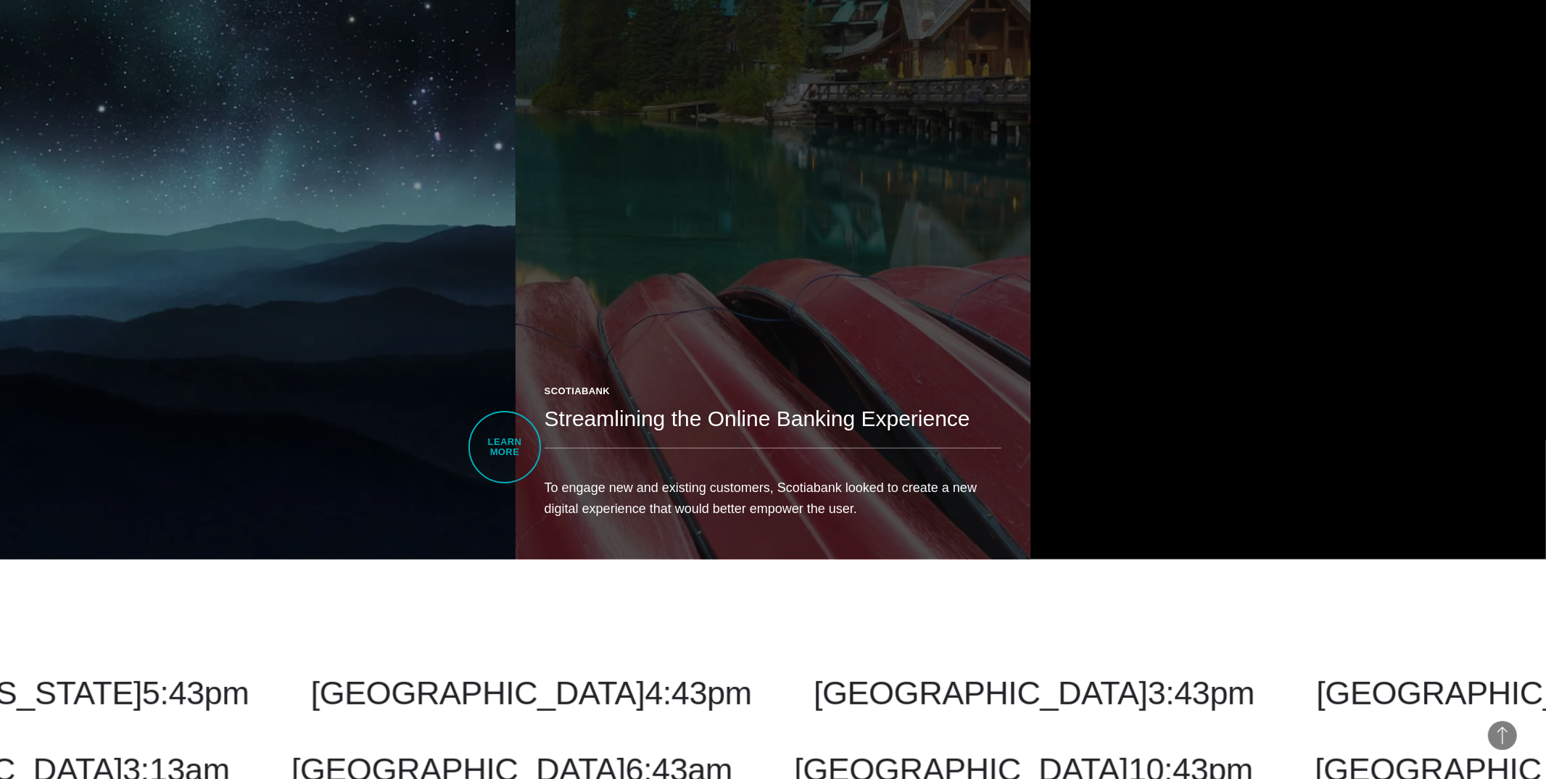
scroll to position [1046, 0]
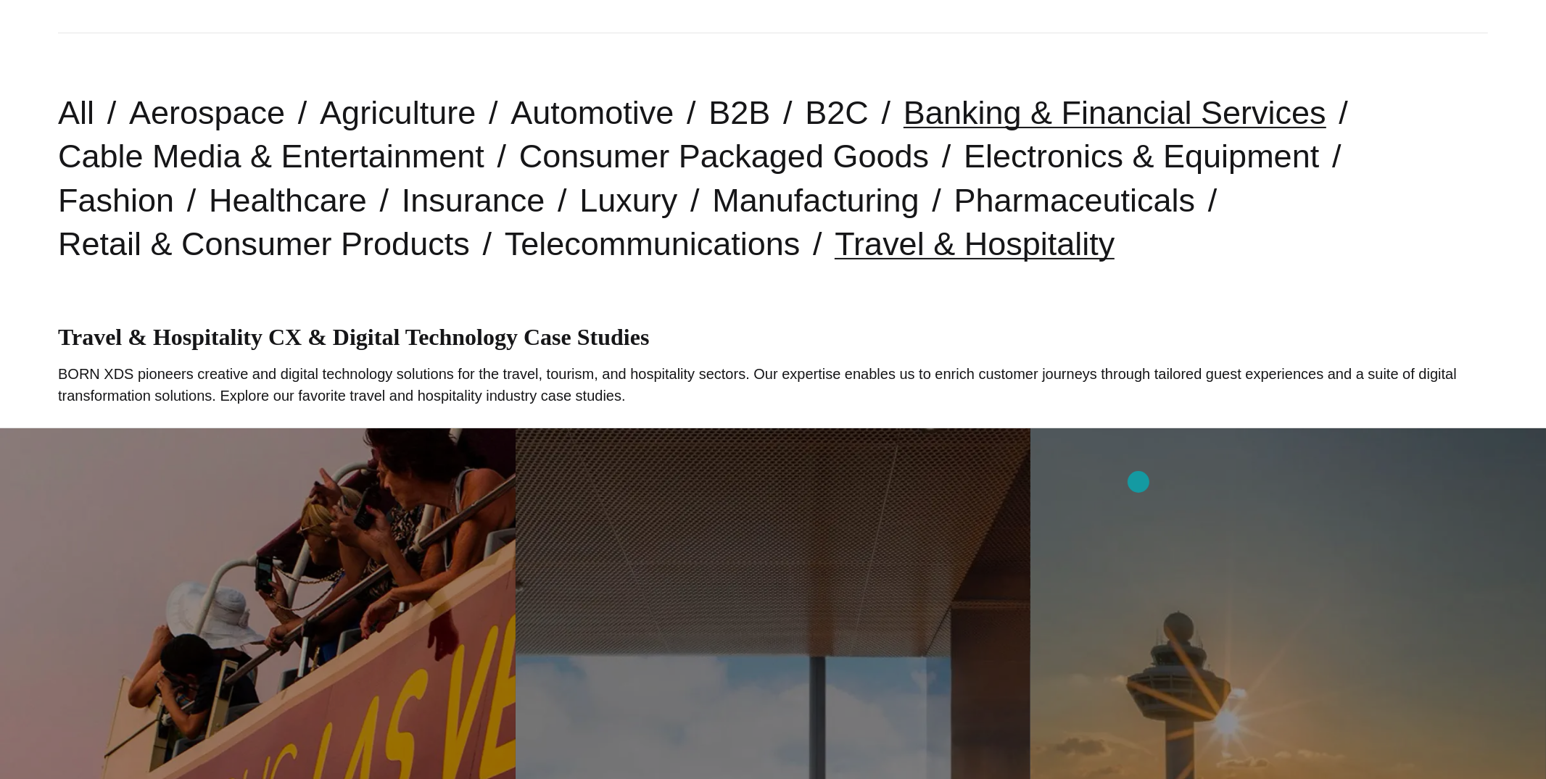
scroll to position [525, 0]
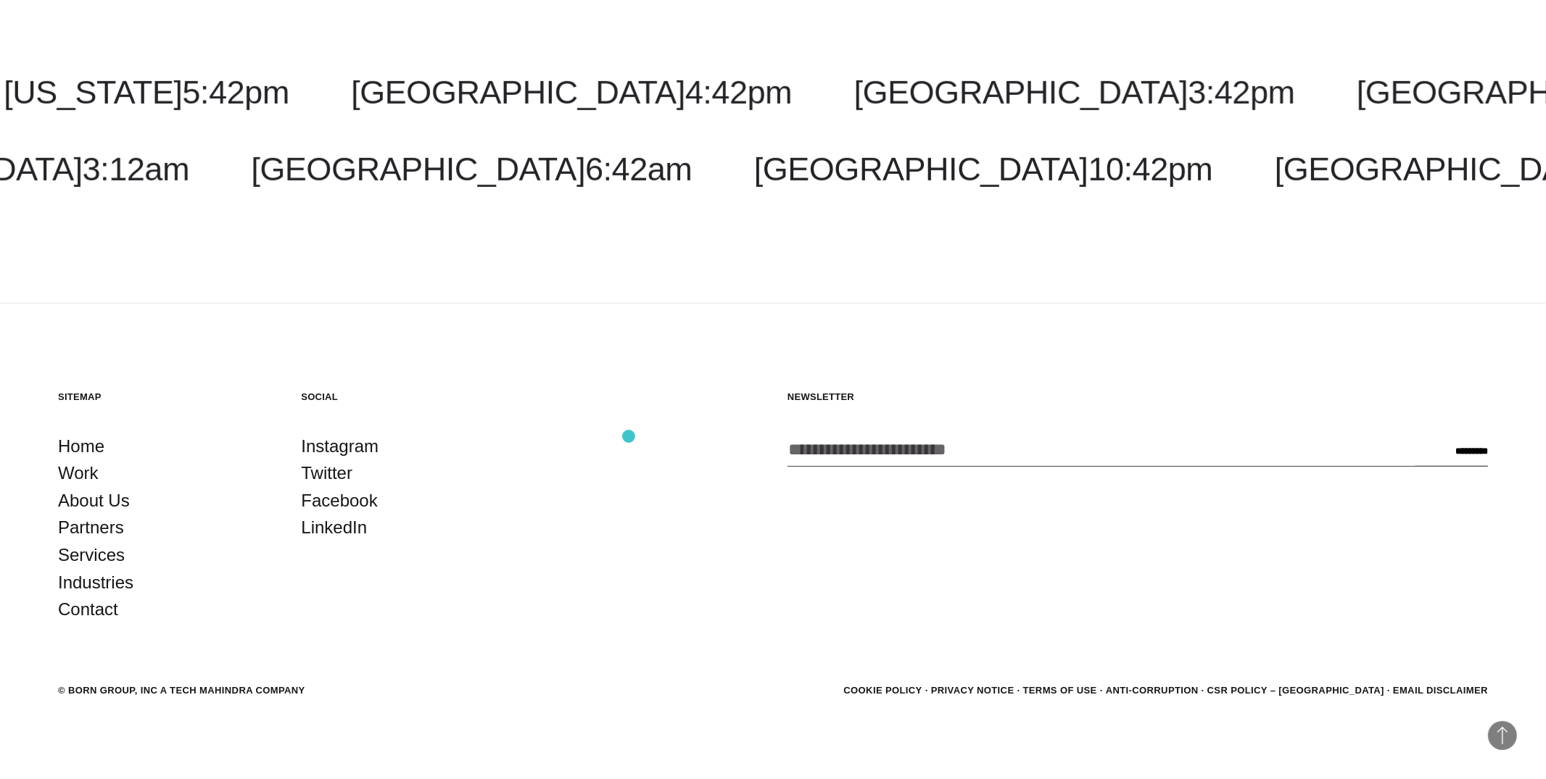
scroll to position [22401, 0]
